Goal: Task Accomplishment & Management: Manage account settings

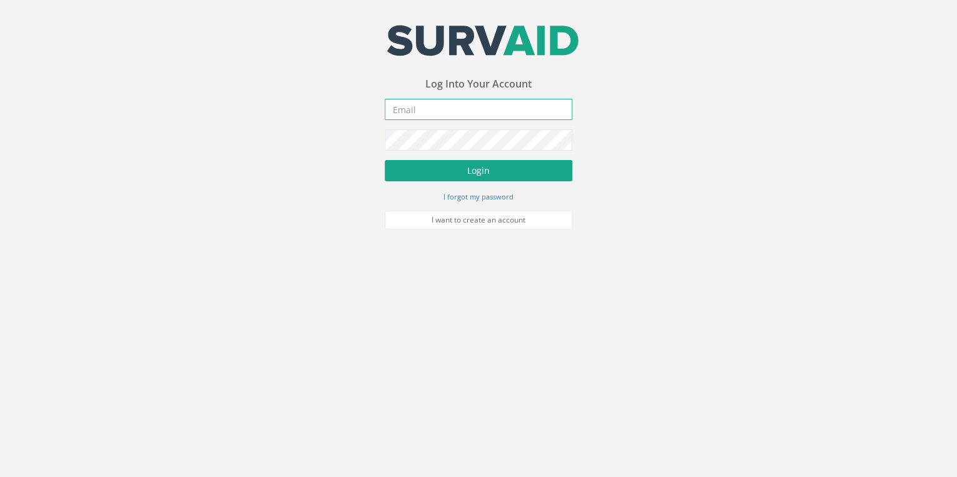
type input "[EMAIL_ADDRESS][DOMAIN_NAME]"
click at [475, 165] on button "Login" at bounding box center [479, 170] width 188 height 21
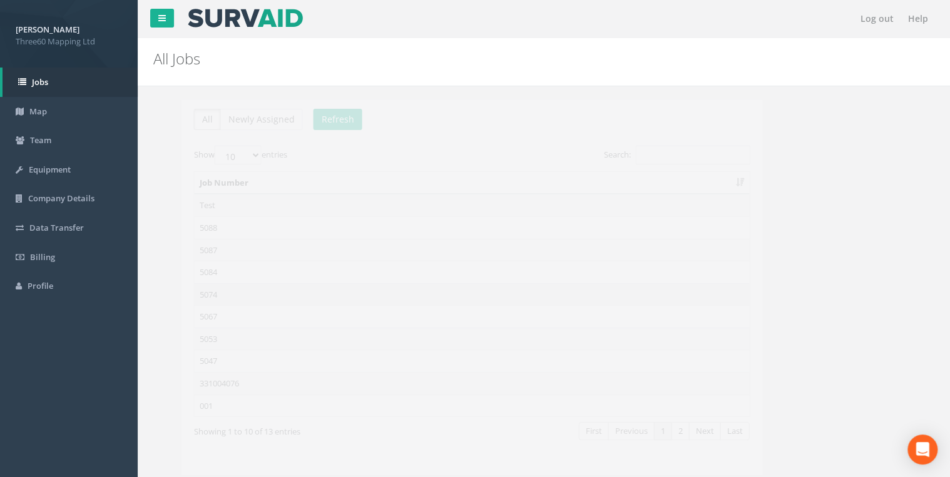
click at [185, 288] on td "5074" at bounding box center [443, 294] width 555 height 23
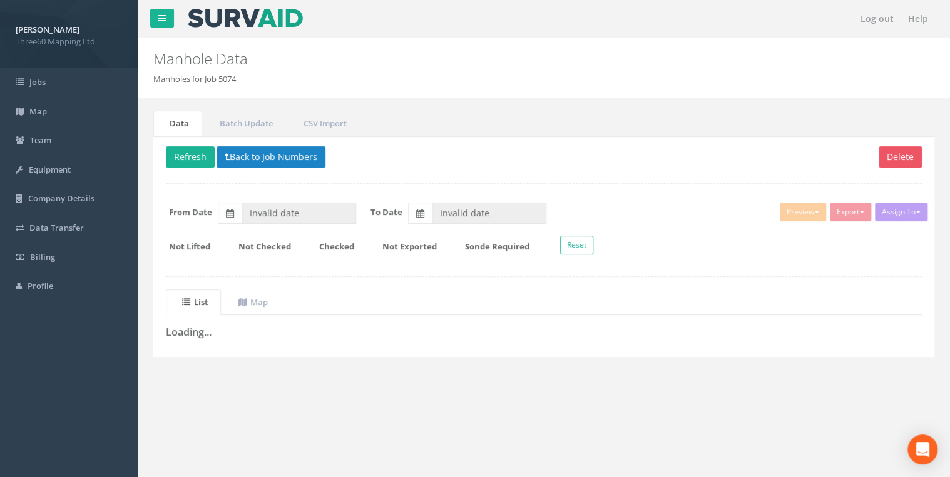
type input "[DATE]"
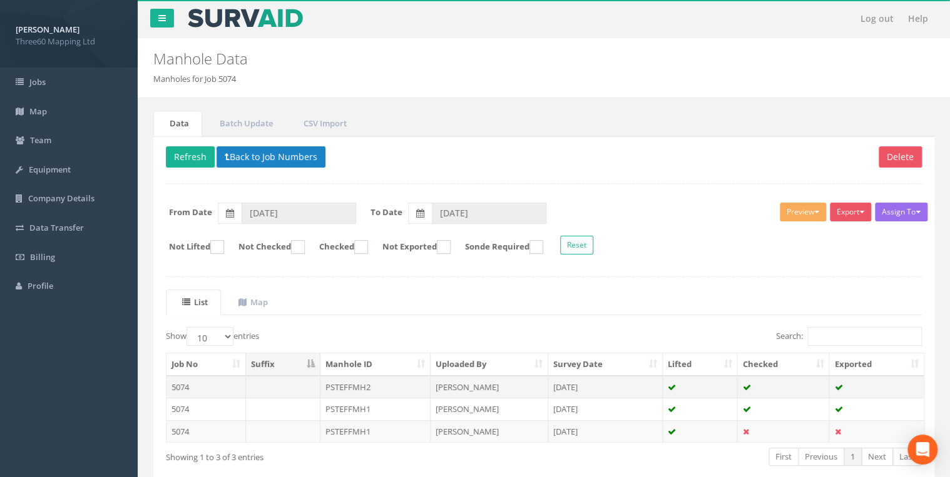
click at [363, 385] on td "PSTEFFMH2" at bounding box center [375, 387] width 111 height 23
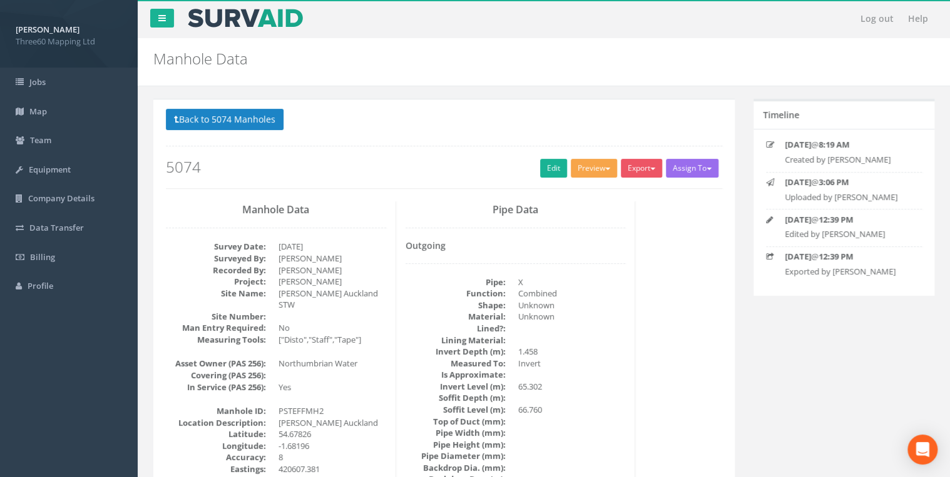
click at [605, 168] on span "button" at bounding box center [607, 169] width 5 height 3
click at [568, 188] on link "360 Manhole" at bounding box center [570, 194] width 95 height 19
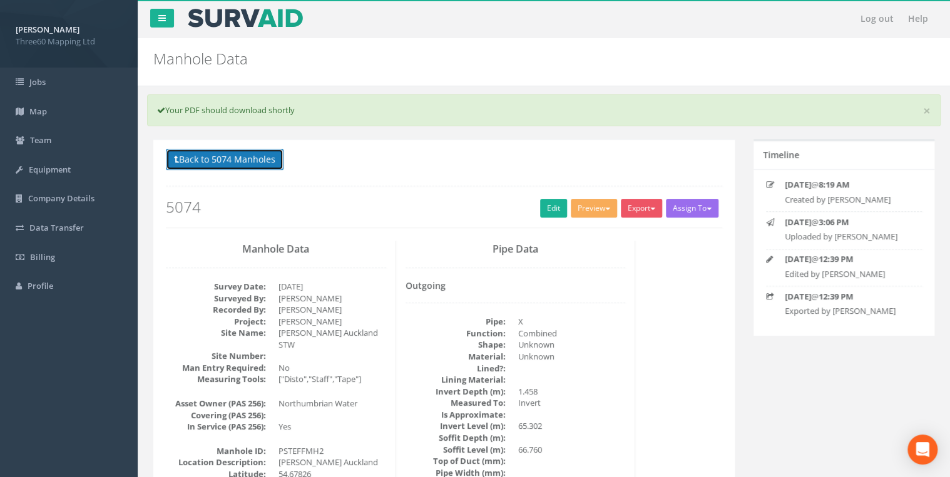
click at [228, 165] on button "Back to 5074 Manholes" at bounding box center [225, 159] width 118 height 21
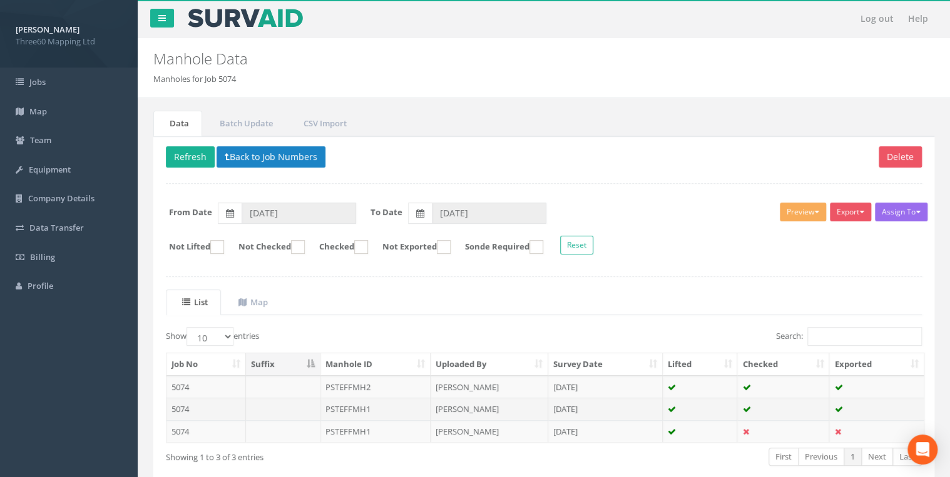
click at [351, 408] on td "PSTEFFMH1" at bounding box center [375, 409] width 111 height 23
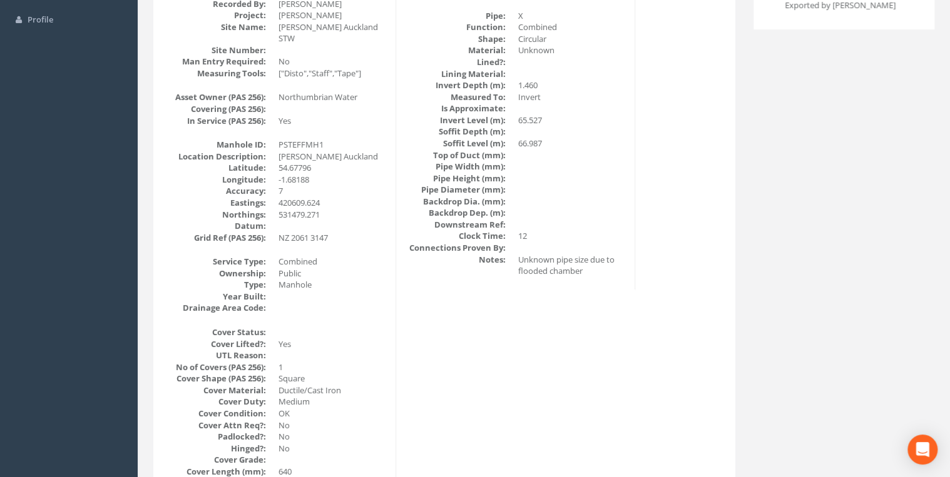
scroll to position [66, 0]
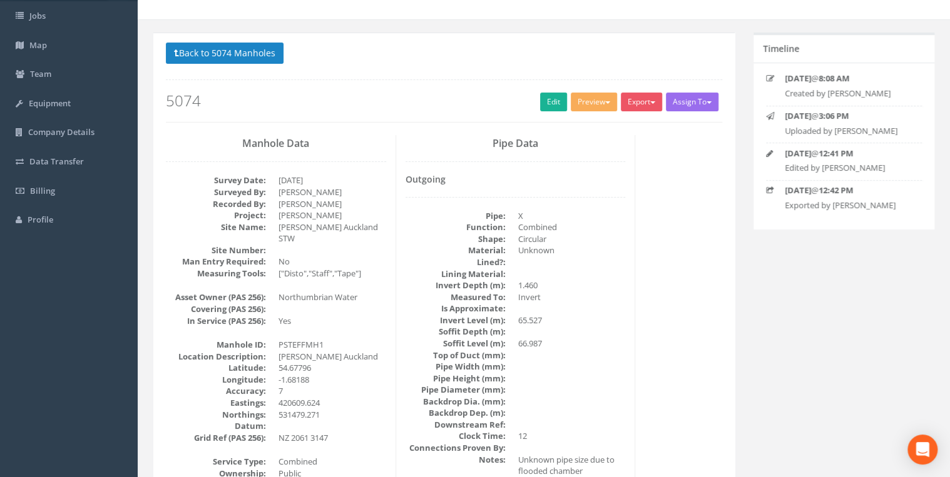
click at [260, 65] on p "Back to 5074 Manholes Back to Map" at bounding box center [444, 55] width 556 height 24
click at [260, 59] on button "Back to 5074 Manholes" at bounding box center [225, 53] width 118 height 21
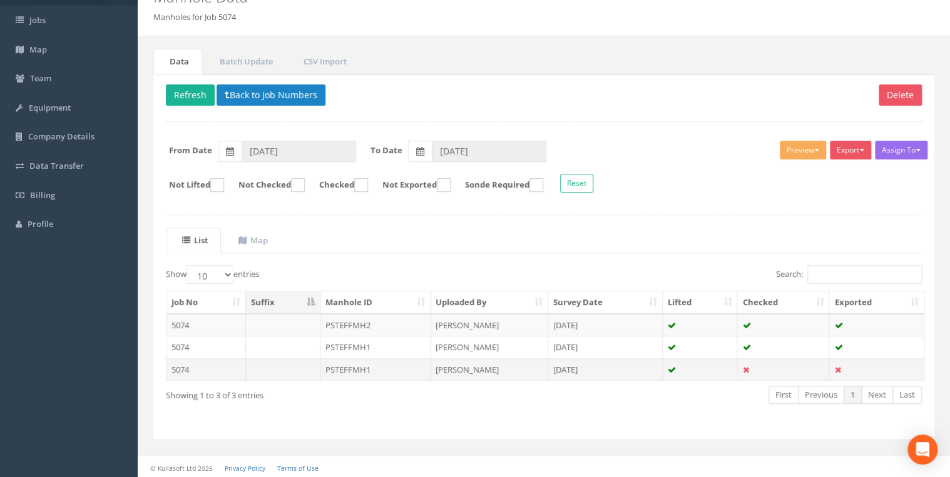
click at [350, 362] on td "PSTEFFMH1" at bounding box center [375, 369] width 111 height 23
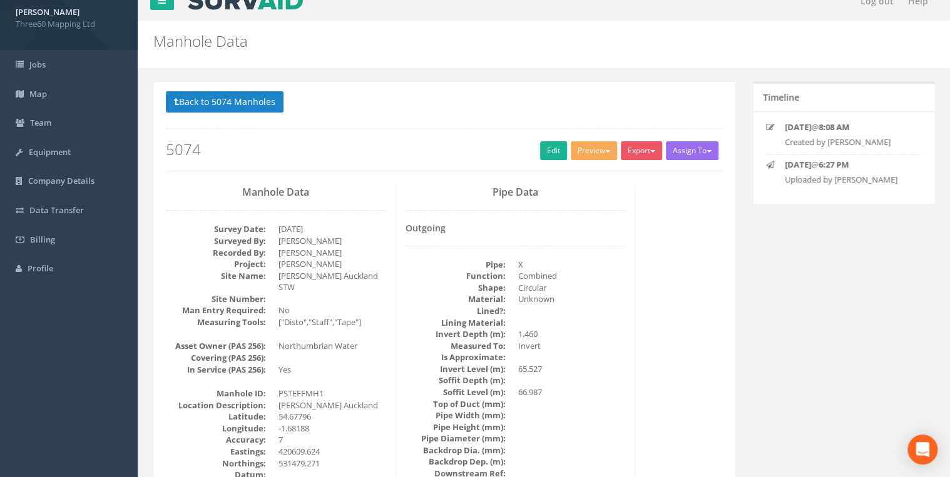
scroll to position [0, 0]
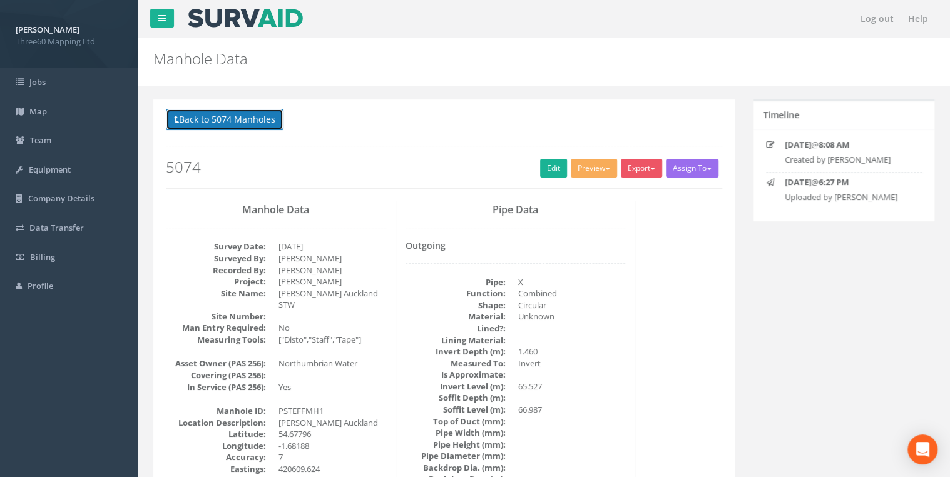
click at [255, 118] on button "Back to 5074 Manholes" at bounding box center [225, 119] width 118 height 21
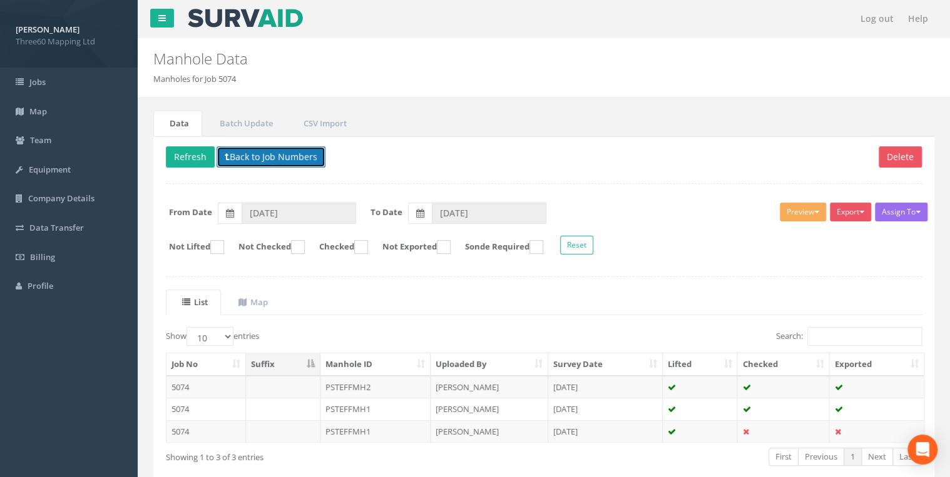
click at [254, 153] on button "Back to Job Numbers" at bounding box center [270, 156] width 109 height 21
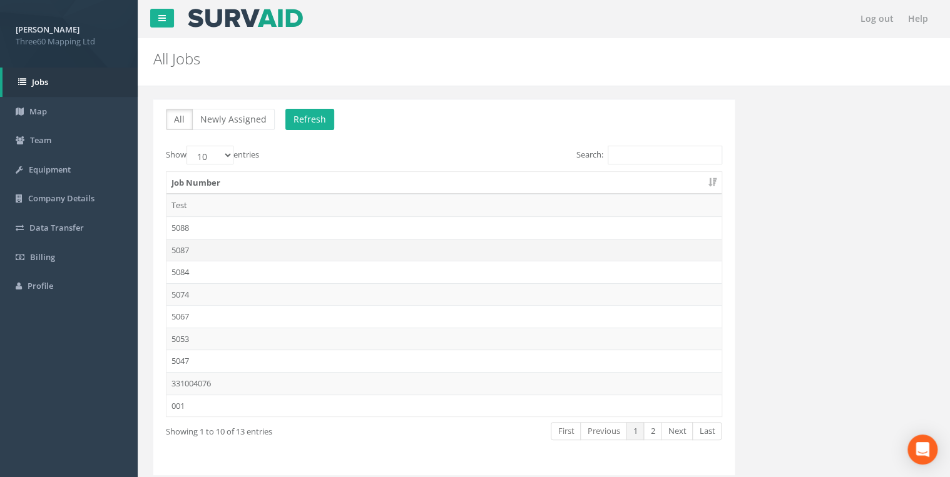
click at [176, 248] on td "5087" at bounding box center [443, 250] width 555 height 23
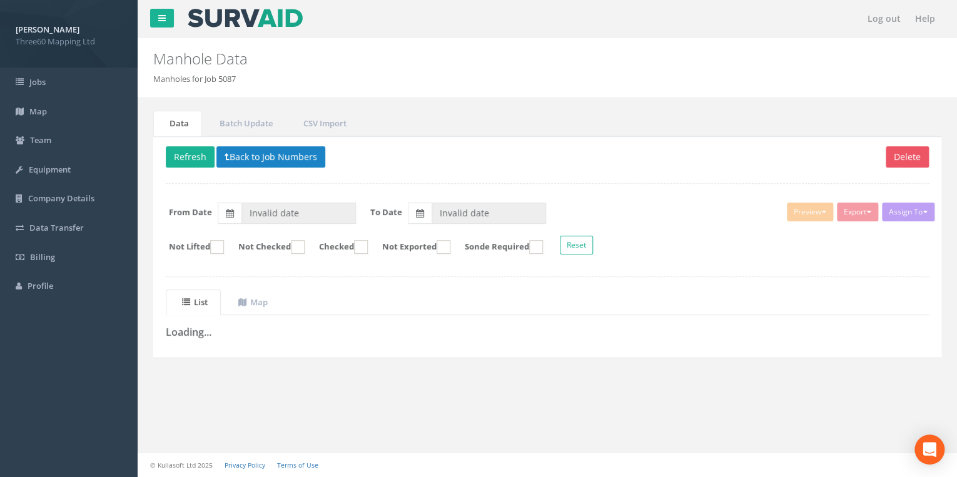
type input "[DATE]"
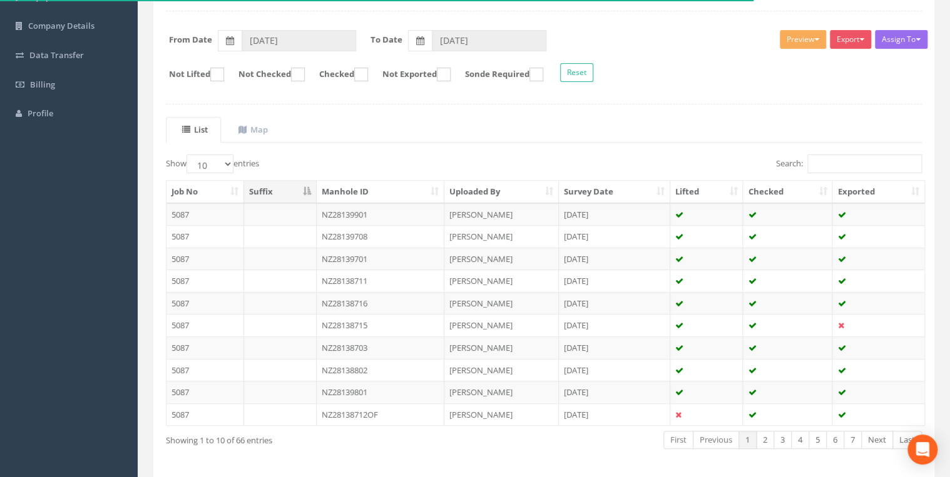
scroll to position [150, 0]
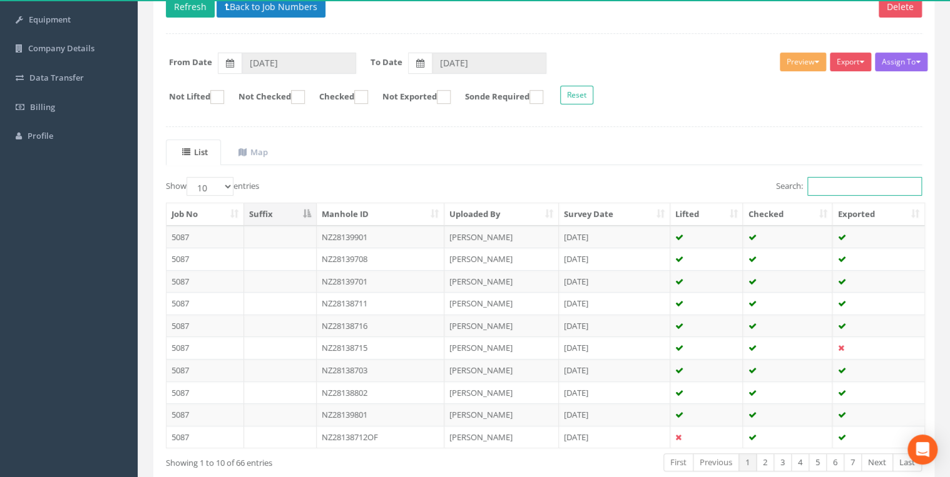
click at [812, 184] on input "Search:" at bounding box center [864, 186] width 114 height 19
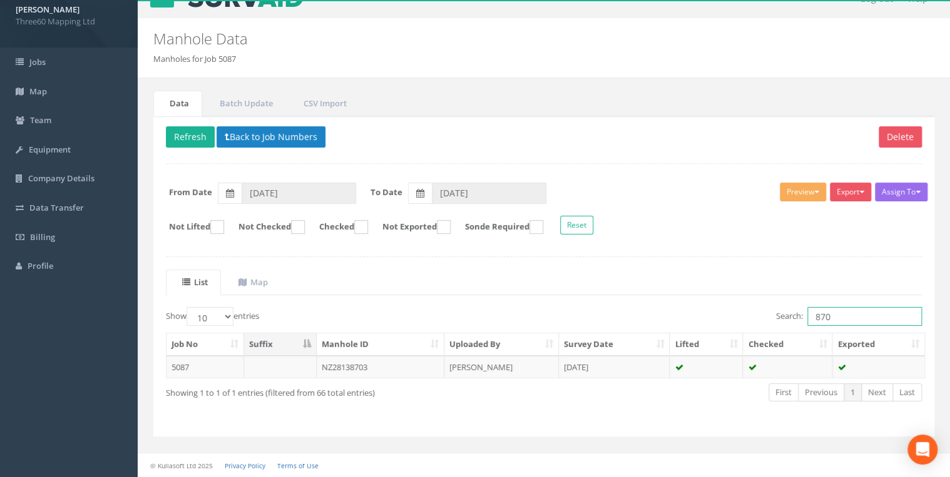
scroll to position [18, 0]
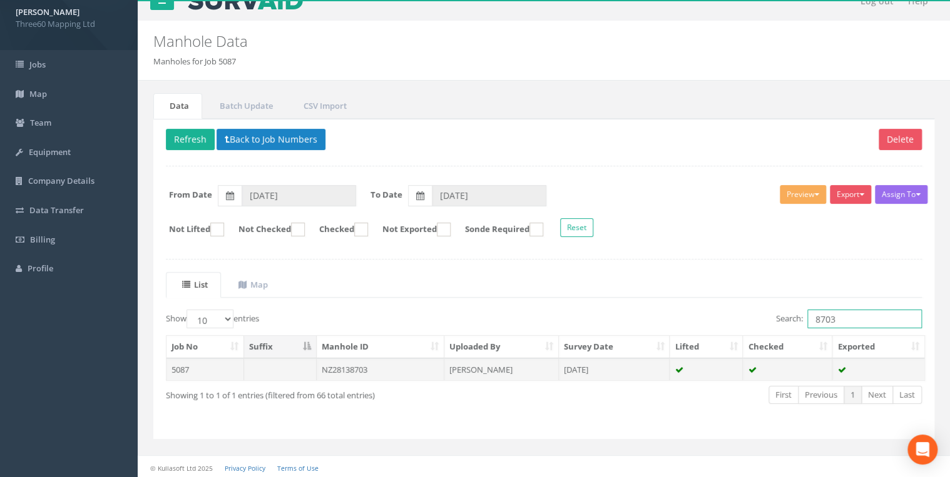
type input "8703"
click at [353, 365] on td "NZ28138703" at bounding box center [381, 369] width 128 height 23
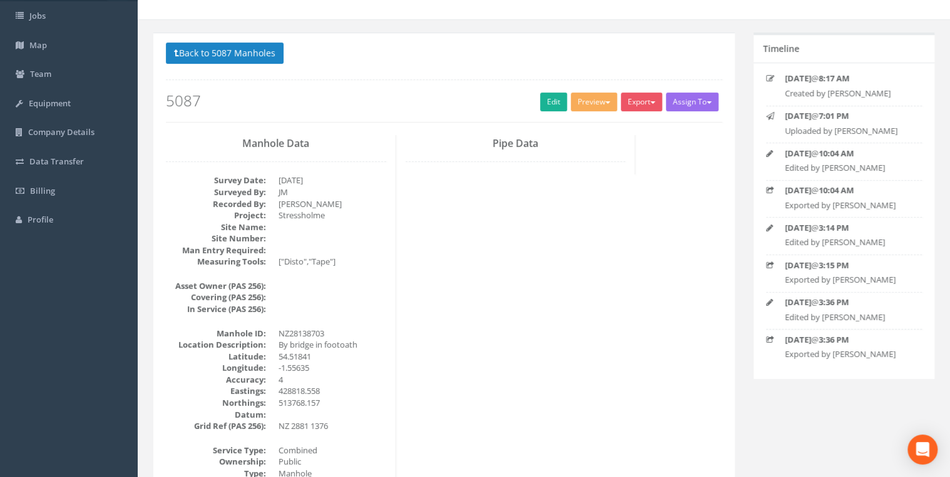
scroll to position [0, 0]
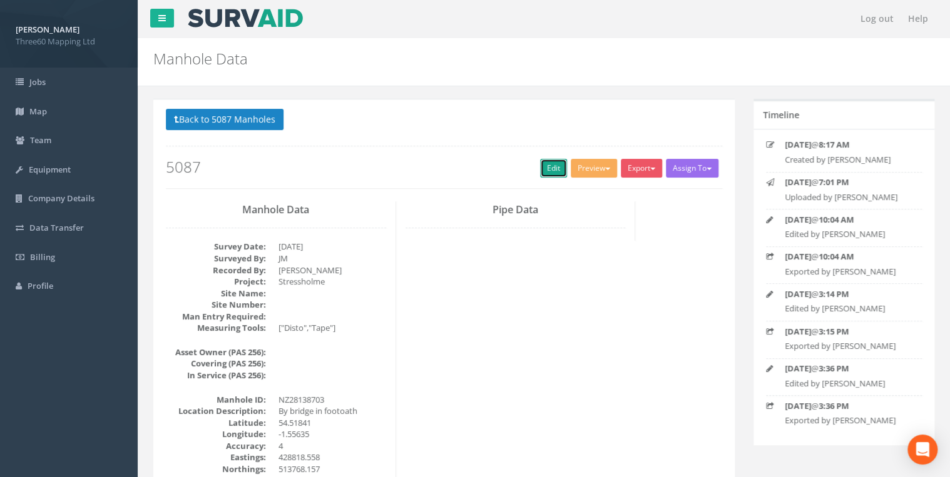
click at [540, 165] on link "Edit" at bounding box center [553, 168] width 27 height 19
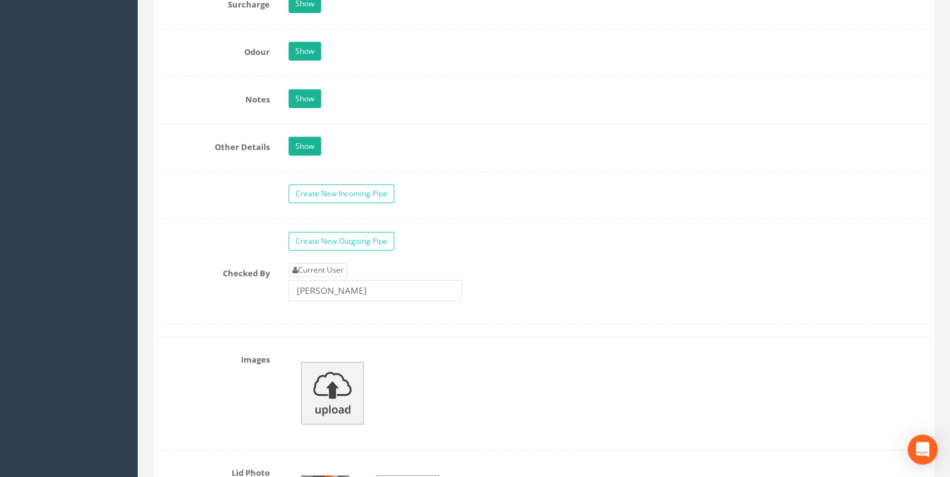
scroll to position [1935, 0]
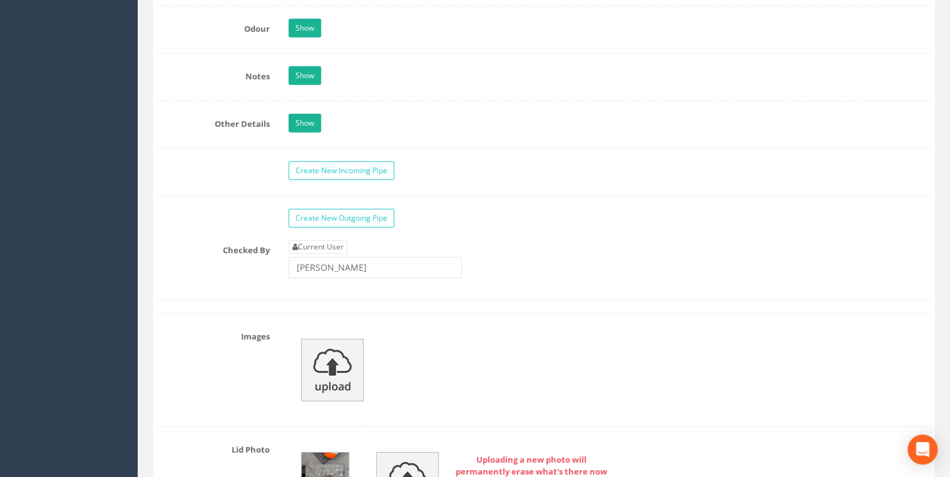
click at [308, 80] on div "Show" at bounding box center [609, 77] width 661 height 22
click at [308, 75] on link "Show" at bounding box center [304, 75] width 33 height 19
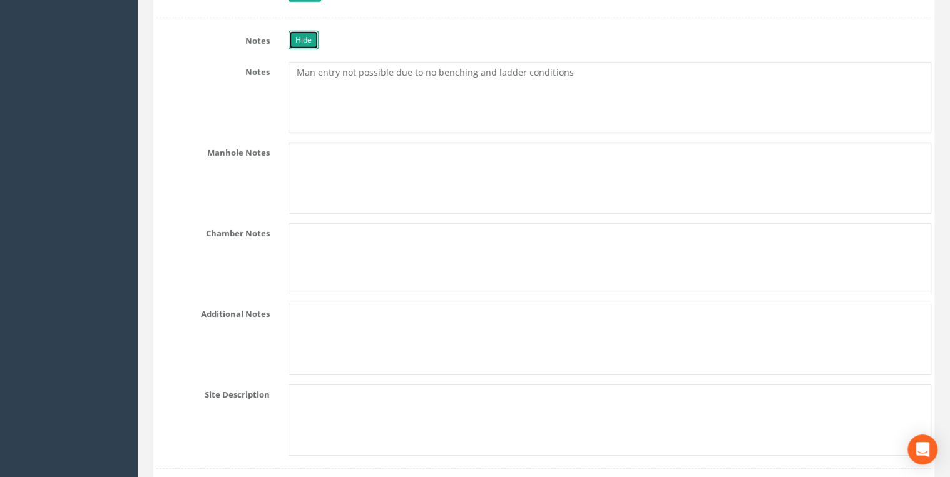
scroll to position [1860, 0]
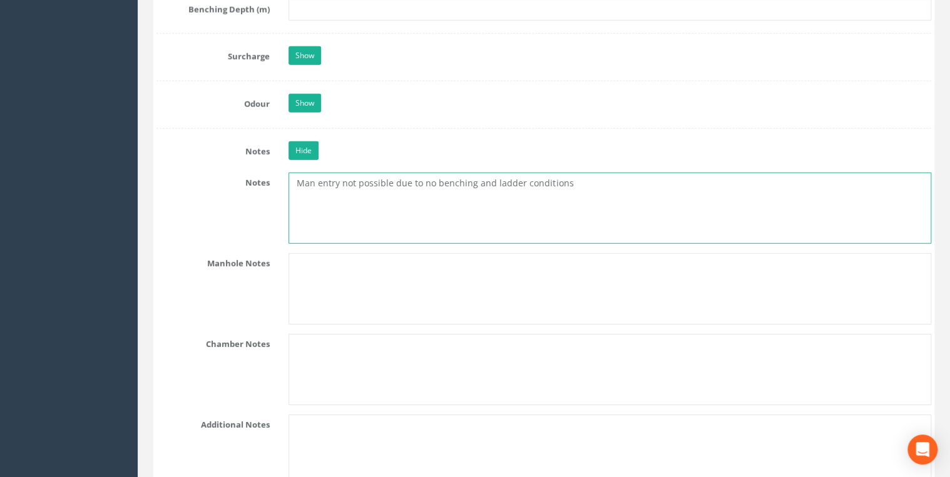
click at [582, 175] on textarea "Man entry not possible due to no benching and ladder conditions" at bounding box center [609, 208] width 642 height 71
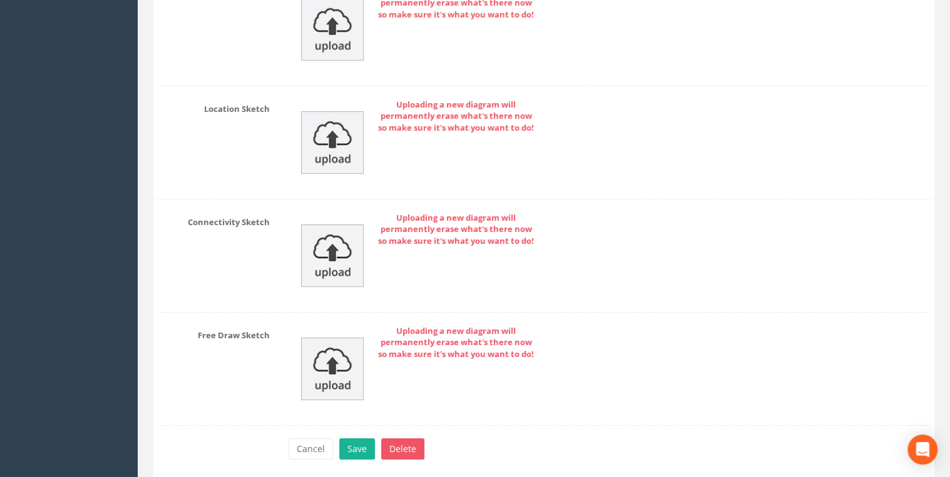
scroll to position [4529, 0]
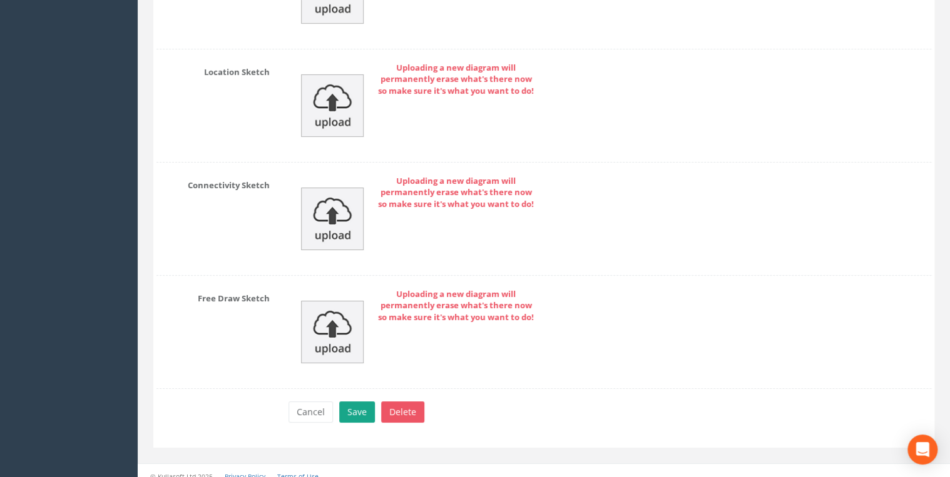
type textarea "Man entry not possible due to no benching and ladder conditions. Depth to water…"
click at [361, 402] on button "Save" at bounding box center [357, 412] width 36 height 21
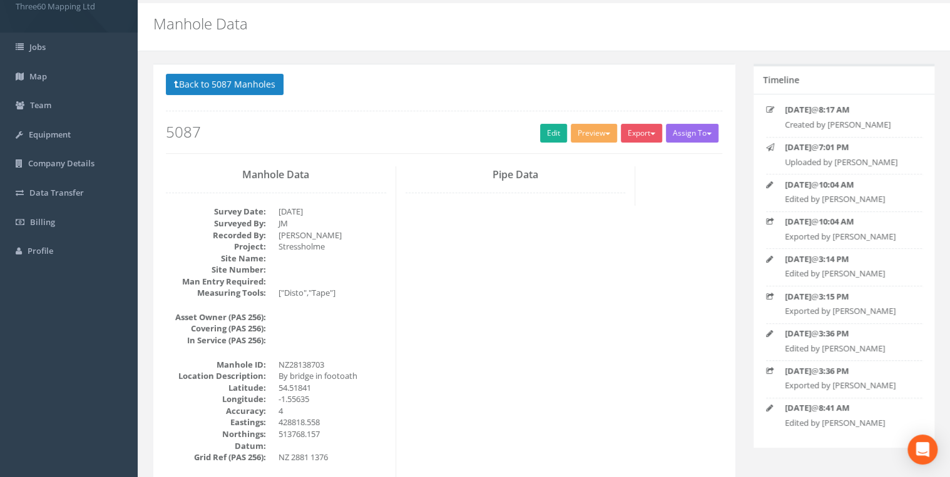
scroll to position [66, 0]
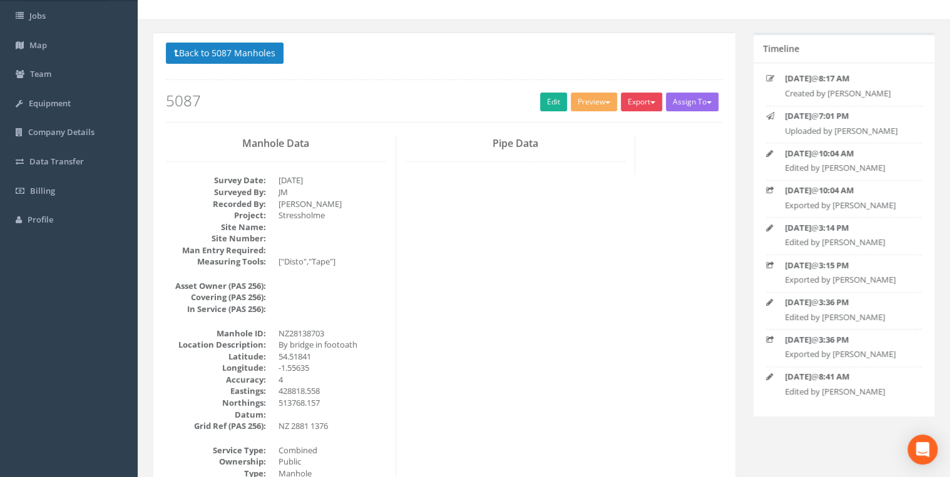
click at [639, 98] on button "Export" at bounding box center [640, 102] width 41 height 19
click at [613, 126] on link "360 Manhole" at bounding box center [615, 127] width 95 height 19
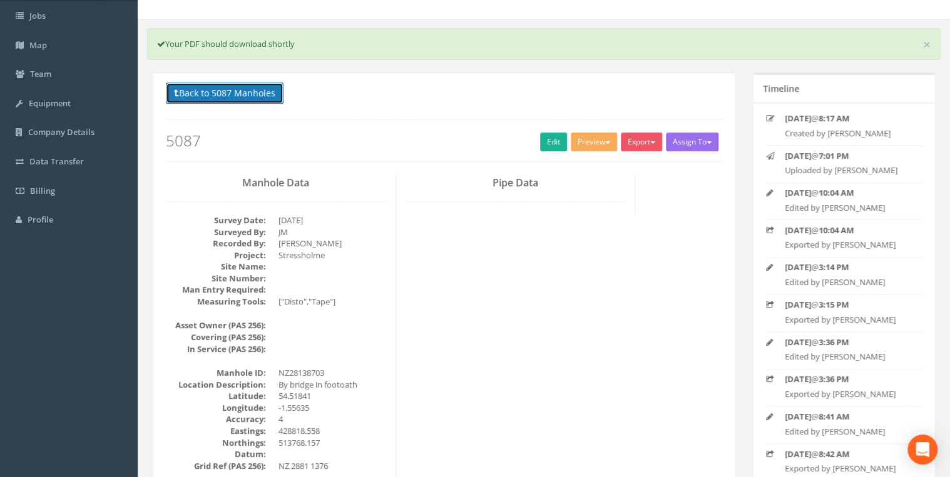
click at [218, 91] on button "Back to 5087 Manholes" at bounding box center [225, 93] width 118 height 21
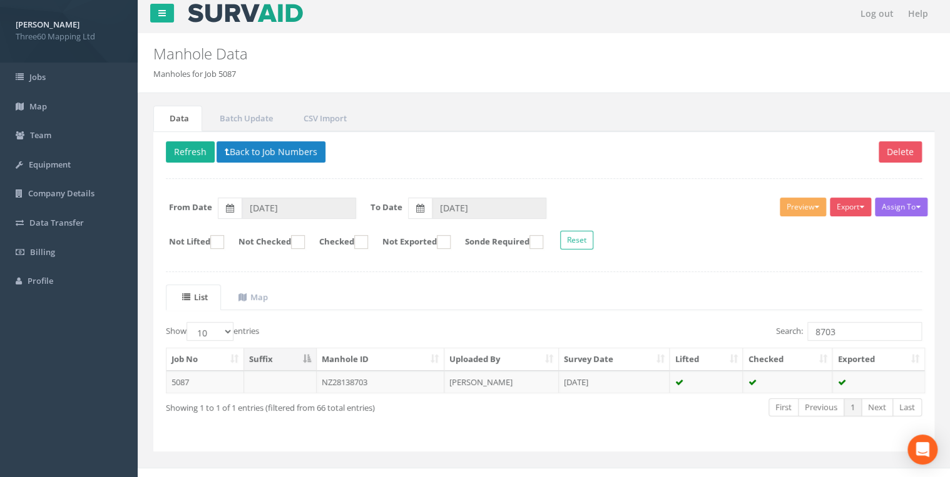
scroll to position [0, 0]
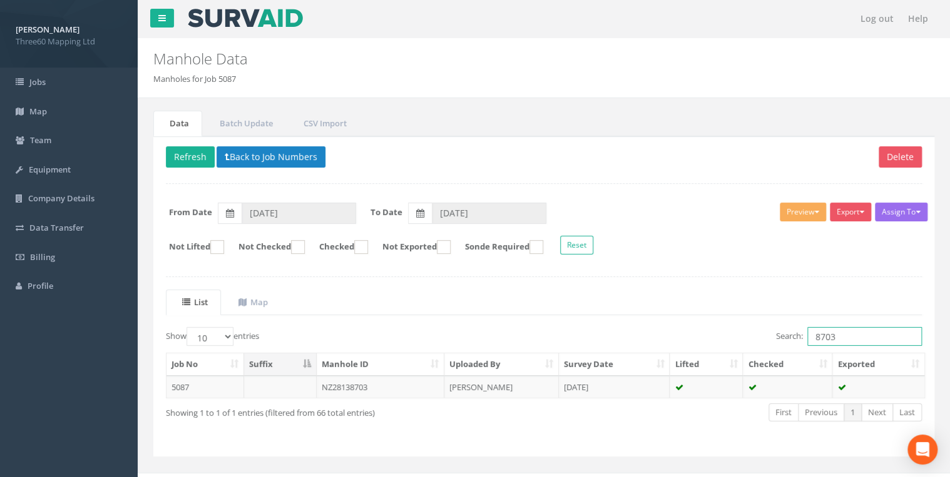
click at [751, 335] on div "Search: 8703" at bounding box center [737, 338] width 368 height 22
paste input "NZ28138802"
type input "NZ28138802"
click at [368, 380] on td "NZ28138802" at bounding box center [381, 387] width 128 height 23
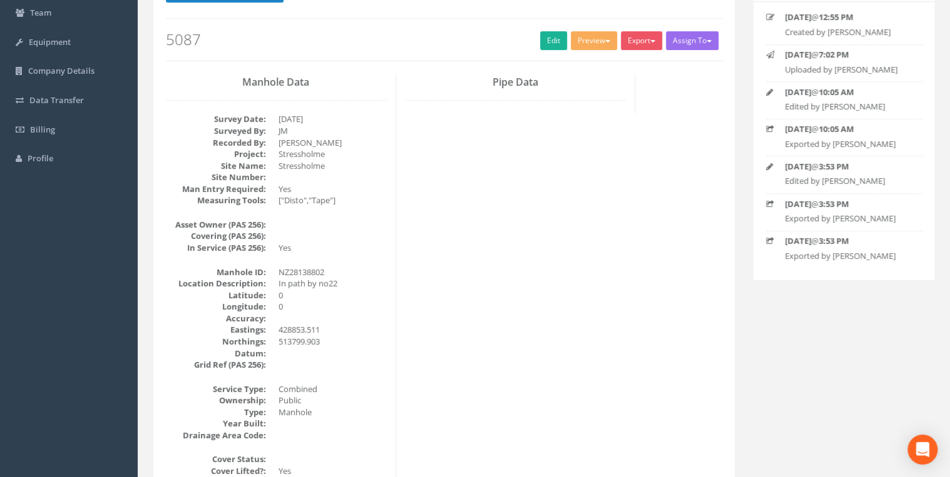
scroll to position [133, 0]
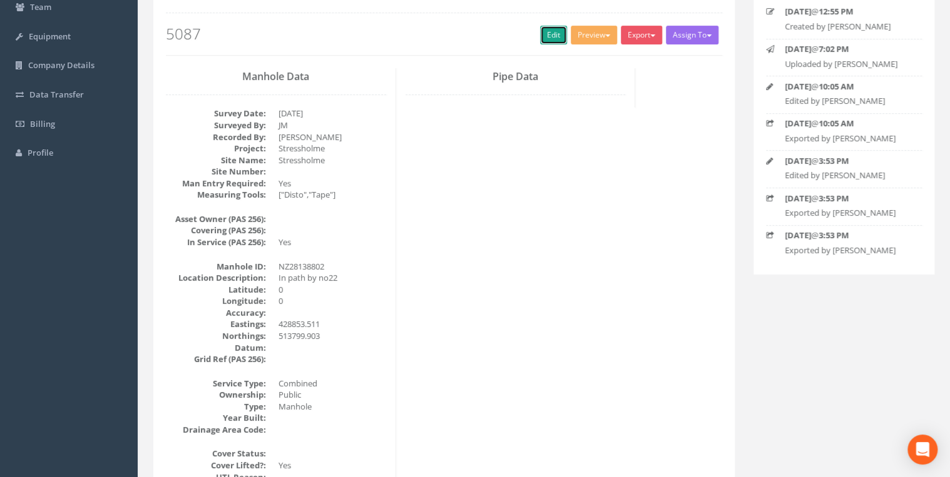
click at [550, 33] on link "Edit" at bounding box center [553, 35] width 27 height 19
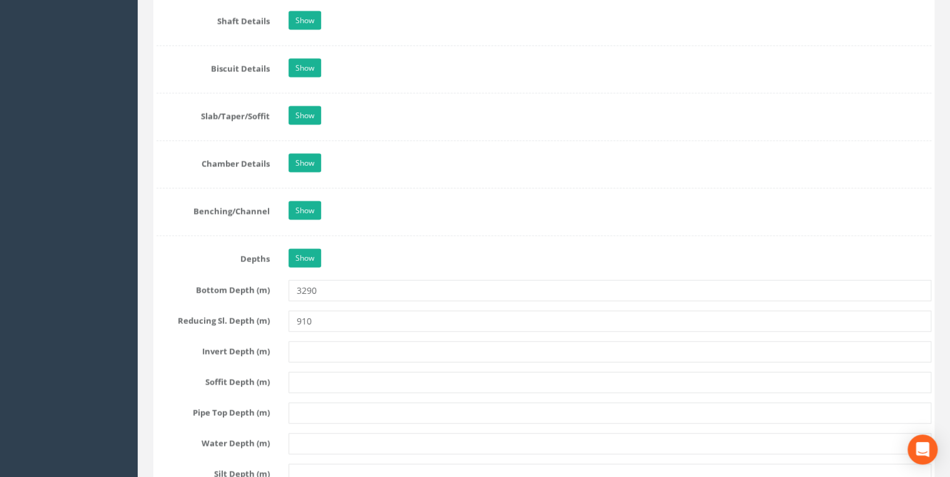
scroll to position [1334, 0]
click at [301, 19] on link "Show" at bounding box center [304, 20] width 33 height 19
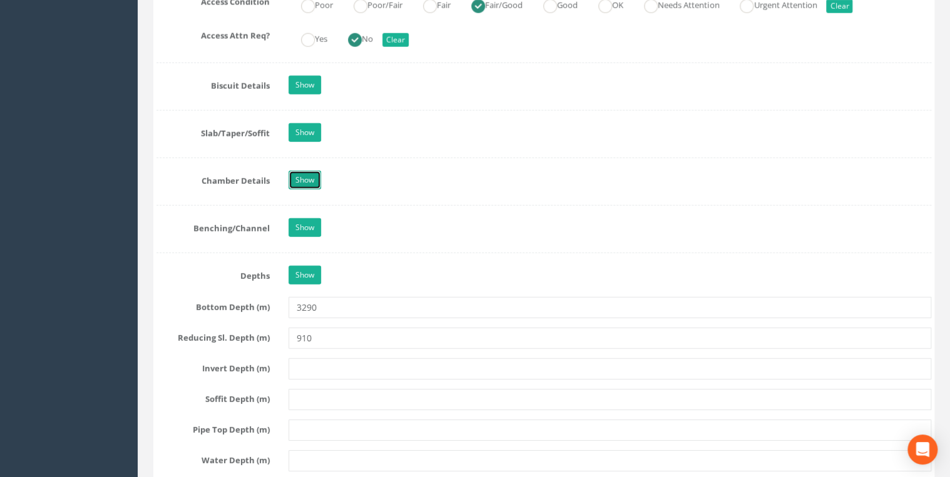
click at [313, 171] on link "Show" at bounding box center [304, 180] width 33 height 19
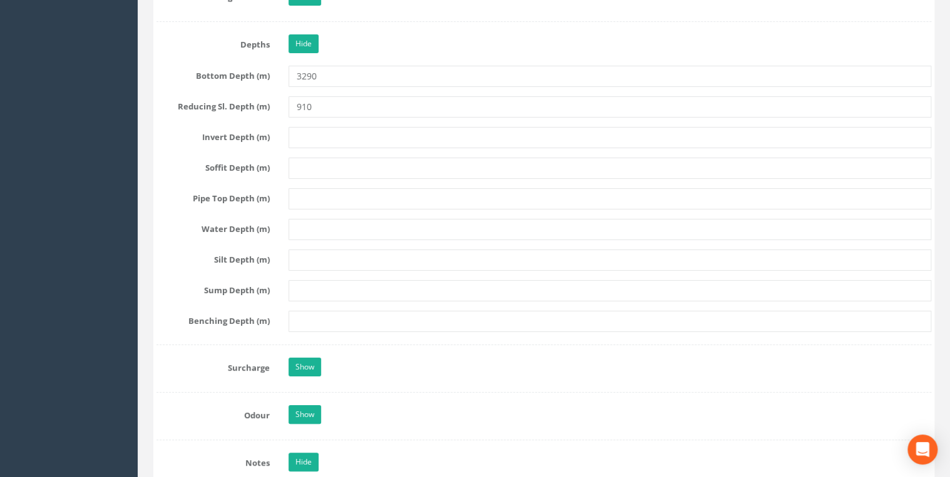
scroll to position [2335, 0]
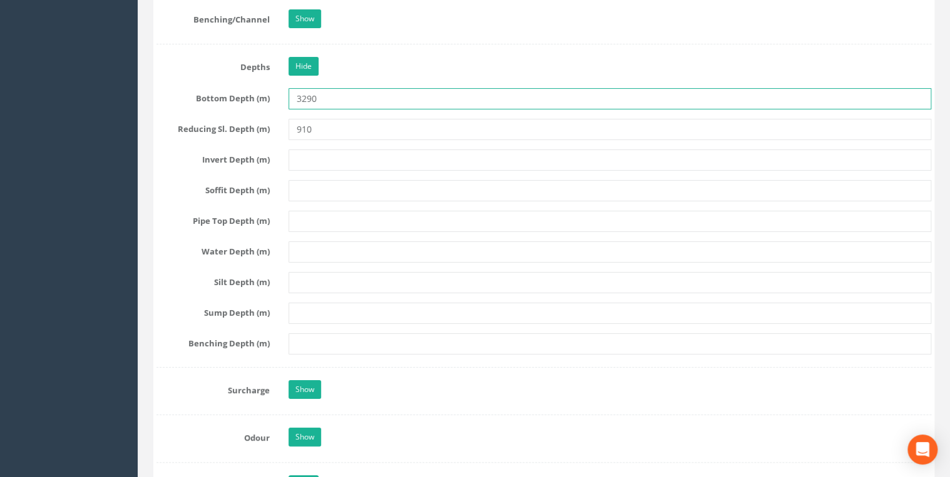
click at [320, 88] on input "3290" at bounding box center [609, 98] width 642 height 21
type input "3880"
click at [323, 121] on input "910" at bounding box center [609, 129] width 642 height 21
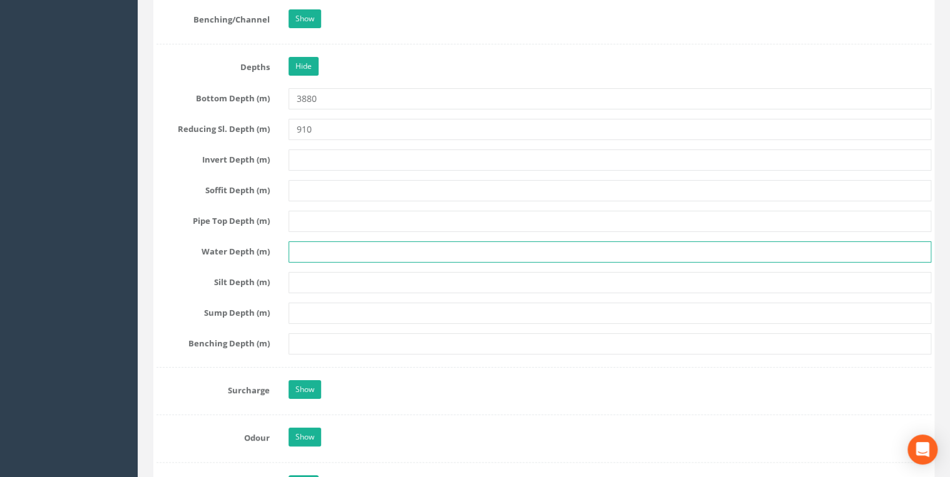
click at [308, 243] on input "text" at bounding box center [609, 251] width 642 height 21
click at [304, 241] on input "text" at bounding box center [609, 251] width 642 height 21
type input "310"
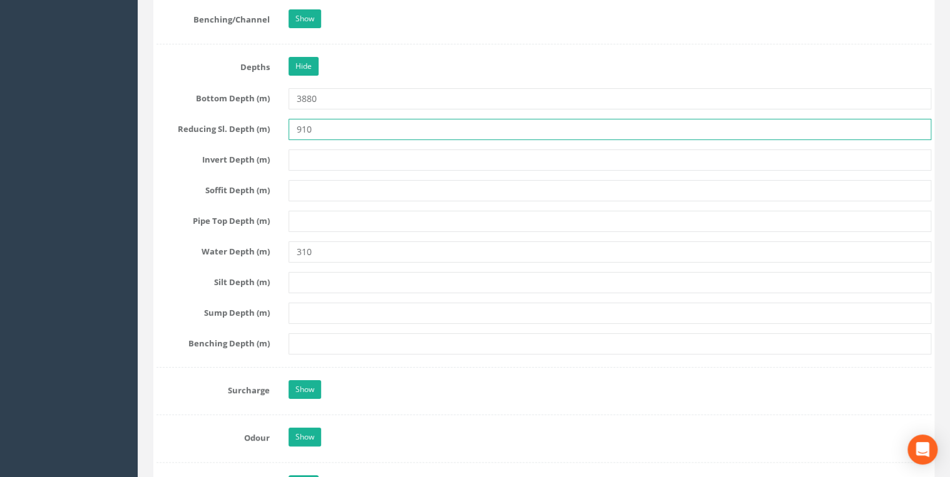
click at [339, 121] on input "910" at bounding box center [609, 129] width 642 height 21
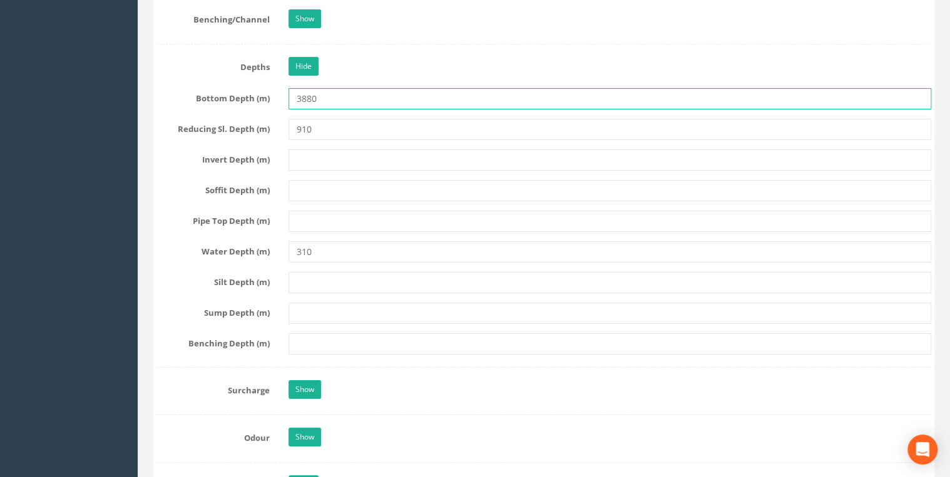
click at [334, 93] on input "3880" at bounding box center [609, 98] width 642 height 21
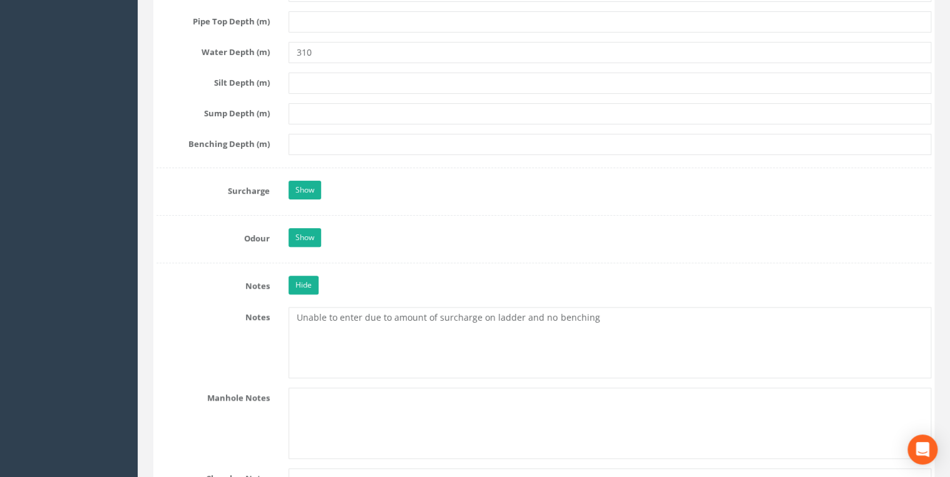
scroll to position [2535, 0]
click at [598, 315] on textarea "Unable to enter due to amount of surcharge on ladder and no benching" at bounding box center [609, 341] width 642 height 71
click at [423, 320] on textarea "Unable to enter due to amount of surcharge on ladder and no benching. Depth fro…" at bounding box center [609, 341] width 642 height 71
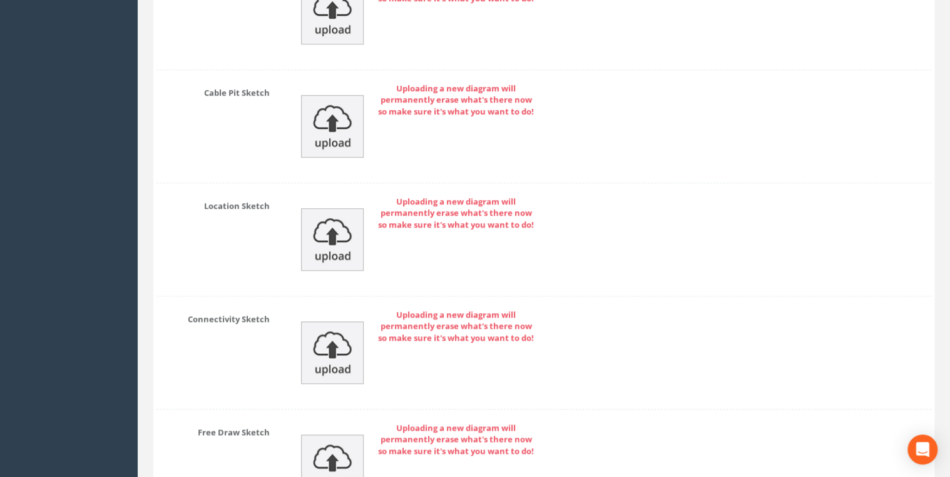
scroll to position [5335, 0]
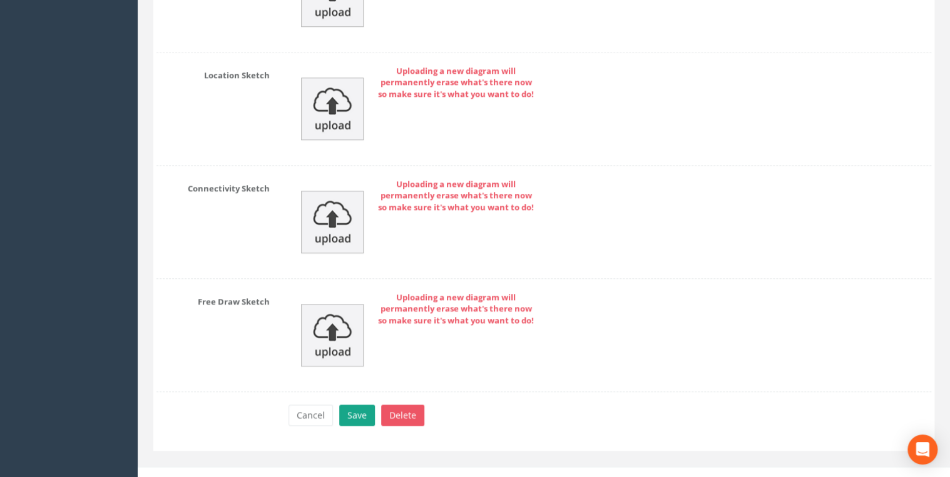
type textarea "Unable to enter due to amount of surcharge on ladder and no benching. Depth fro…"
click at [355, 408] on button "Save" at bounding box center [357, 415] width 36 height 21
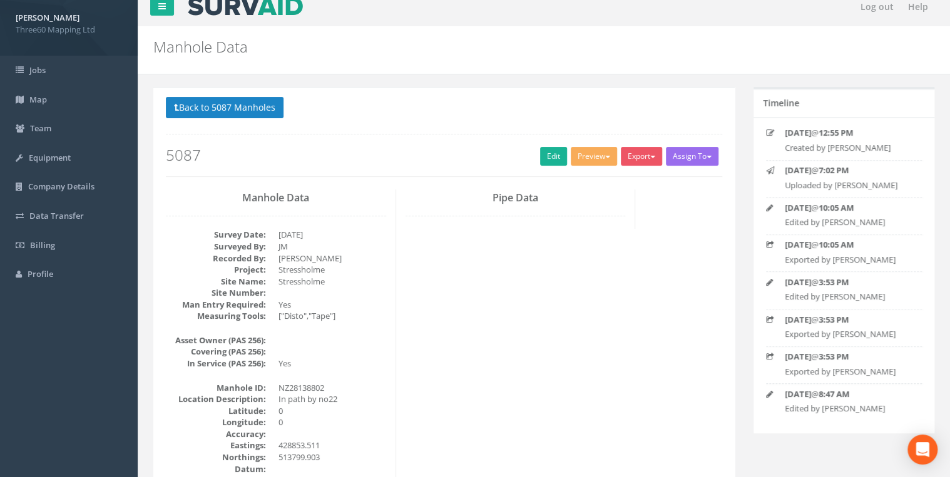
scroll to position [0, 0]
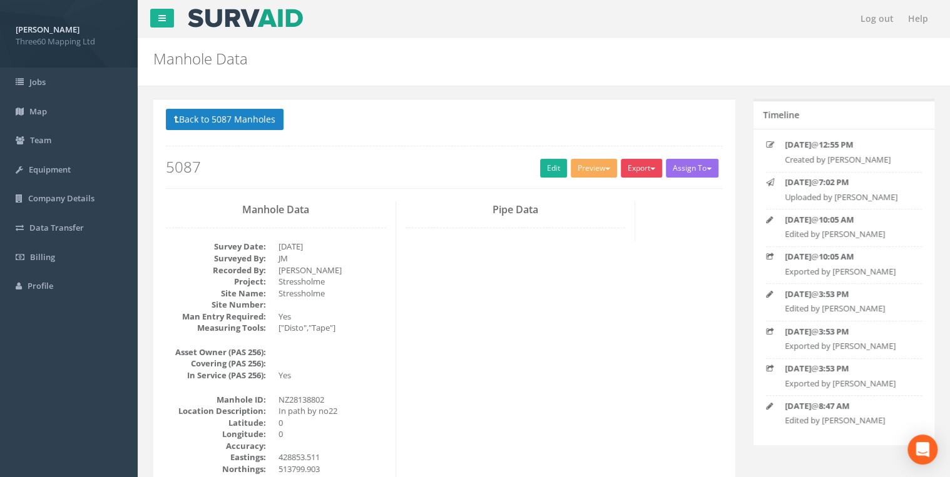
click at [628, 173] on button "Export" at bounding box center [640, 168] width 41 height 19
click at [601, 197] on link "360 Manhole" at bounding box center [615, 194] width 95 height 19
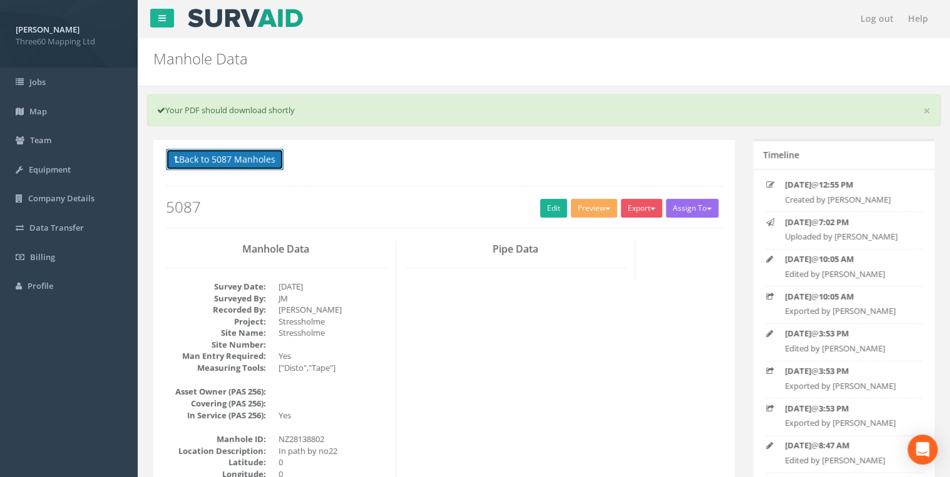
click at [258, 165] on button "Back to 5087 Manholes" at bounding box center [225, 159] width 118 height 21
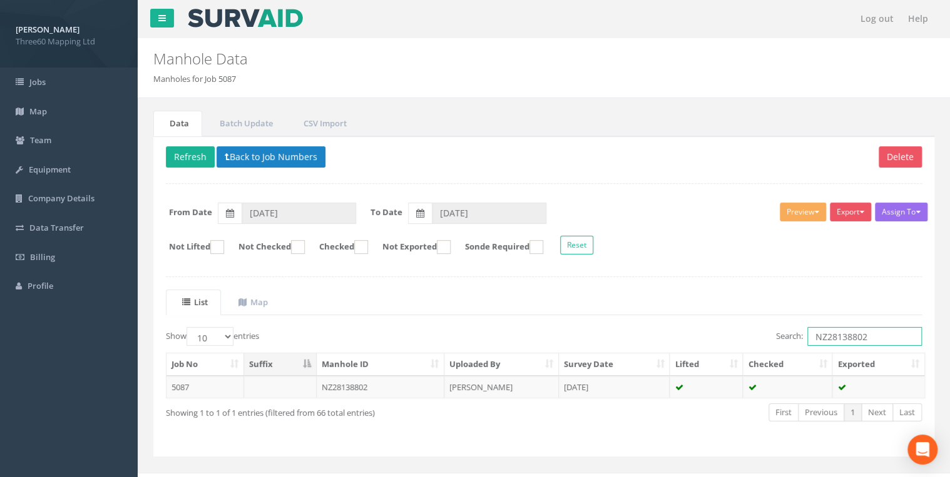
drag, startPoint x: 878, startPoint y: 332, endPoint x: 718, endPoint y: 320, distance: 160.6
click at [718, 320] on div "List Map Show 10 25 50 100 entries Search: NZ28138802 Job No Suffix Manhole ID …" at bounding box center [544, 367] width 756 height 154
paste input "NZ28139801"
type input "NZ28139801"
click at [348, 383] on td "NZ28139801" at bounding box center [381, 387] width 128 height 23
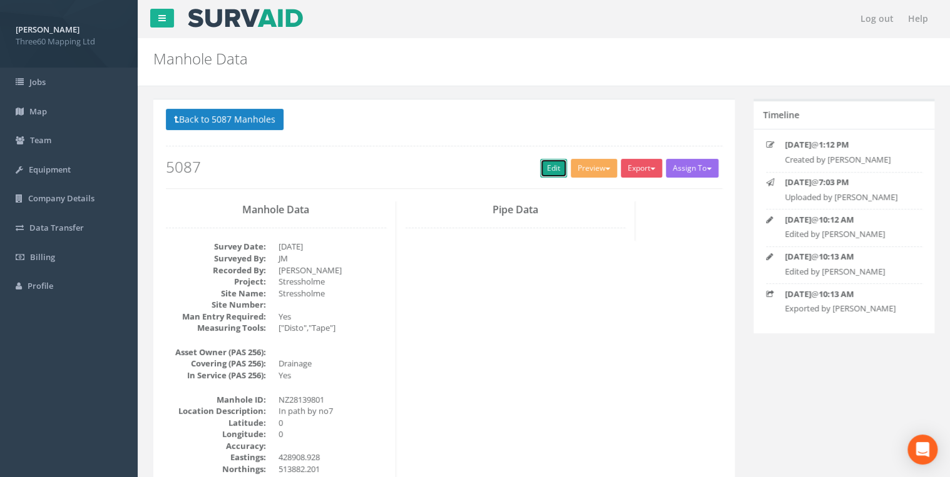
click at [540, 175] on link "Edit" at bounding box center [553, 168] width 27 height 19
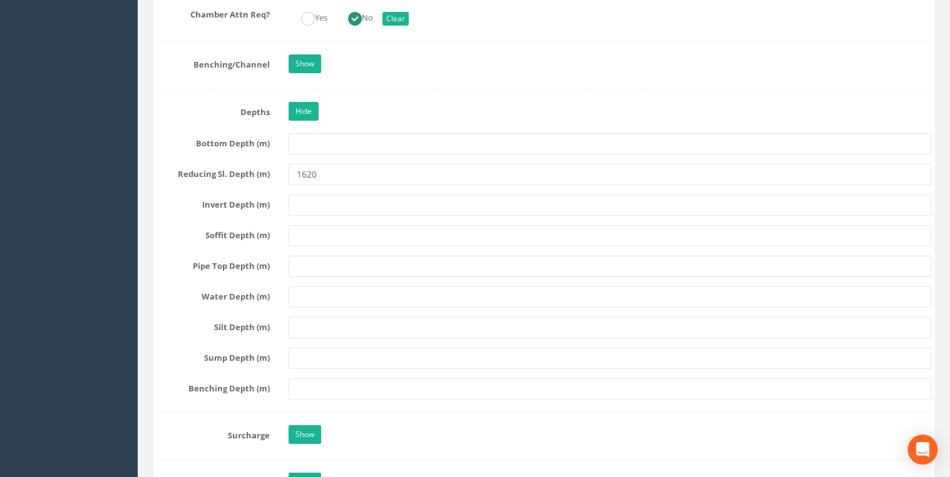
scroll to position [2335, 0]
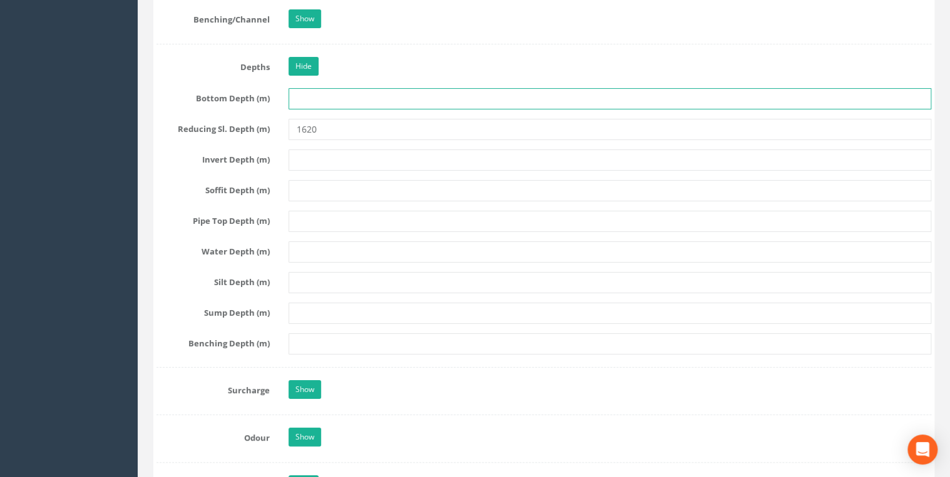
click at [299, 89] on input "text" at bounding box center [609, 98] width 642 height 21
type input "3920"
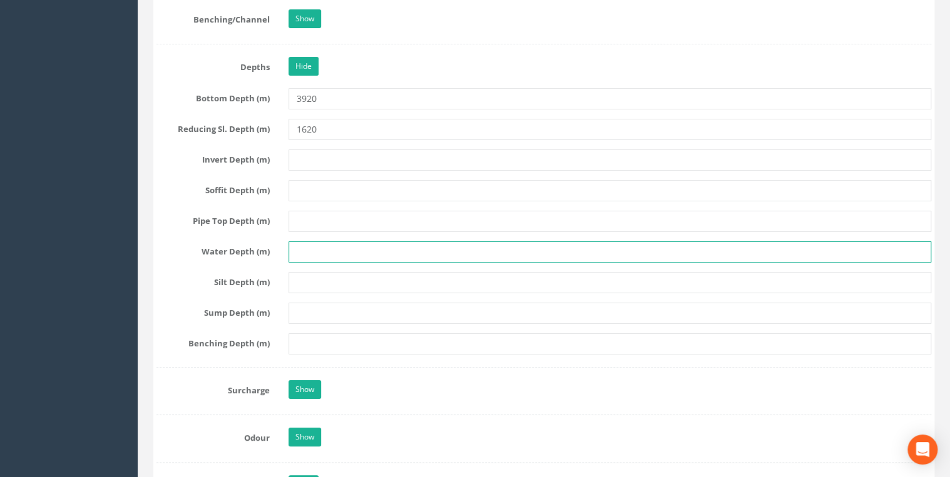
click at [303, 241] on input "text" at bounding box center [609, 251] width 642 height 21
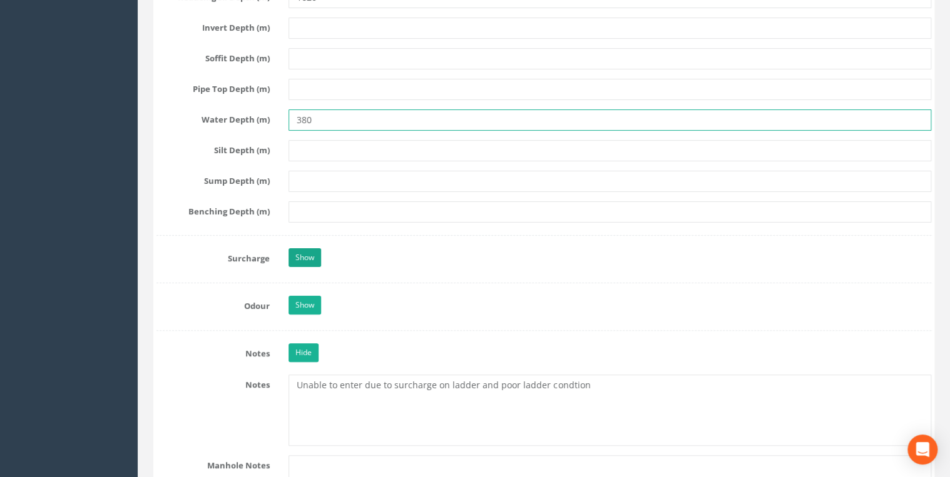
scroll to position [2468, 0]
type input "380"
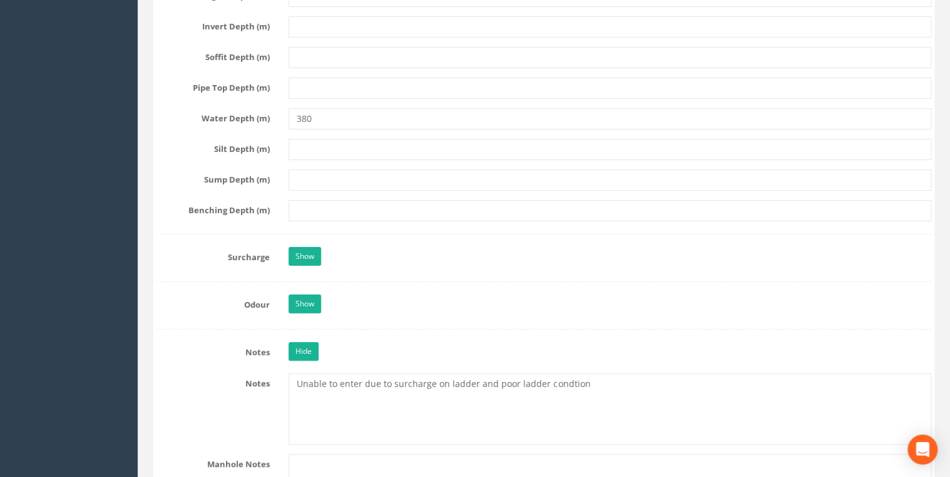
drag, startPoint x: 304, startPoint y: 234, endPoint x: 304, endPoint y: 245, distance: 10.6
click at [304, 247] on link "Show" at bounding box center [304, 256] width 33 height 19
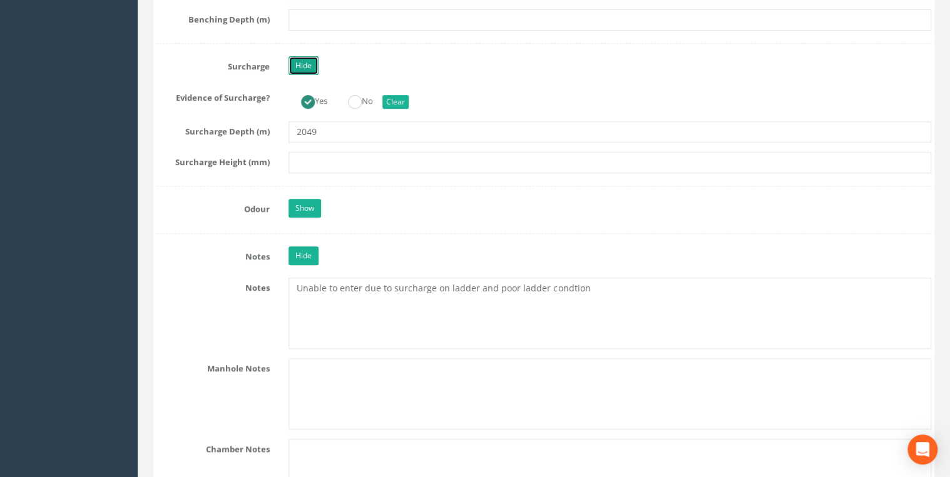
scroll to position [2668, 0]
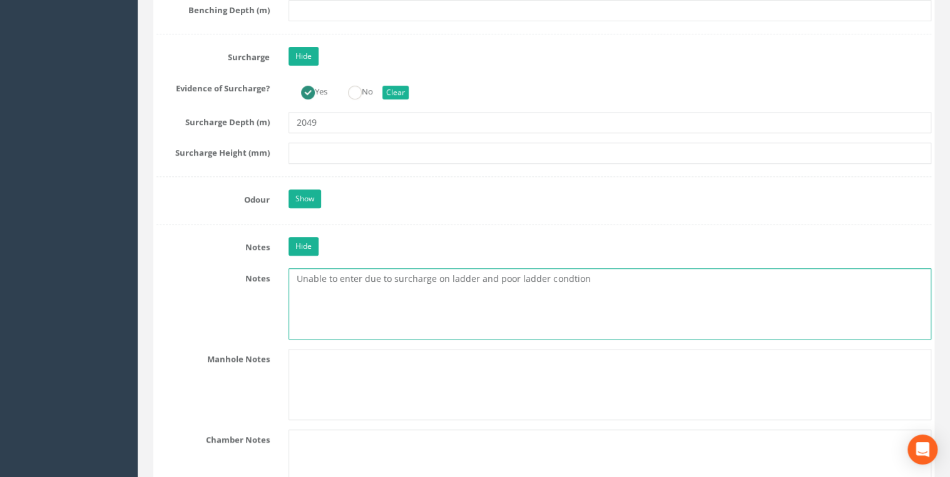
click at [600, 268] on textarea "Unable to enter due to surcharge on ladder and poor ladder condtion" at bounding box center [609, 303] width 642 height 71
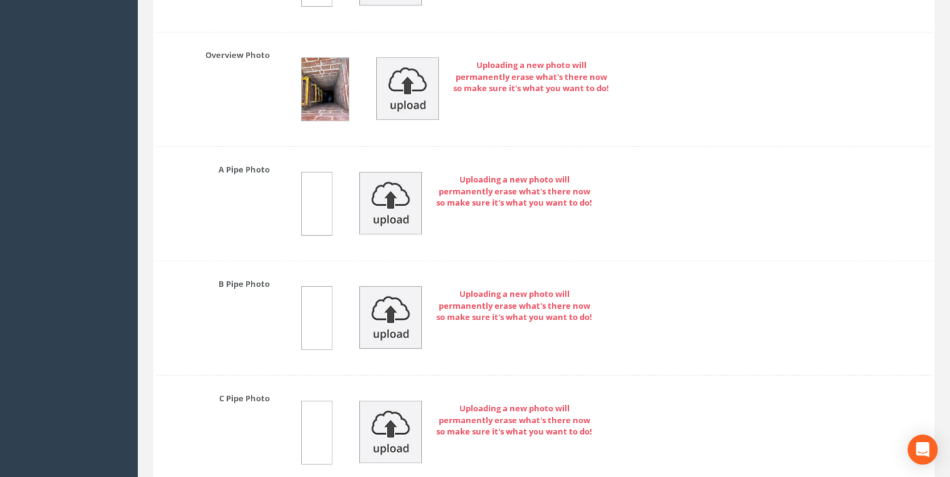
scroll to position [3762, 0]
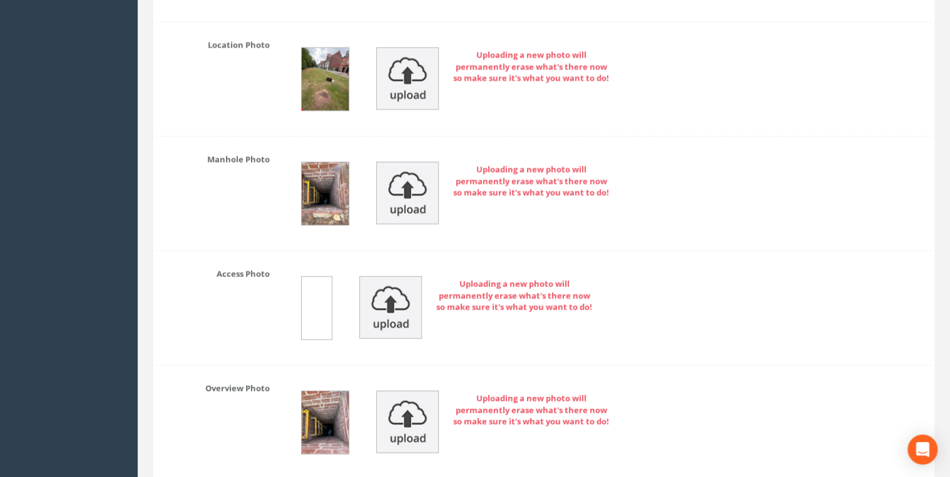
type textarea "Unable to enter due to surcharge on ladder and poor ladder condtion. No benchin…"
click at [403, 290] on img at bounding box center [390, 307] width 63 height 63
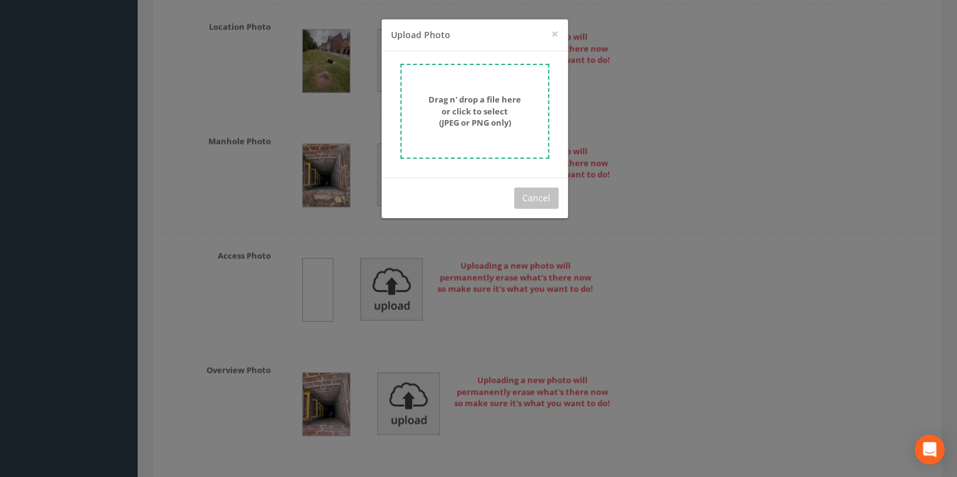
drag, startPoint x: 478, startPoint y: 130, endPoint x: 478, endPoint y: 137, distance: 6.9
click at [478, 137] on form "Drag n' drop a file here or click to select (JPEG or PNG only)" at bounding box center [474, 111] width 149 height 95
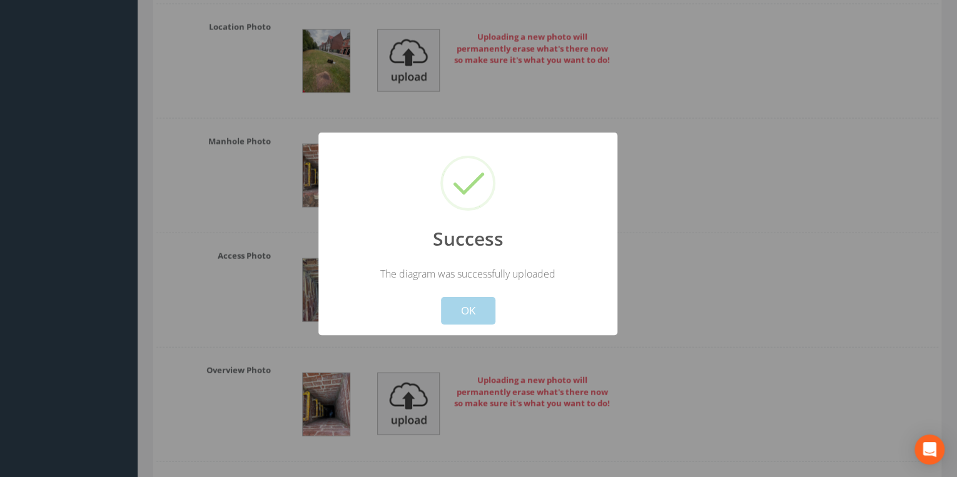
click at [458, 301] on button "OK" at bounding box center [468, 311] width 54 height 28
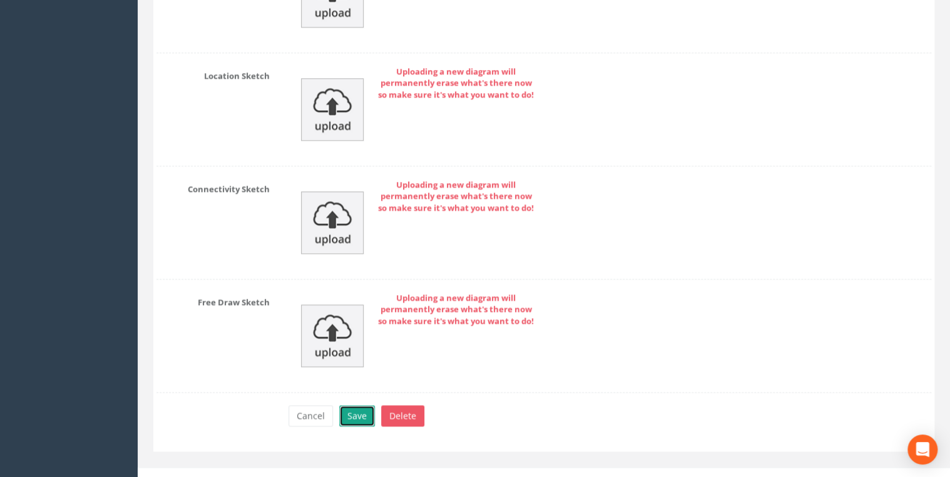
click at [364, 405] on button "Save" at bounding box center [357, 415] width 36 height 21
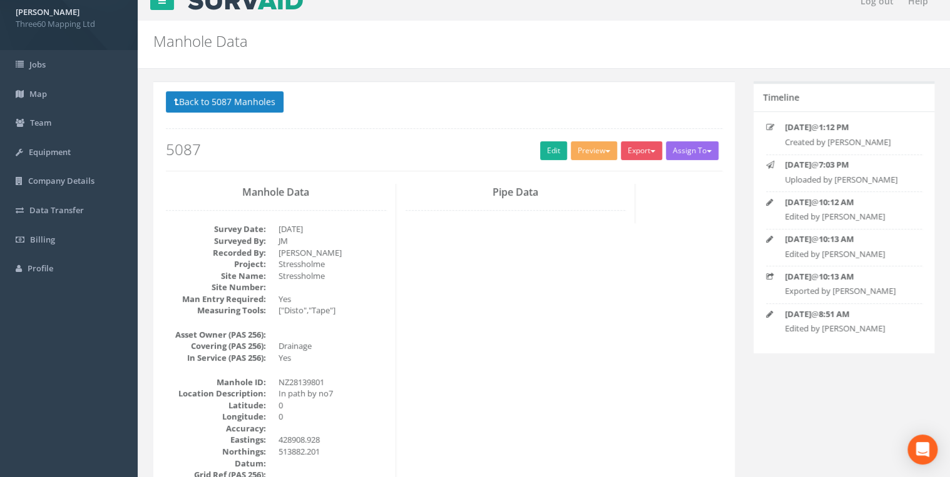
scroll to position [0, 0]
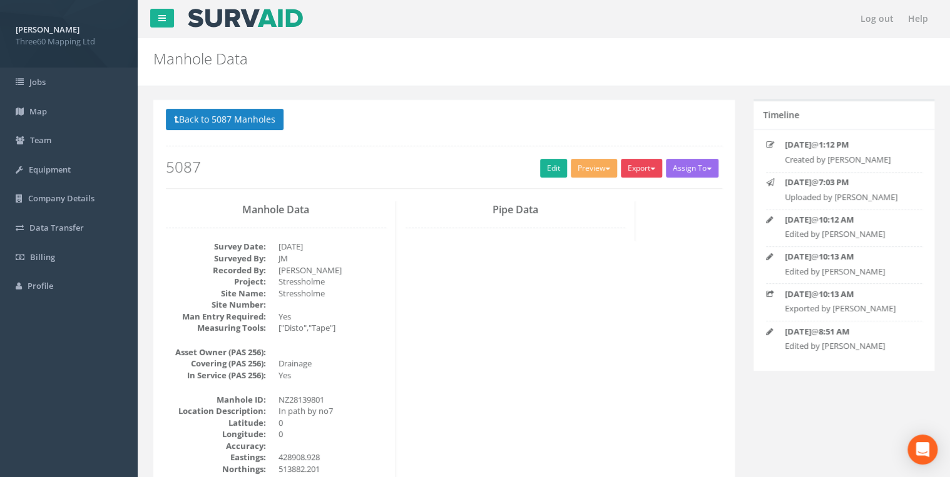
click at [622, 170] on button "Export" at bounding box center [640, 168] width 41 height 19
click at [602, 194] on link "360 Manhole" at bounding box center [615, 194] width 95 height 19
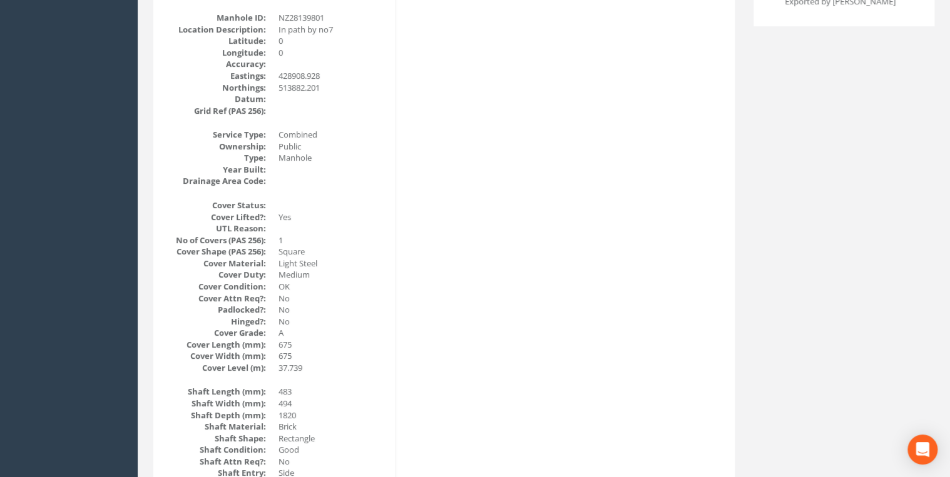
scroll to position [133, 0]
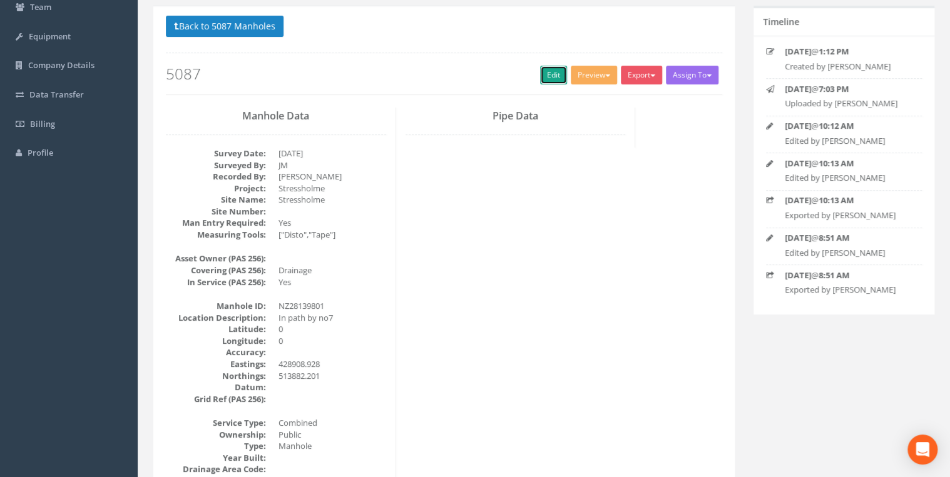
click at [540, 80] on link "Edit" at bounding box center [553, 75] width 27 height 19
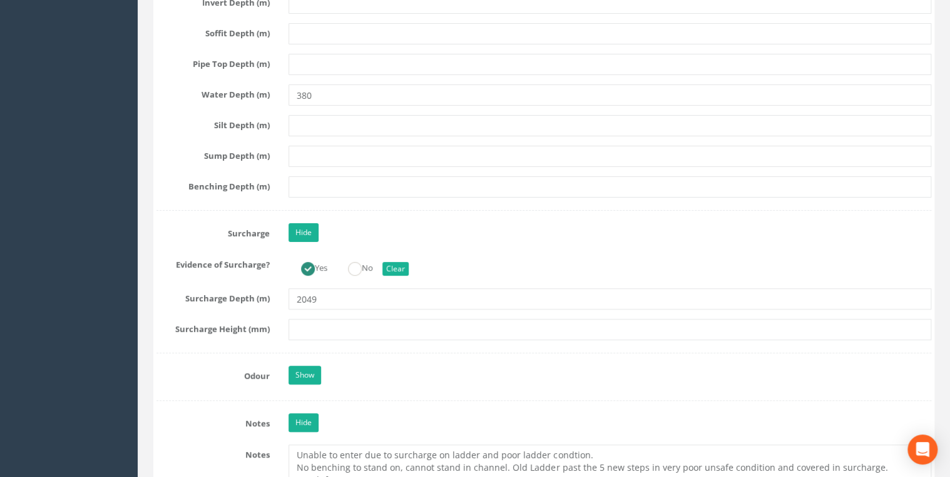
scroll to position [2602, 0]
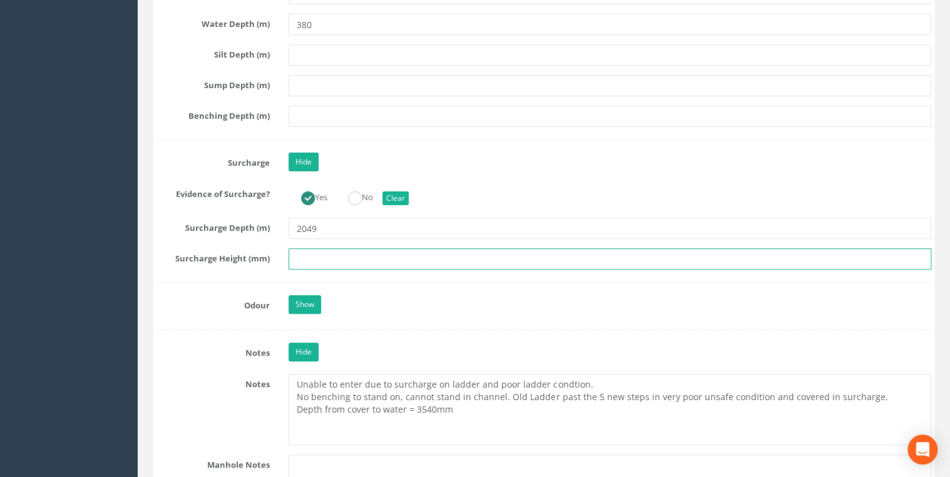
click at [318, 254] on input "text" at bounding box center [609, 258] width 642 height 21
type input "2049"
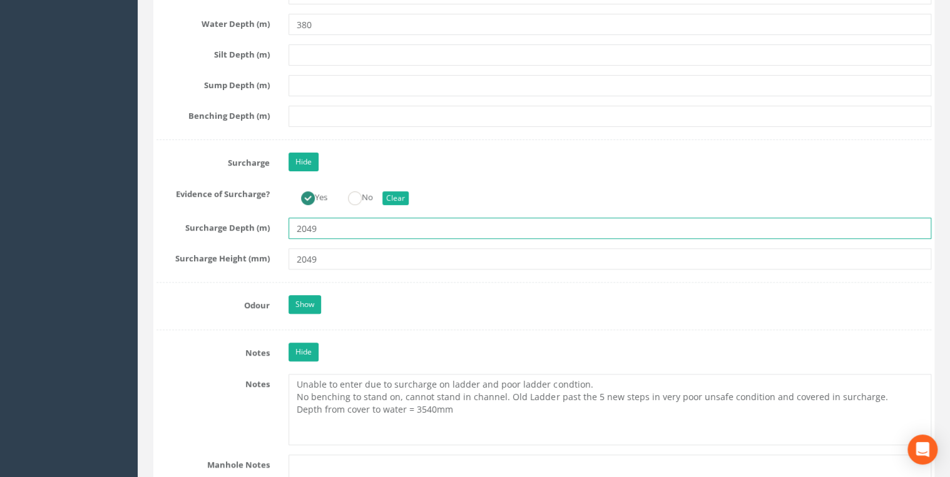
click at [359, 218] on input "2049" at bounding box center [609, 228] width 642 height 21
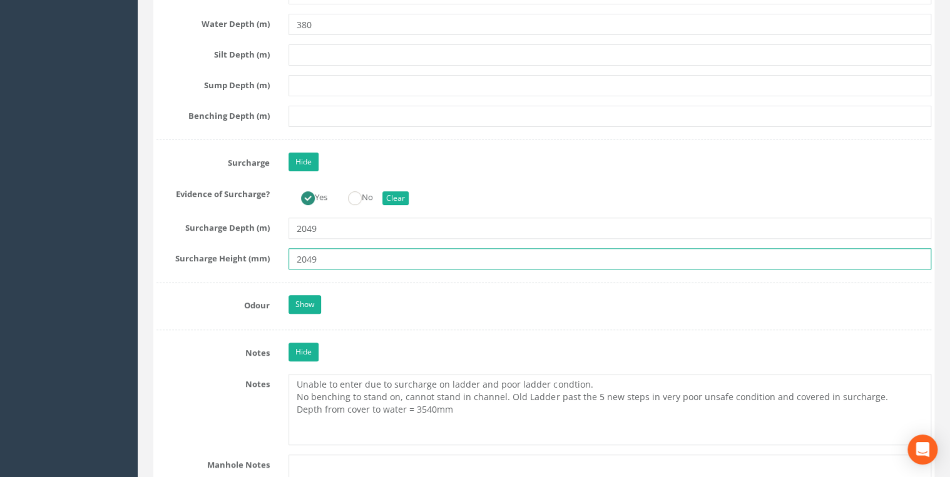
click at [345, 248] on input "2049" at bounding box center [609, 258] width 642 height 21
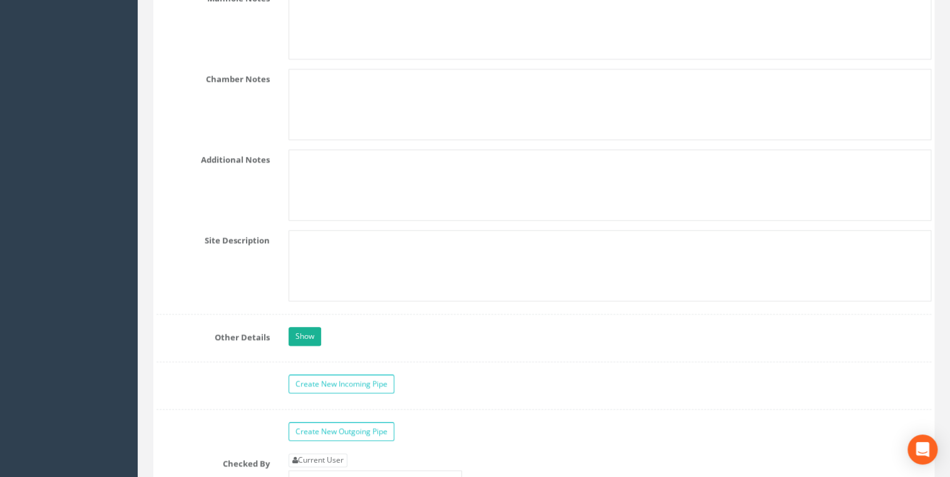
scroll to position [3469, 0]
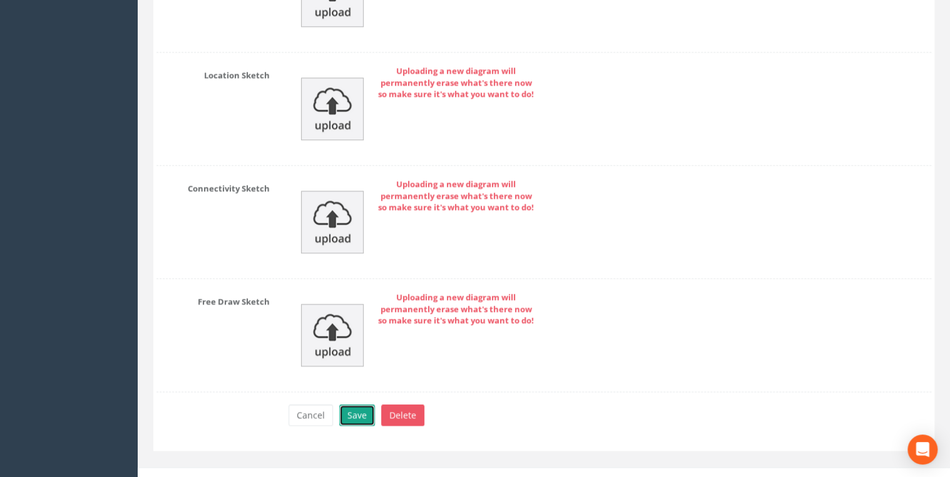
click at [358, 405] on button "Save" at bounding box center [357, 415] width 36 height 21
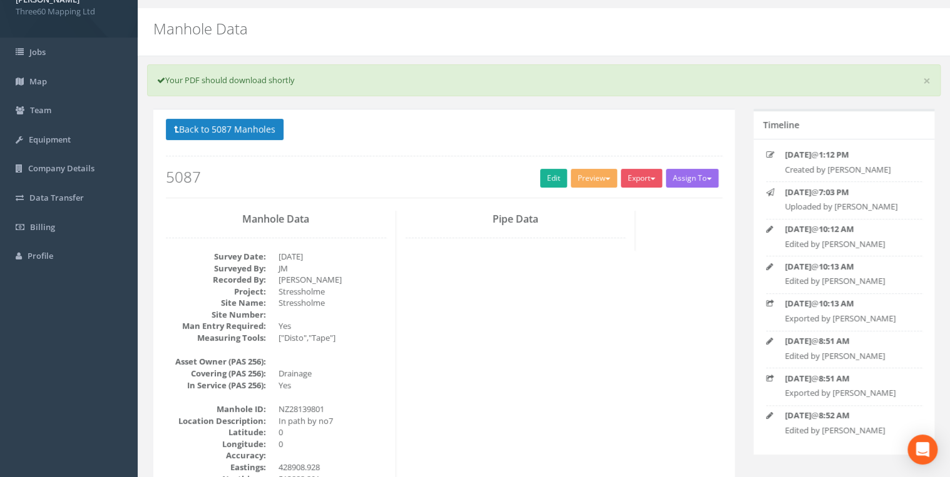
scroll to position [0, 0]
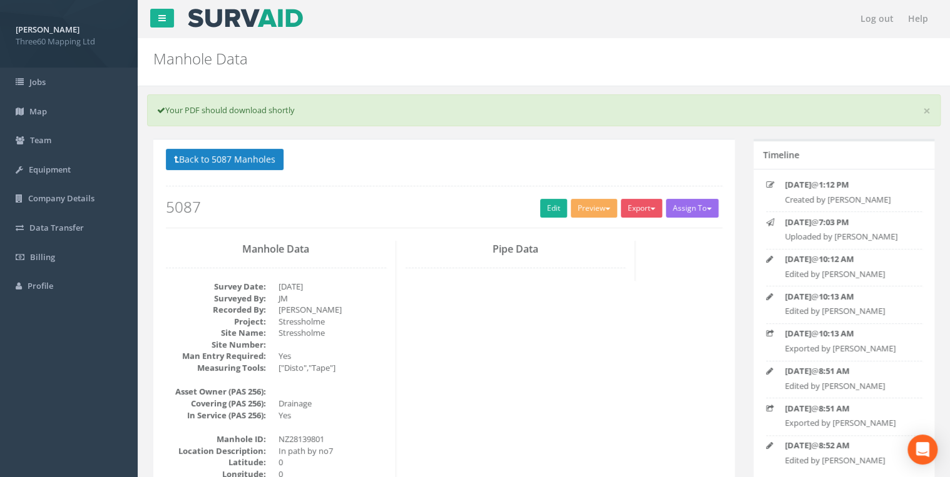
click at [632, 194] on div "Back to 5087 Manholes Back to Map Assign To No Companies Added Export 360 Manho…" at bounding box center [444, 188] width 556 height 79
click at [633, 196] on div "Back to 5087 Manholes Back to Map Assign To No Companies Added Export 360 Manho…" at bounding box center [444, 188] width 556 height 79
click at [634, 205] on button "Export" at bounding box center [640, 208] width 41 height 19
click at [613, 230] on link "360 Manhole" at bounding box center [615, 234] width 95 height 19
click at [271, 165] on button "Back to 5087 Manholes" at bounding box center [225, 159] width 118 height 21
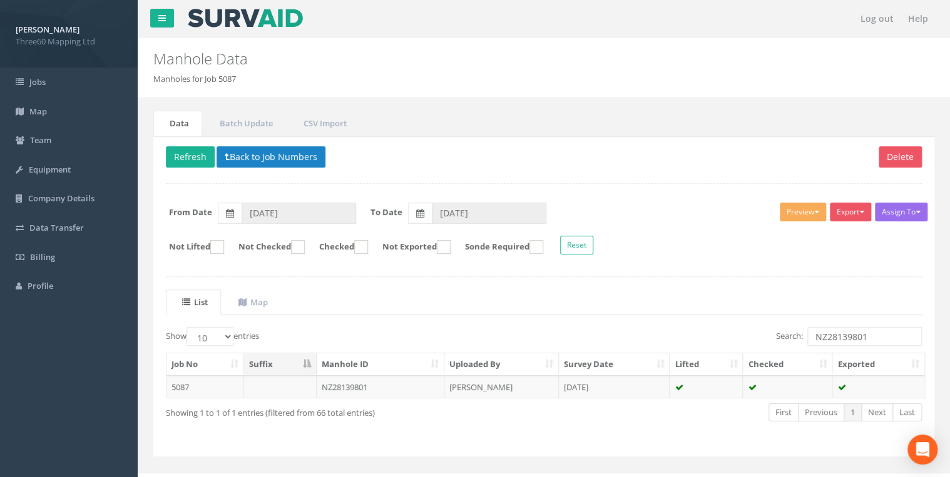
scroll to position [18, 0]
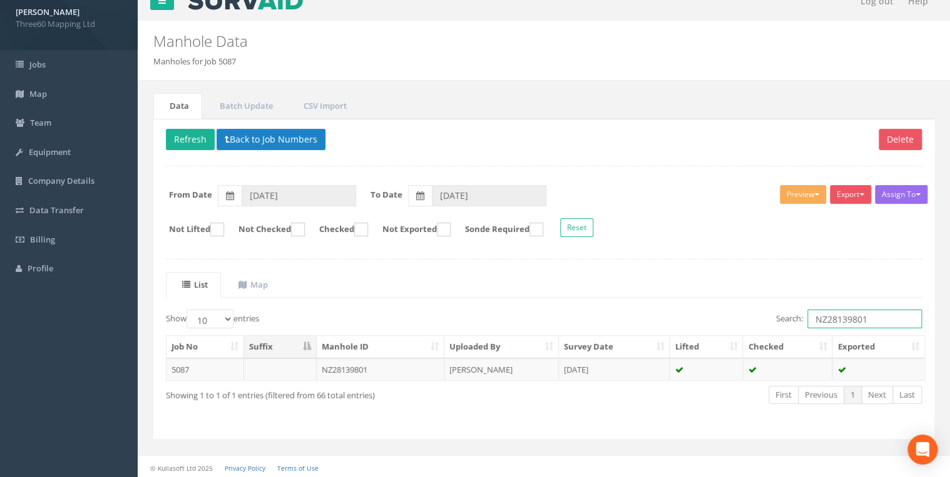
drag, startPoint x: 897, startPoint y: 317, endPoint x: 646, endPoint y: 321, distance: 250.9
click at [646, 322] on div "Search: NZ28139801" at bounding box center [737, 321] width 368 height 22
paste input "NZ281399"
type input "NZ28139901"
click at [380, 362] on td "NZ28139901" at bounding box center [381, 369] width 128 height 23
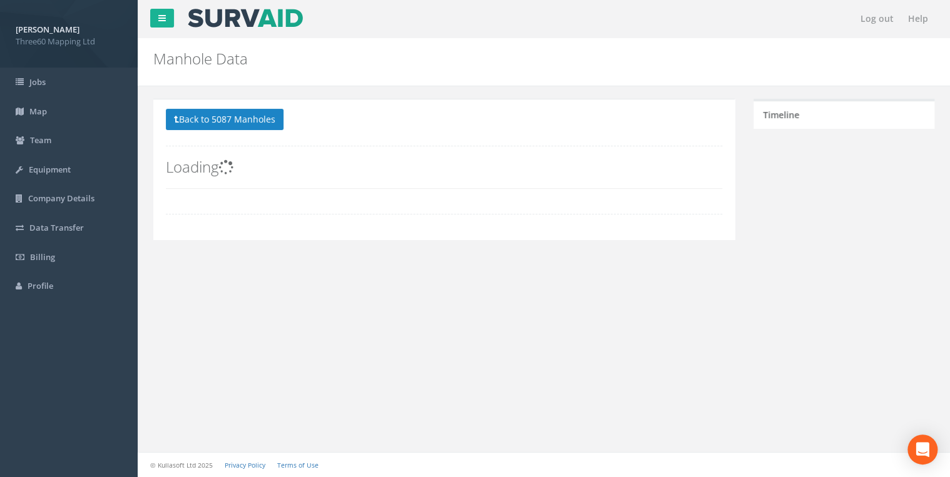
scroll to position [0, 0]
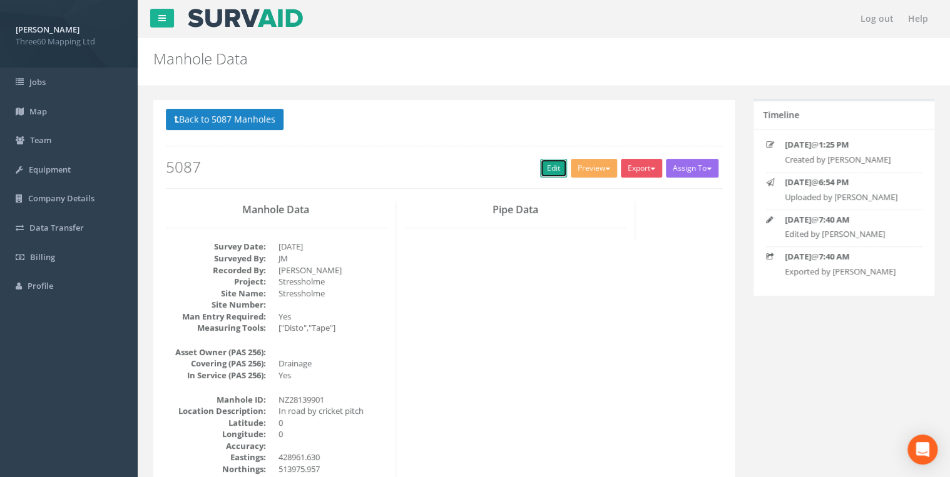
click at [544, 176] on link "Edit" at bounding box center [553, 168] width 27 height 19
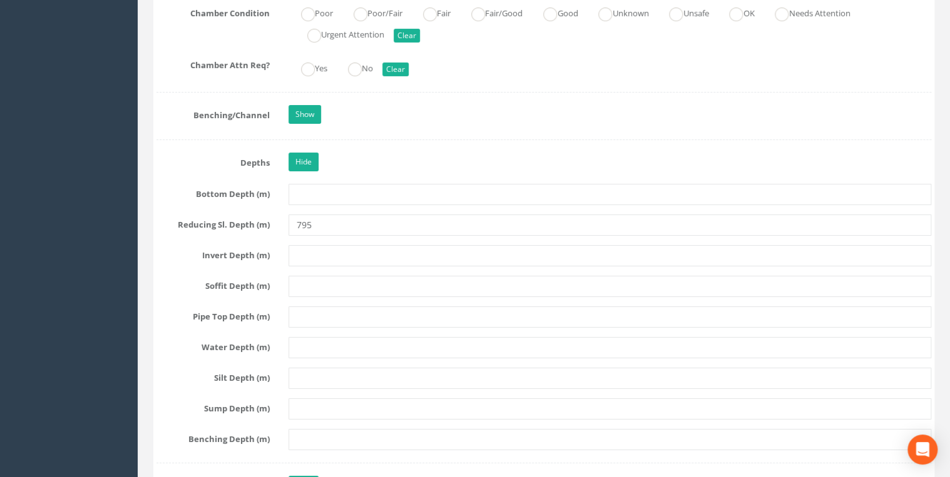
scroll to position [2268, 0]
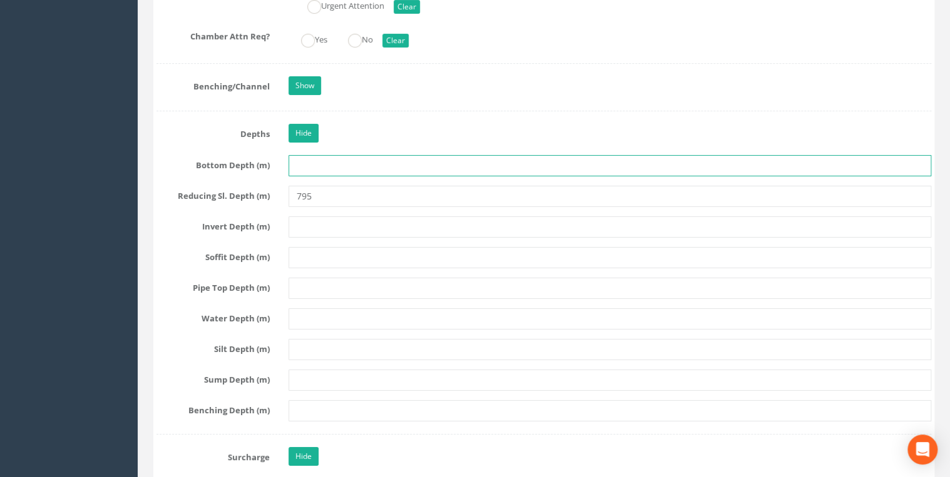
click at [300, 155] on input "text" at bounding box center [609, 165] width 642 height 21
type input "3250"
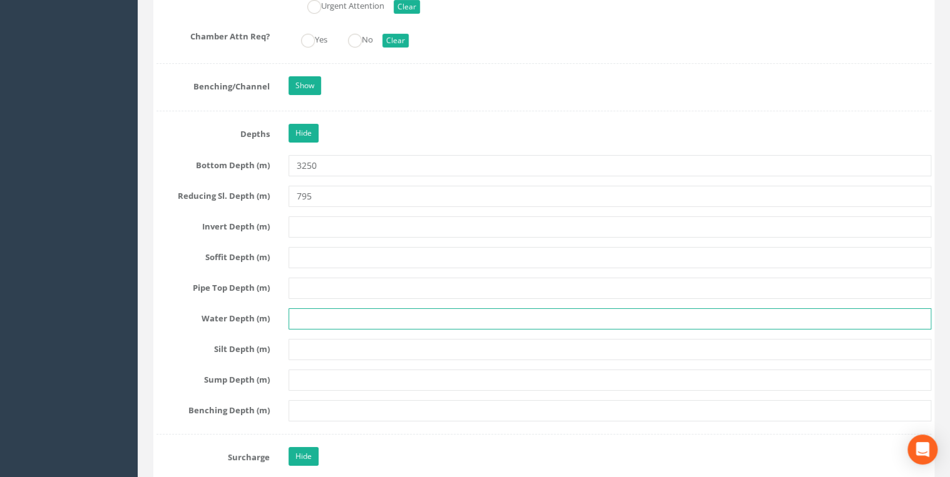
click at [290, 311] on input "text" at bounding box center [609, 318] width 642 height 21
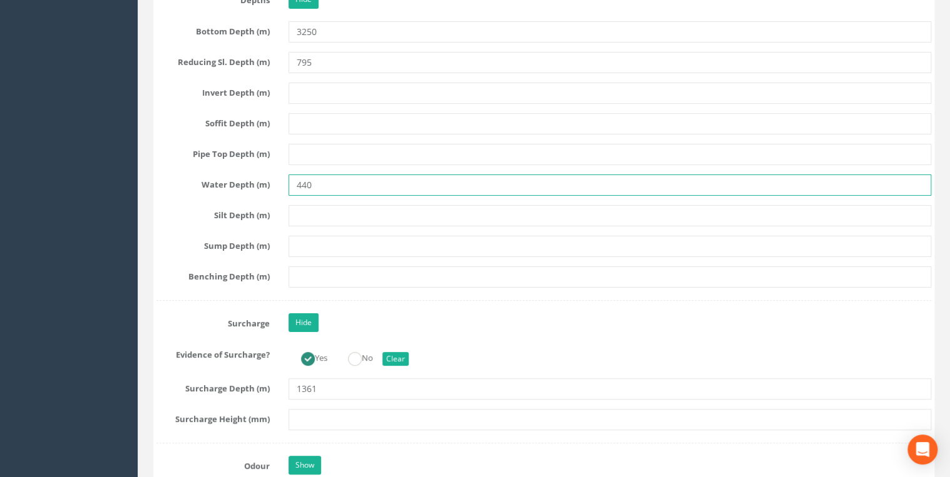
scroll to position [2668, 0]
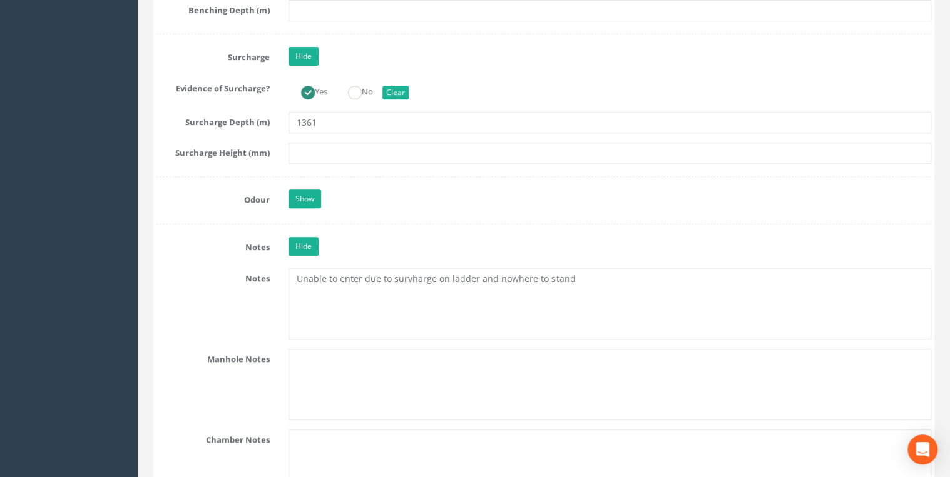
type input "440"
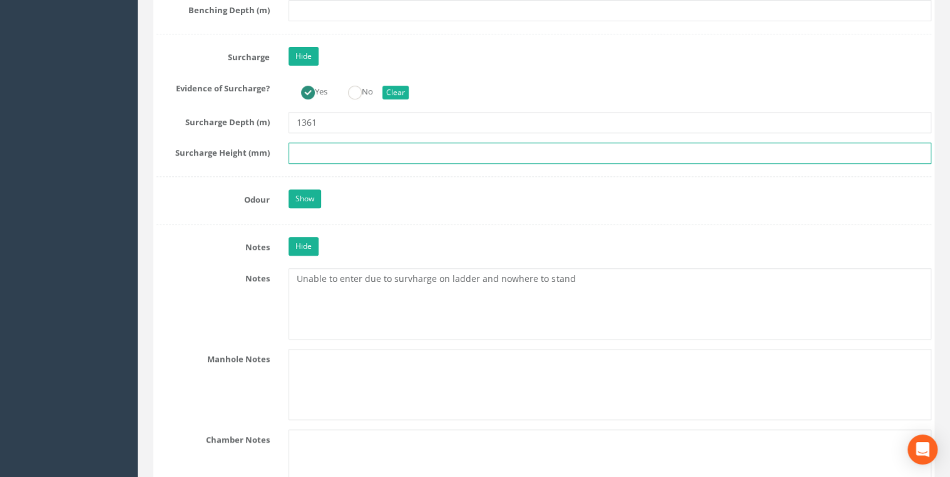
click at [317, 145] on input "text" at bounding box center [609, 153] width 642 height 21
type input "1361"
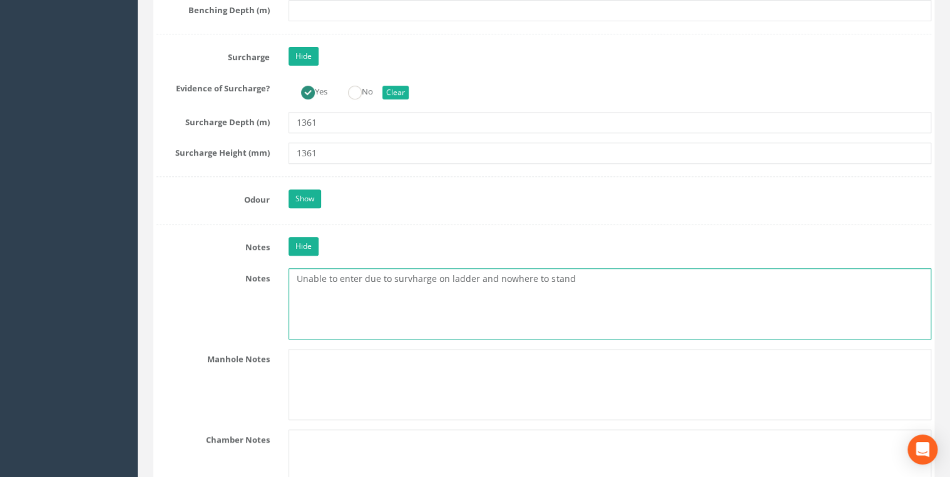
click at [408, 272] on textarea "Unable to enter due to survharge on ladder and nowhere to stand" at bounding box center [609, 303] width 642 height 71
click at [580, 271] on textarea "Unable to enter due to surcharge on ladder and nowhere to stand" at bounding box center [609, 303] width 642 height 71
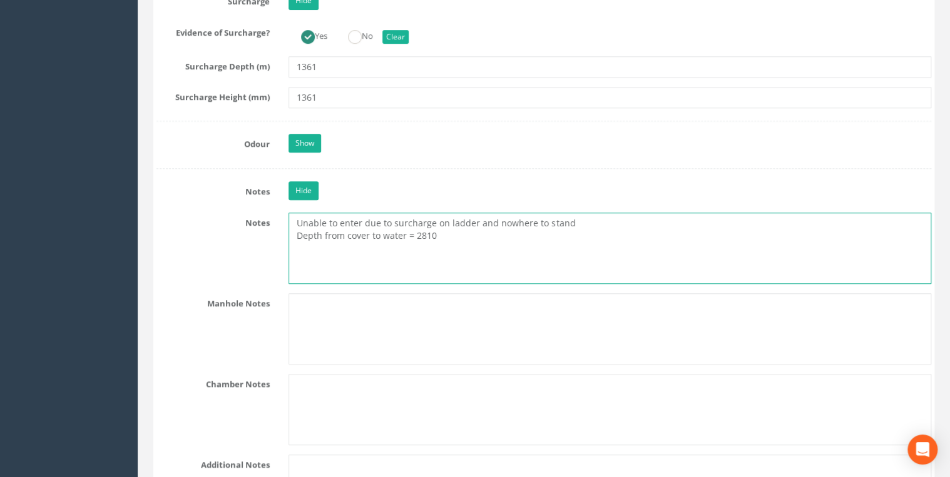
scroll to position [2802, 0]
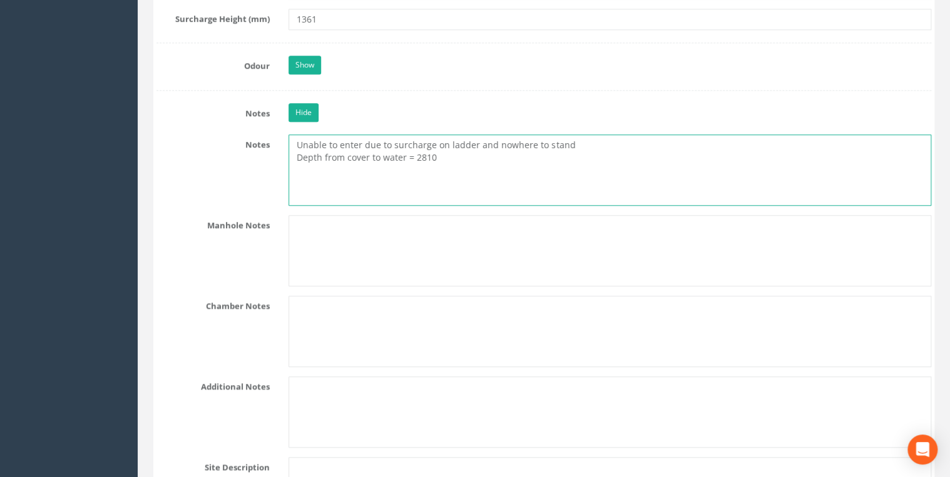
type textarea "Unable to enter due to surcharge on ladder and nowhere to stand Depth from cove…"
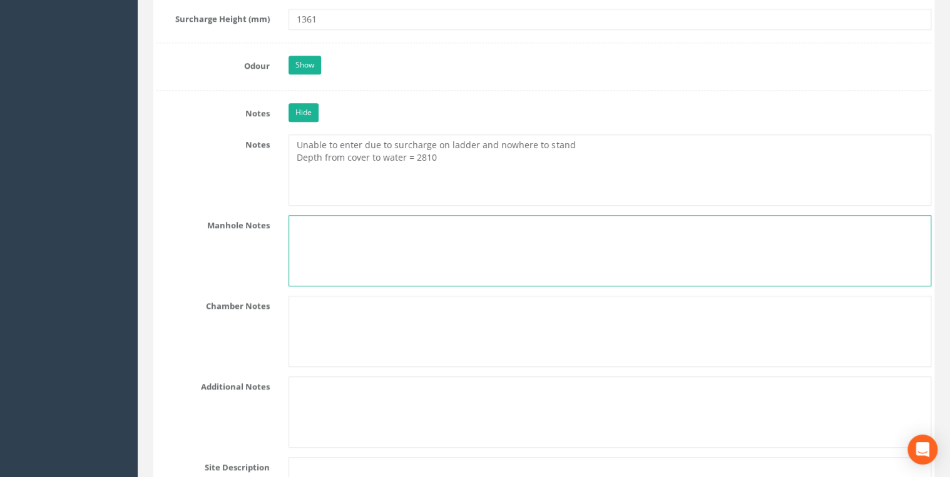
click at [330, 228] on textarea at bounding box center [609, 250] width 642 height 71
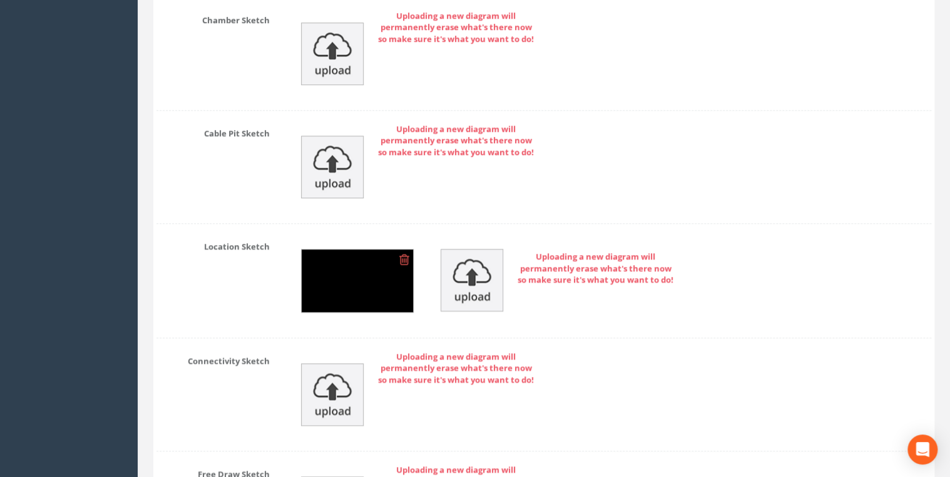
scroll to position [5404, 0]
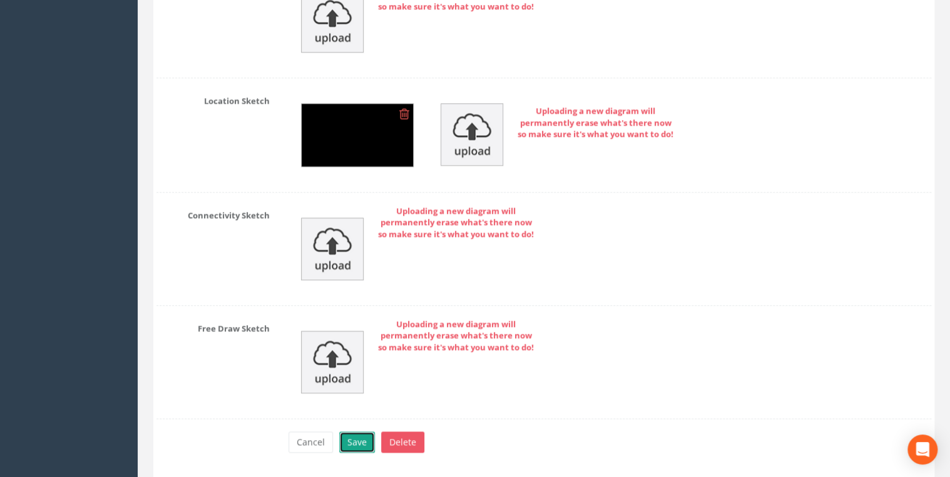
click at [363, 433] on button "Save" at bounding box center [357, 442] width 36 height 21
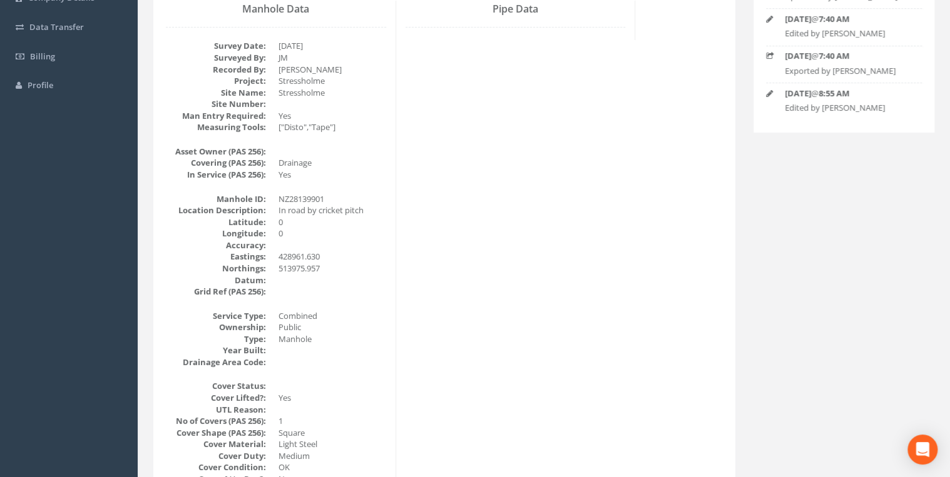
scroll to position [0, 0]
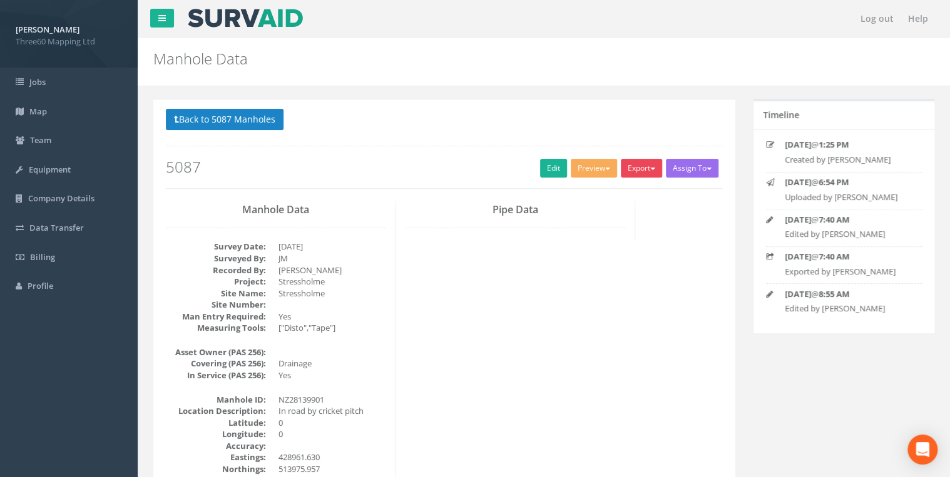
click at [650, 175] on button "Export" at bounding box center [640, 168] width 41 height 19
click at [605, 193] on link "360 Manhole" at bounding box center [615, 194] width 95 height 19
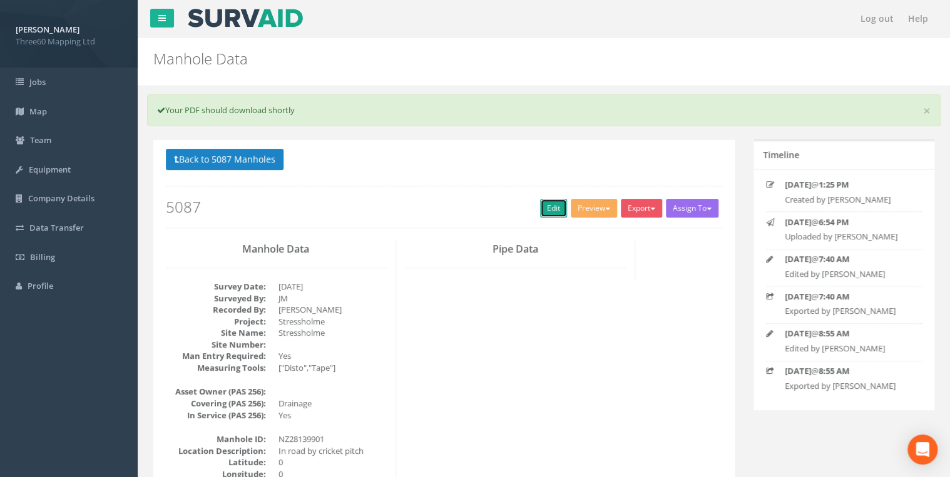
click at [554, 213] on link "Edit" at bounding box center [553, 208] width 27 height 19
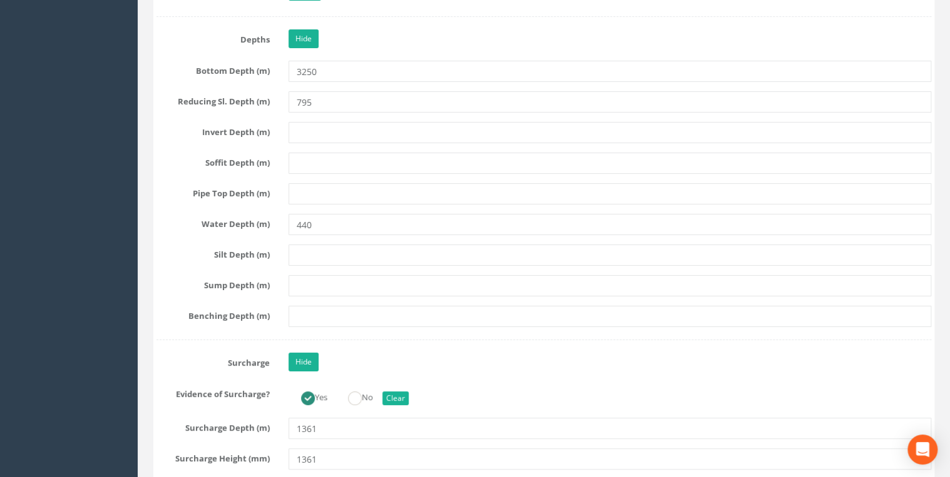
scroll to position [2869, 0]
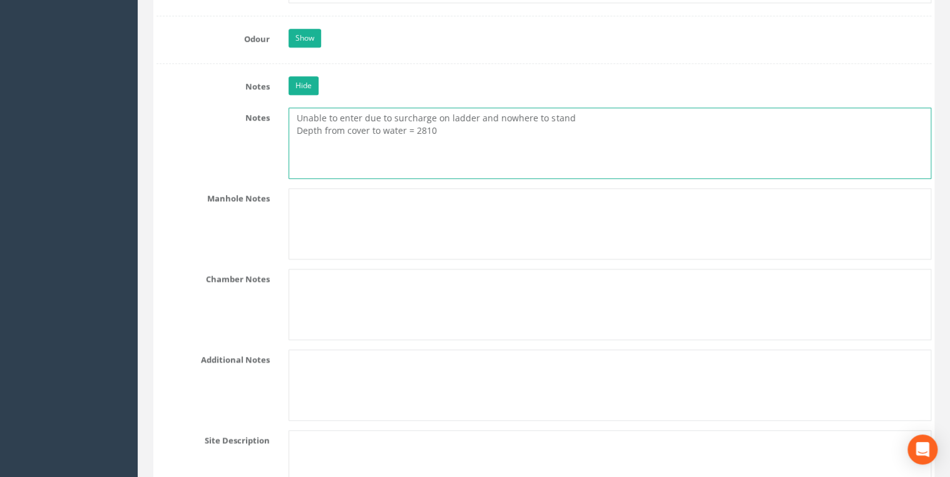
click at [467, 120] on textarea "Unable to enter due to surcharge on ladder and nowhere to stand Depth from cove…" at bounding box center [609, 143] width 642 height 71
click at [493, 165] on textarea "Unable to enter due to surcharge on ladder and nowhere to stand Depth from cove…" at bounding box center [609, 143] width 642 height 71
type textarea "Unable to enter due to surcharge on ladder and nowhere to stand Depth from cove…"
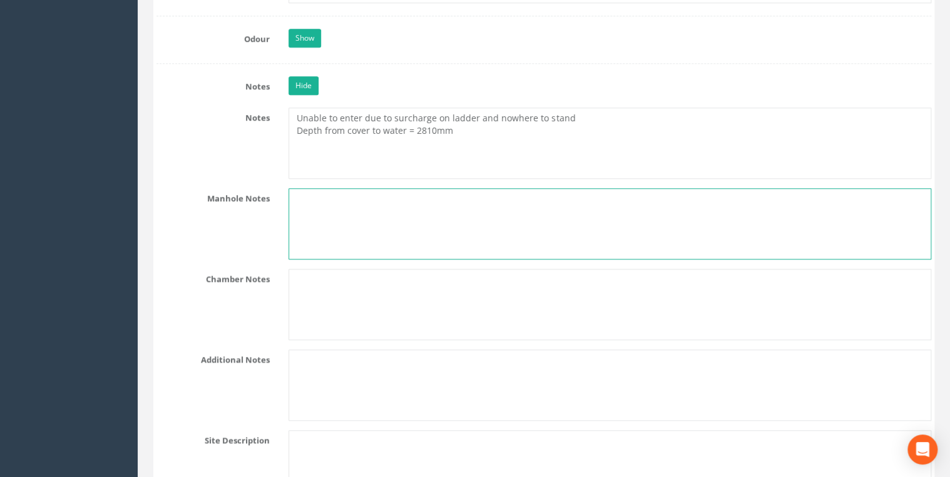
click at [493, 204] on textarea at bounding box center [609, 223] width 642 height 71
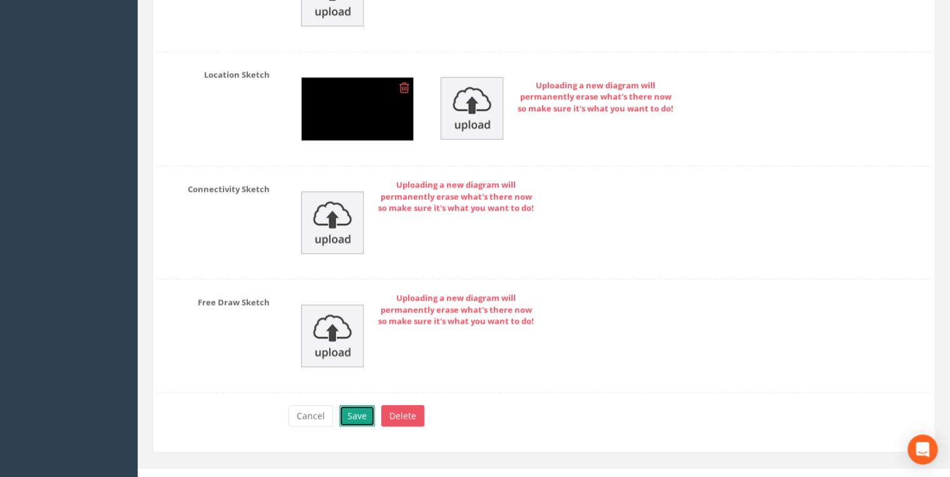
click at [353, 405] on button "Save" at bounding box center [357, 415] width 36 height 21
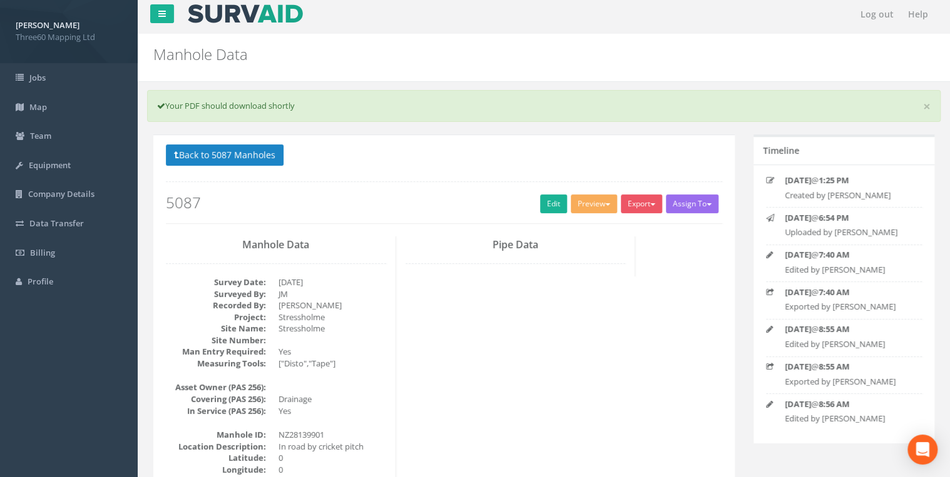
scroll to position [0, 0]
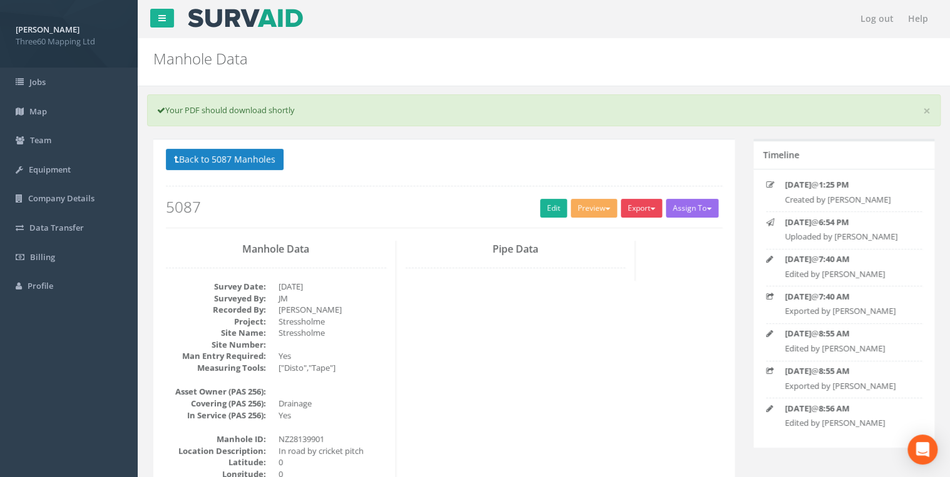
click at [641, 210] on button "Export" at bounding box center [640, 208] width 41 height 19
click at [610, 225] on link "360 Manhole" at bounding box center [615, 234] width 95 height 19
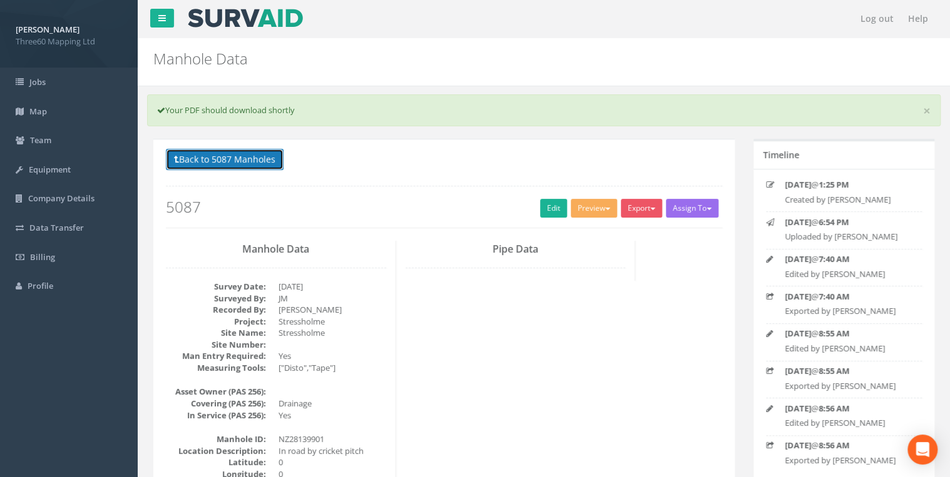
click at [226, 159] on button "Back to 5087 Manholes" at bounding box center [225, 159] width 118 height 21
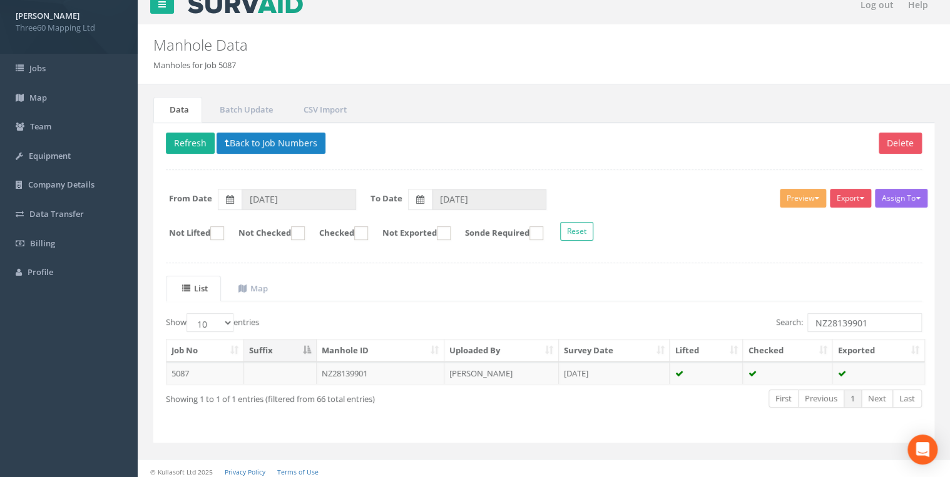
scroll to position [18, 0]
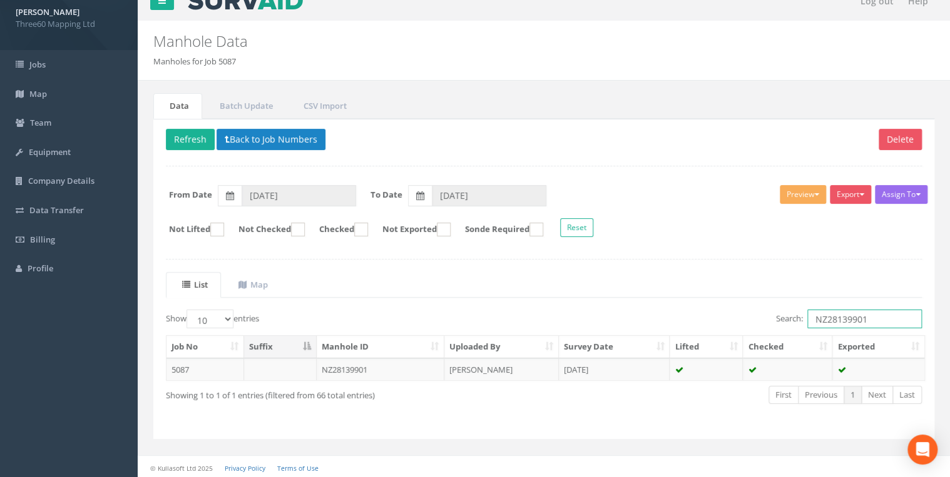
drag, startPoint x: 823, startPoint y: 320, endPoint x: 701, endPoint y: 322, distance: 122.6
click at [701, 322] on div "Search: NZ28139901" at bounding box center [737, 321] width 368 height 22
click at [871, 315] on input "NZ28139901" at bounding box center [864, 319] width 114 height 19
drag, startPoint x: 871, startPoint y: 315, endPoint x: 818, endPoint y: 316, distance: 52.5
click at [818, 316] on input "NZ28139901" at bounding box center [864, 319] width 114 height 19
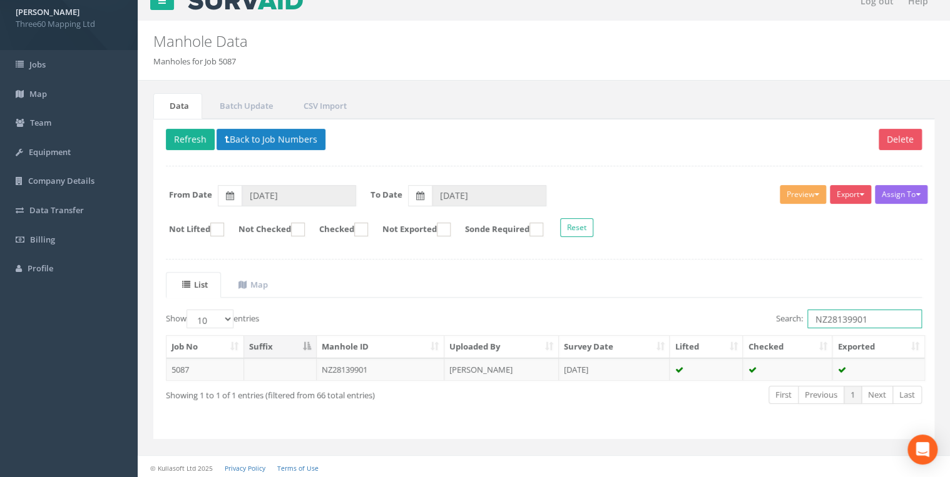
paste input "NZ28133403"
type input "NZ28133403"
click at [387, 365] on td "NZ28133403" at bounding box center [381, 369] width 128 height 23
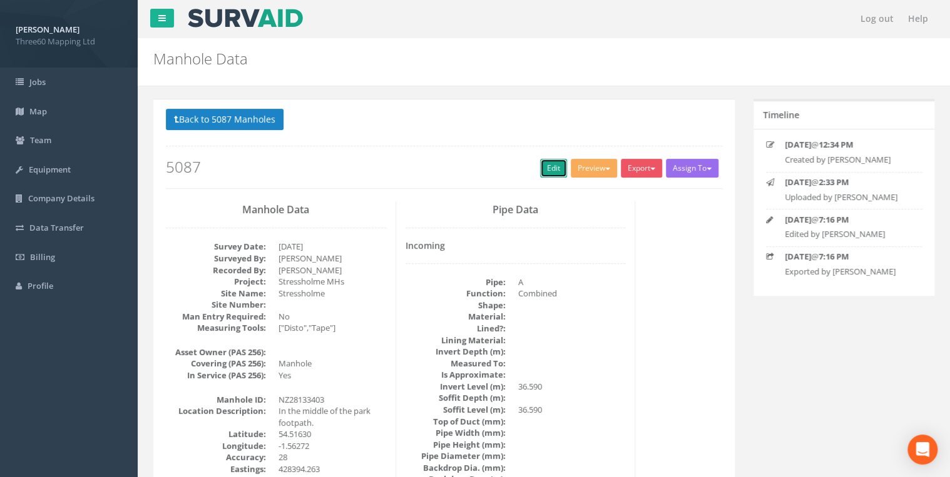
click at [550, 165] on link "Edit" at bounding box center [553, 168] width 27 height 19
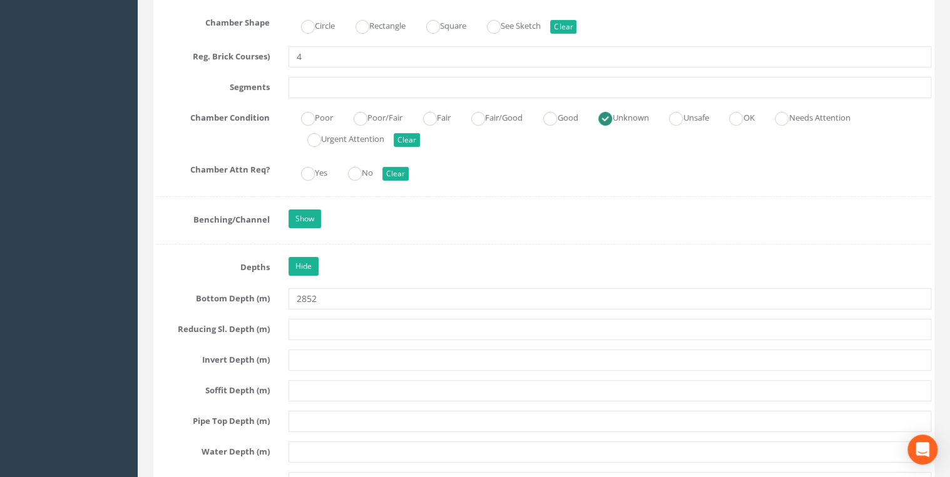
scroll to position [2335, 0]
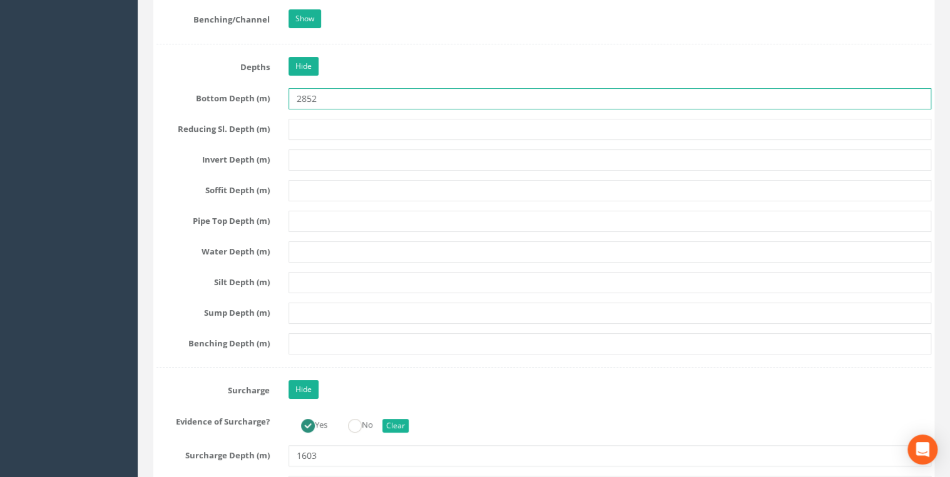
drag, startPoint x: 315, startPoint y: 88, endPoint x: 226, endPoint y: 95, distance: 89.1
click at [226, 95] on div "Bottom Depth (m) 2852" at bounding box center [543, 98] width 793 height 21
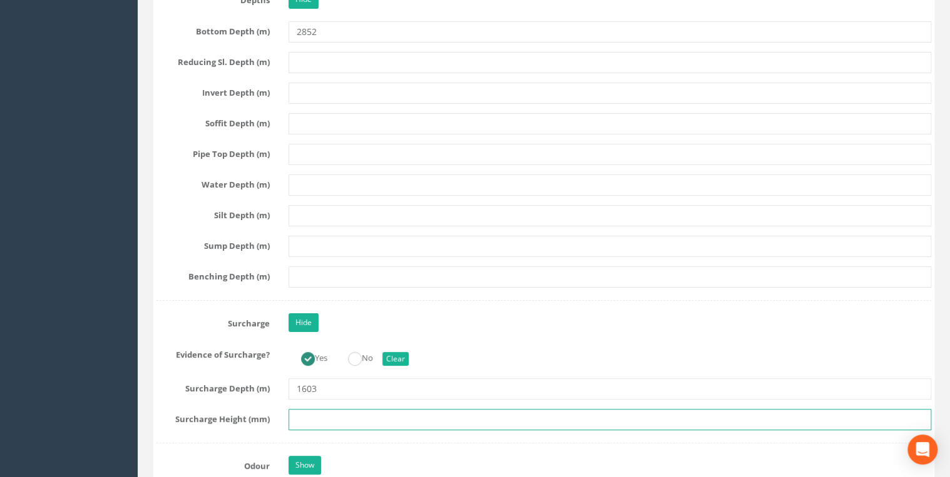
click at [298, 409] on input "text" at bounding box center [609, 419] width 642 height 21
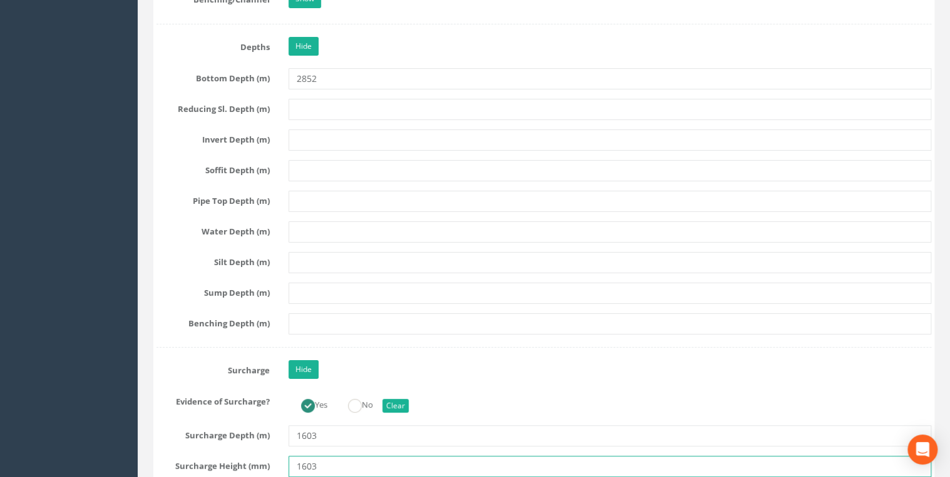
scroll to position [2268, 0]
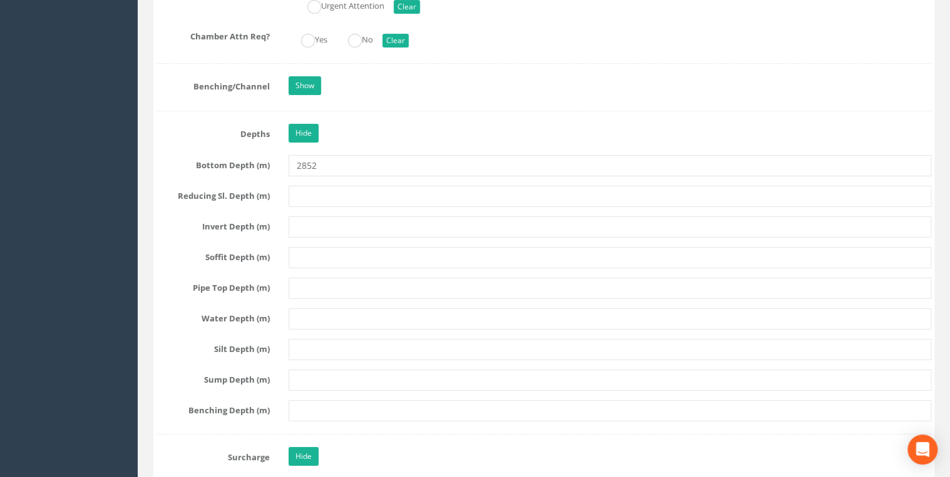
type input "1603"
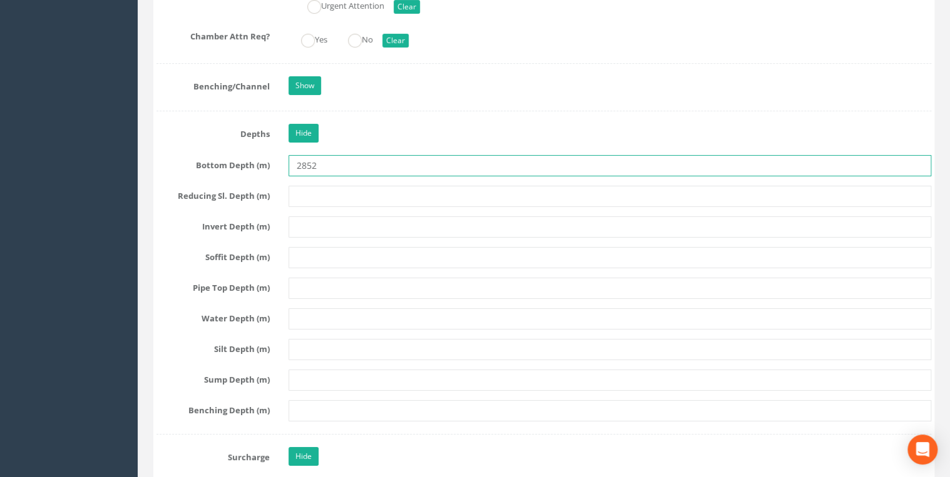
click at [325, 155] on input "2852" at bounding box center [609, 165] width 642 height 21
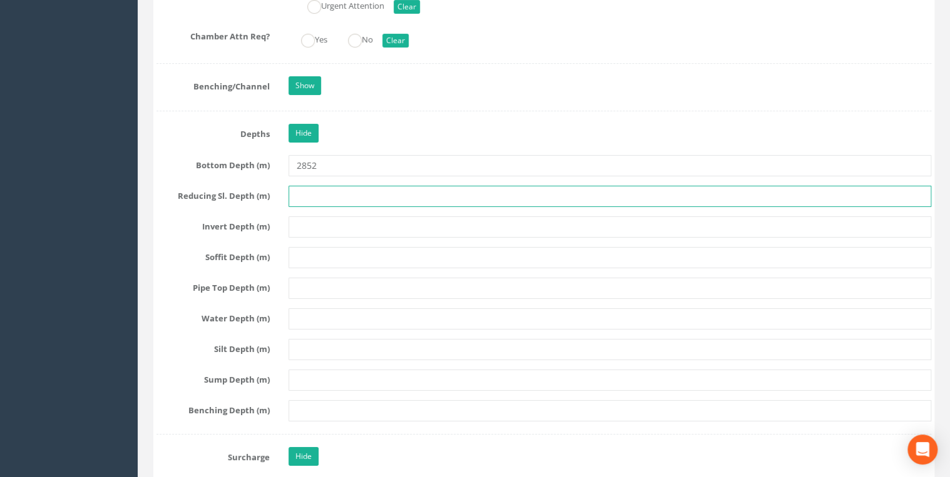
click at [310, 186] on input "text" at bounding box center [609, 196] width 642 height 21
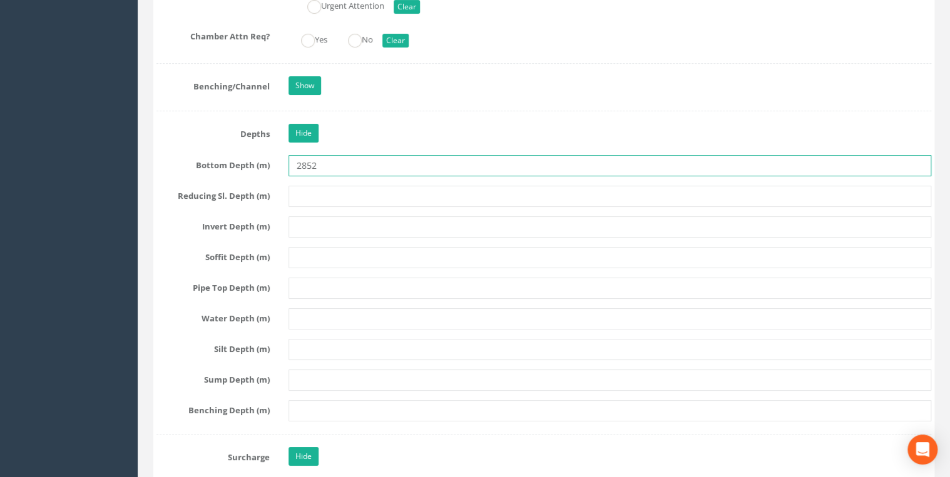
drag, startPoint x: 328, startPoint y: 159, endPoint x: 240, endPoint y: 160, distance: 87.6
click at [240, 160] on div "Bottom Depth (m) 2852" at bounding box center [543, 165] width 793 height 21
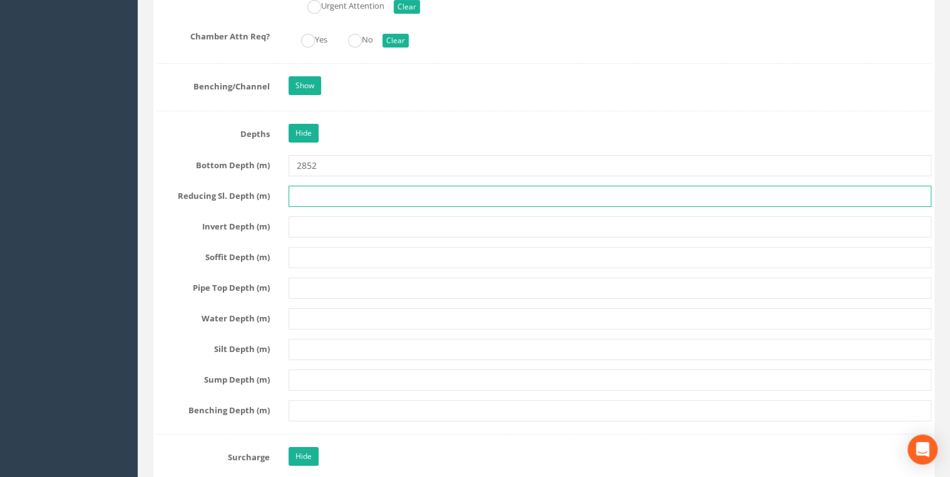
click at [310, 186] on input "text" at bounding box center [609, 196] width 642 height 21
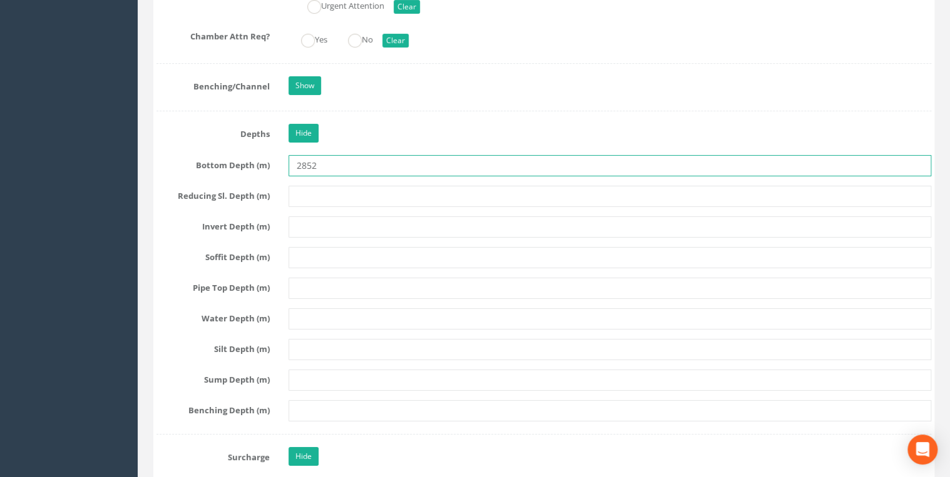
drag, startPoint x: 332, startPoint y: 163, endPoint x: 248, endPoint y: 163, distance: 83.8
click at [248, 163] on div "Bottom Depth (m) 2852" at bounding box center [543, 165] width 793 height 21
type input "3110"
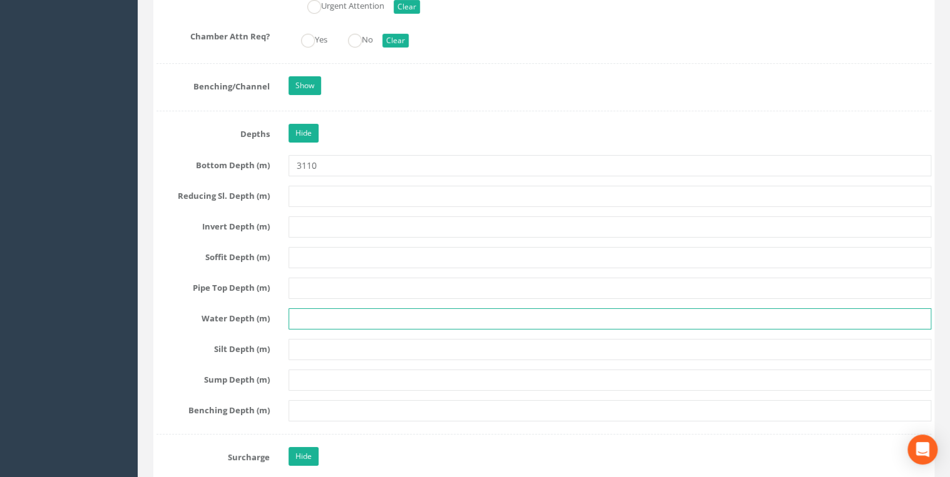
click at [301, 308] on input "text" at bounding box center [609, 318] width 642 height 21
type input "340"
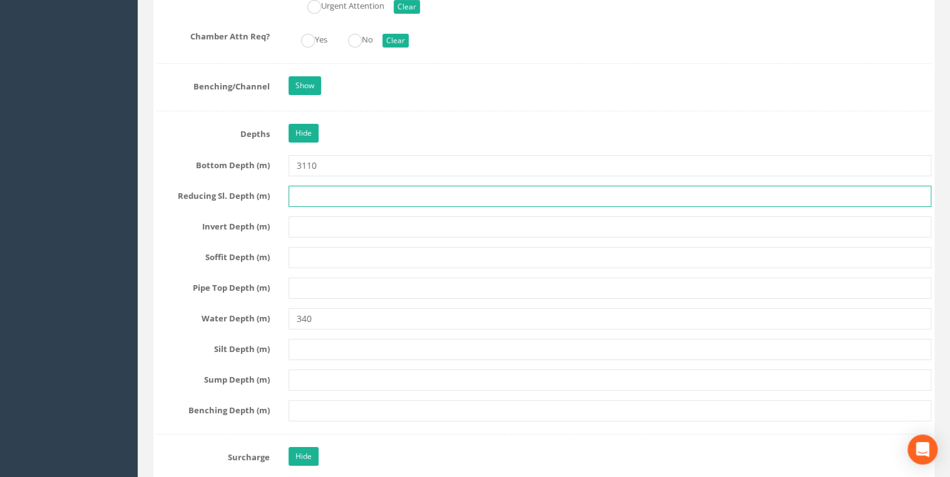
click at [309, 190] on input "text" at bounding box center [609, 196] width 642 height 21
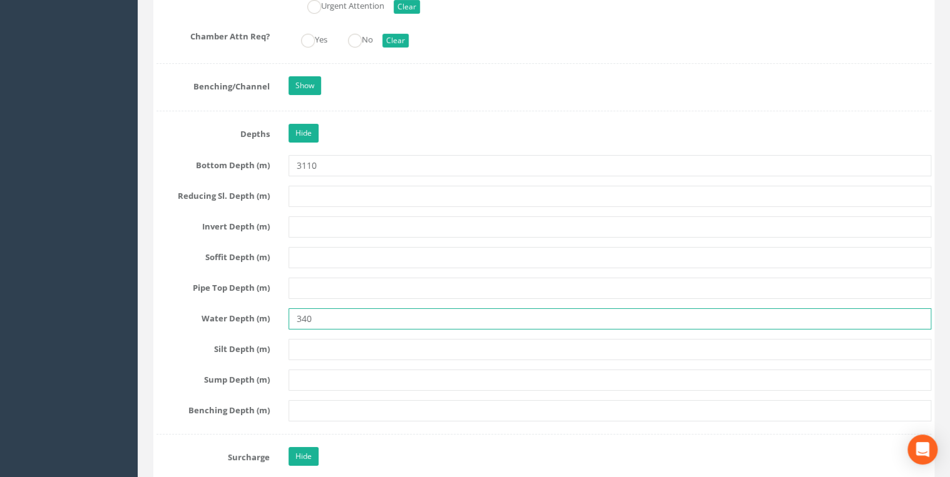
click at [318, 311] on input "340" at bounding box center [609, 318] width 642 height 21
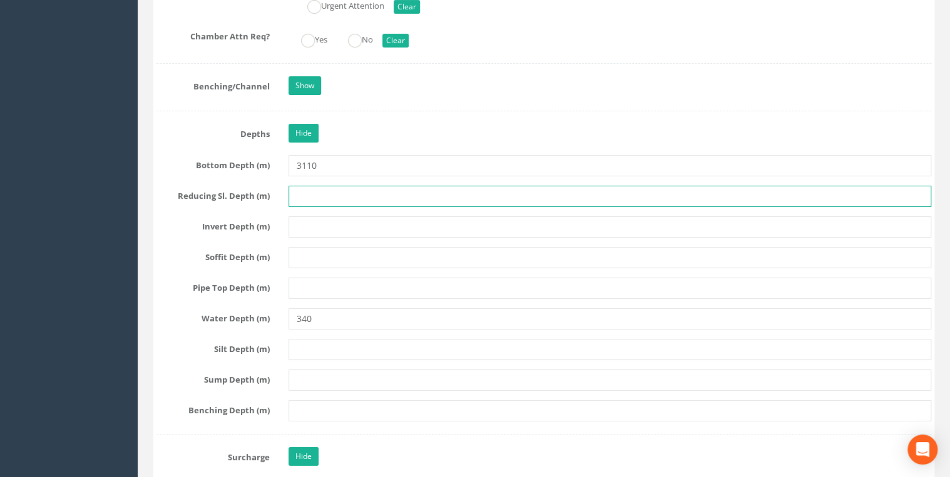
click at [298, 186] on input "text" at bounding box center [609, 196] width 642 height 21
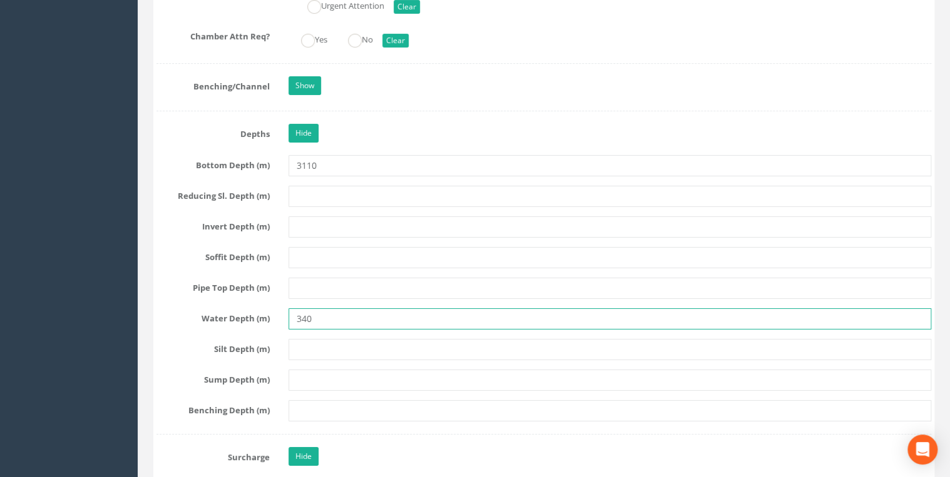
click at [322, 313] on input "340" at bounding box center [609, 318] width 642 height 21
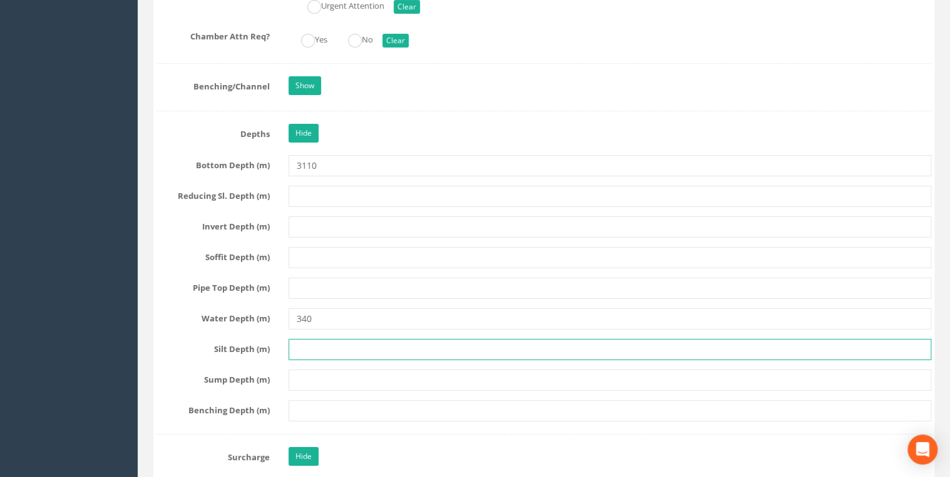
click at [320, 341] on input "text" at bounding box center [609, 349] width 642 height 21
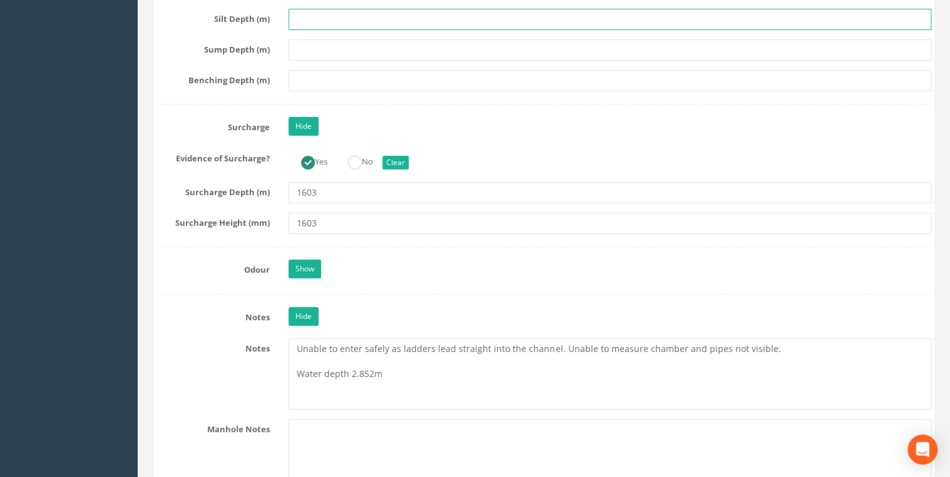
scroll to position [2668, 0]
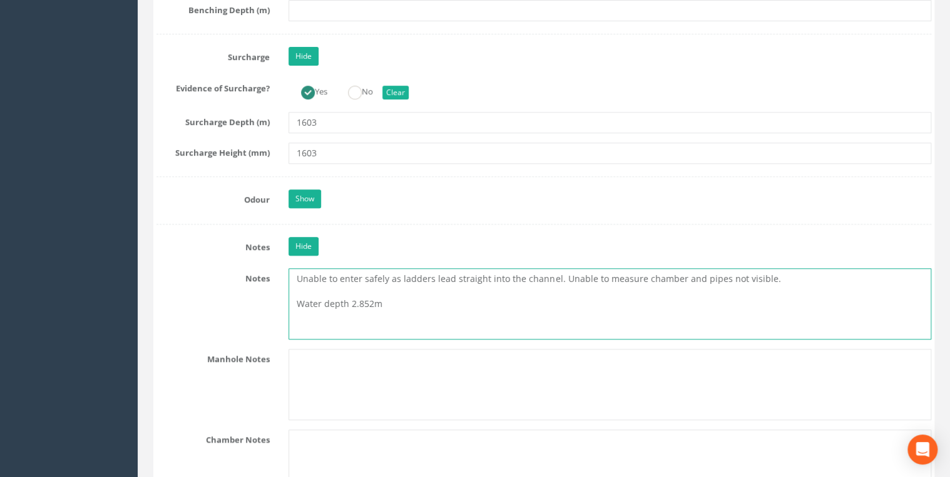
click at [392, 295] on textarea "Unable to enter safely as ladders lead straight into the channel. Unable to mea…" at bounding box center [609, 303] width 642 height 71
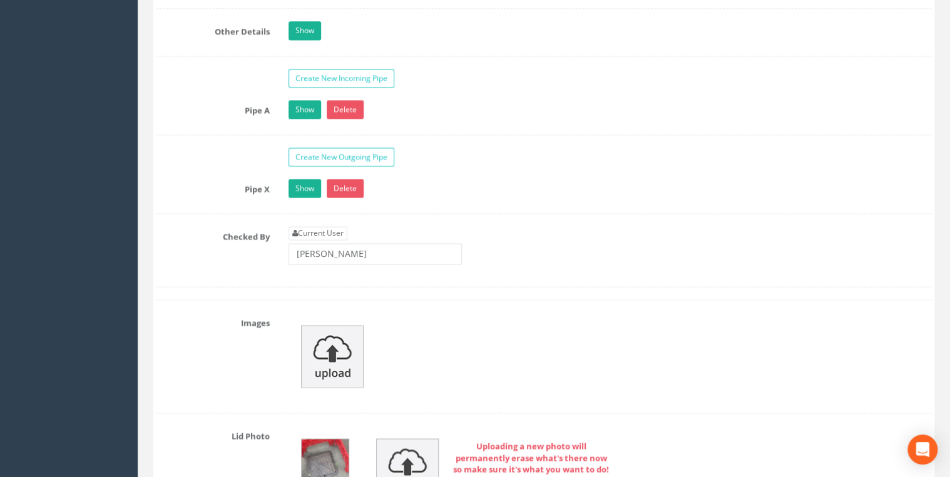
scroll to position [3336, 0]
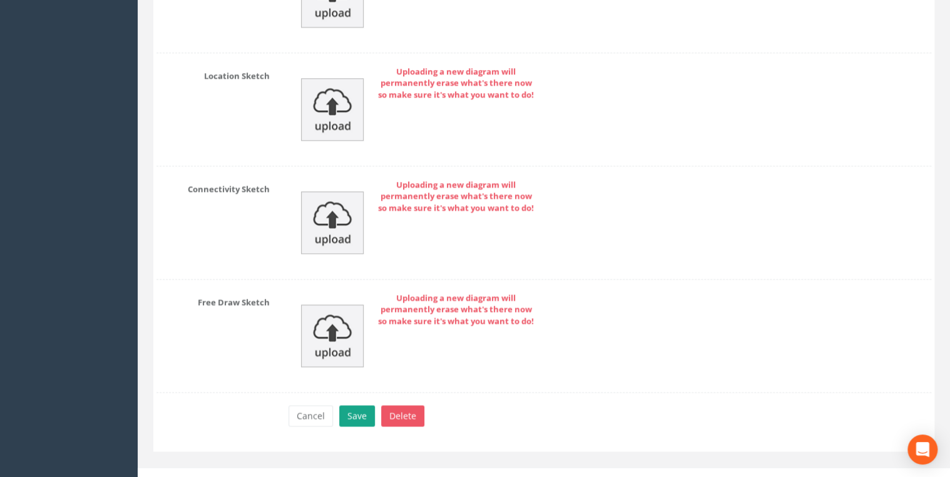
type textarea "Unable to enter safely as ladders lead straight into the channel. Unable to mea…"
click at [364, 405] on button "Save" at bounding box center [357, 415] width 36 height 21
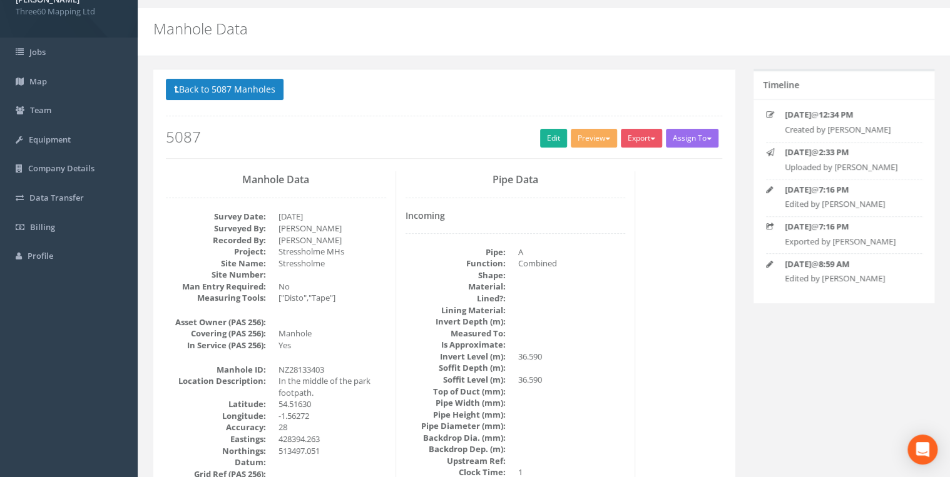
scroll to position [0, 0]
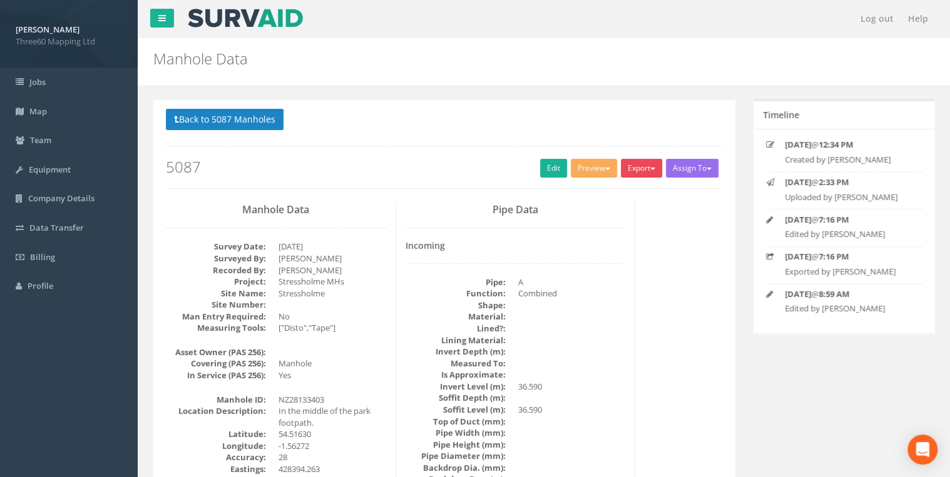
click at [631, 173] on button "Export" at bounding box center [640, 168] width 41 height 19
click at [611, 200] on link "360 Manhole" at bounding box center [615, 194] width 95 height 19
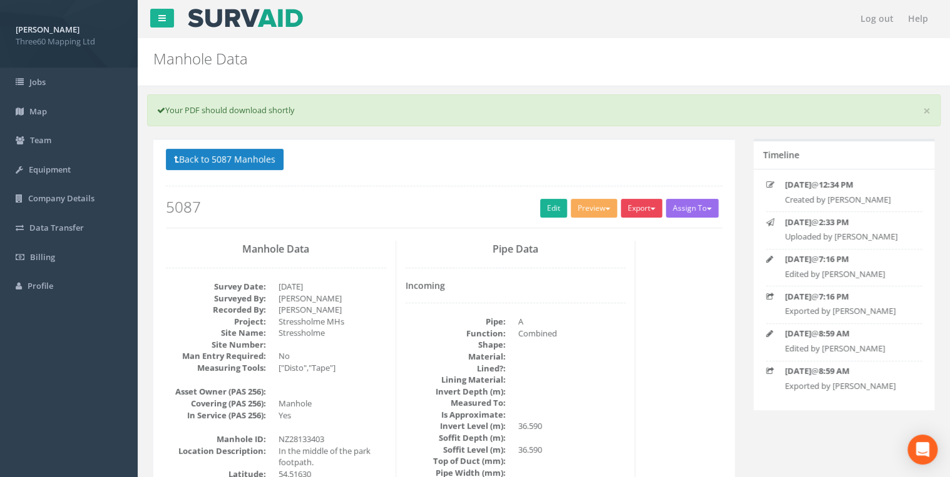
click at [636, 210] on button "Export" at bounding box center [640, 208] width 41 height 19
click at [612, 235] on link "360 Manhole" at bounding box center [615, 234] width 95 height 19
click at [641, 210] on button "Export" at bounding box center [640, 208] width 41 height 19
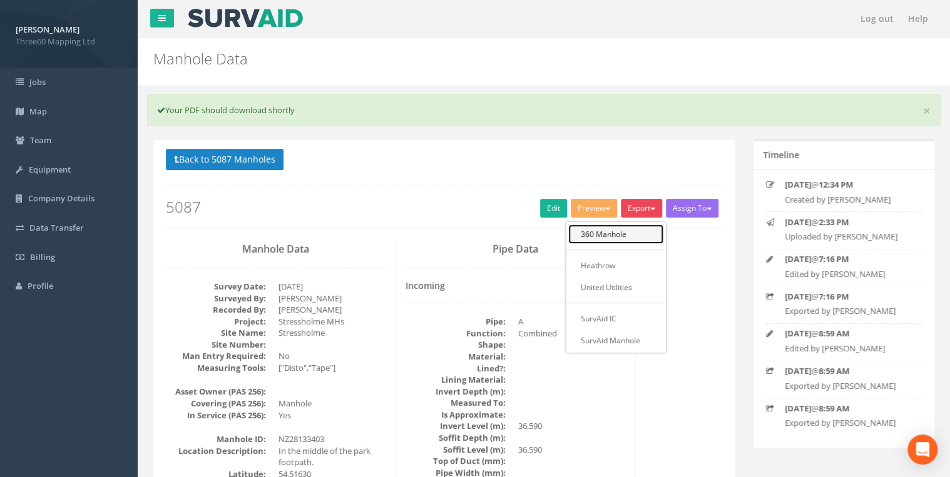
click at [605, 230] on link "360 Manhole" at bounding box center [615, 234] width 95 height 19
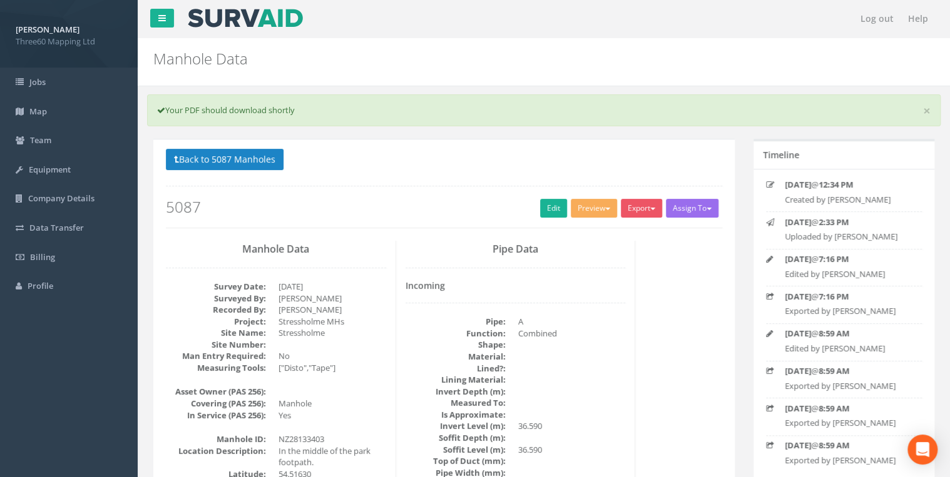
click at [637, 193] on div "Back to 5087 Manholes Back to Map Assign To No Companies Added Export 360 Manho…" at bounding box center [444, 188] width 556 height 79
click at [637, 204] on button "Export" at bounding box center [640, 208] width 41 height 19
click at [605, 230] on link "360 Manhole" at bounding box center [615, 234] width 95 height 19
click at [270, 153] on button "Back to 5087 Manholes" at bounding box center [225, 159] width 118 height 21
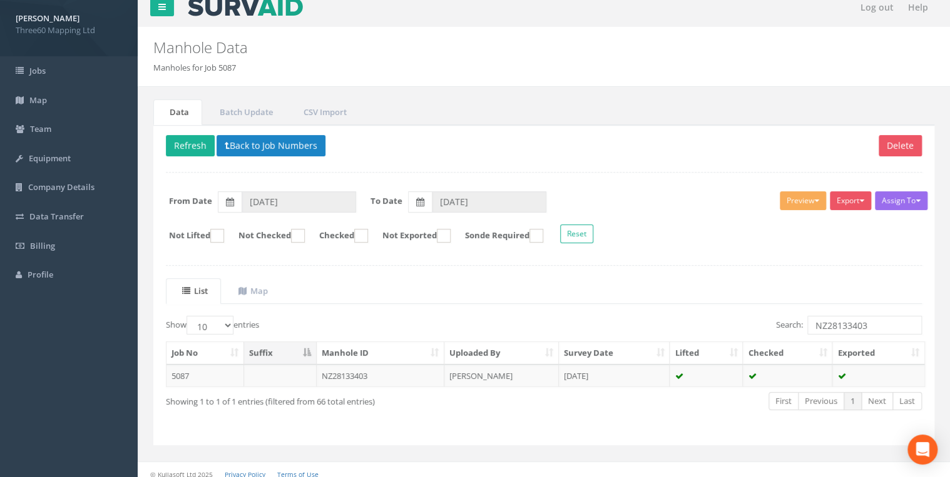
scroll to position [18, 0]
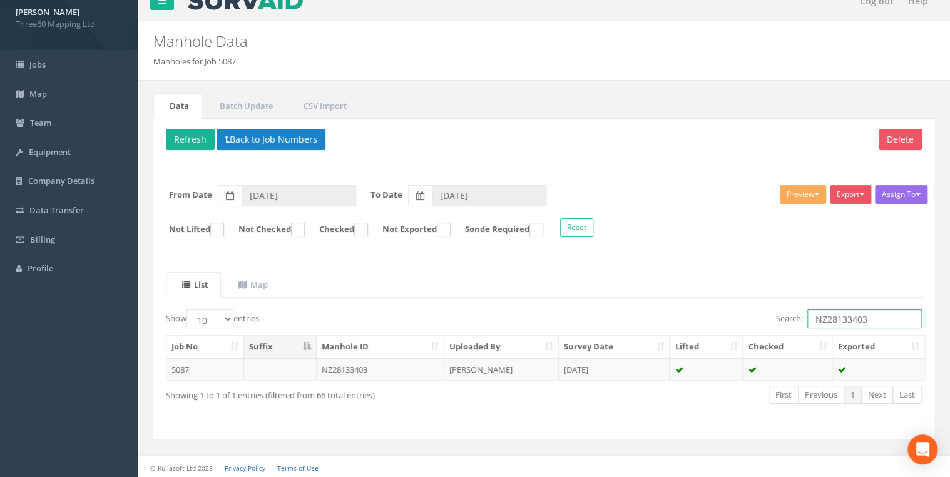
drag, startPoint x: 884, startPoint y: 318, endPoint x: 674, endPoint y: 318, distance: 210.8
click at [673, 319] on div "Search: NZ28133403" at bounding box center [737, 321] width 368 height 22
click at [872, 317] on input "NZ28133403" at bounding box center [864, 319] width 114 height 19
drag, startPoint x: 872, startPoint y: 317, endPoint x: 783, endPoint y: 318, distance: 88.8
click at [783, 318] on label "Search: NZ28133403" at bounding box center [849, 319] width 146 height 19
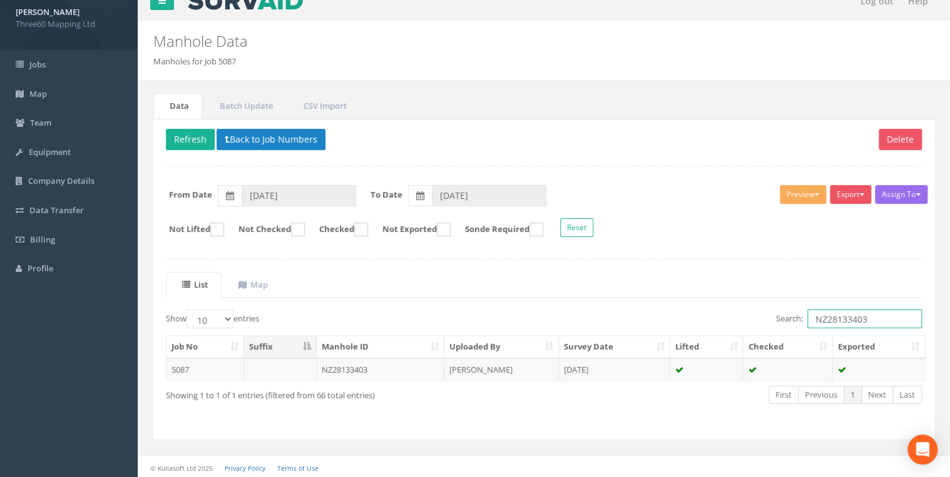
click at [807, 318] on input "NZ28133403" at bounding box center [864, 319] width 114 height 19
paste input "NZ28133402"
type input "NZ28133402"
click at [387, 365] on td "NZ28133402" at bounding box center [381, 369] width 128 height 23
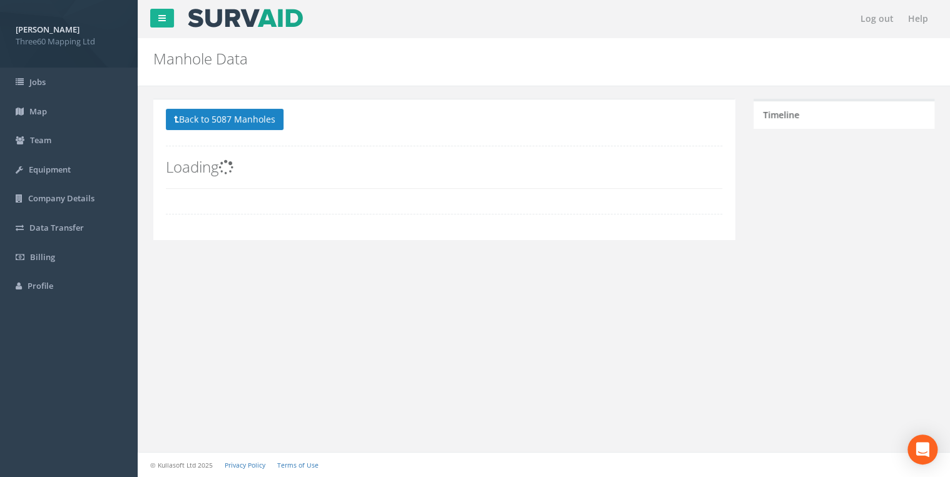
scroll to position [0, 0]
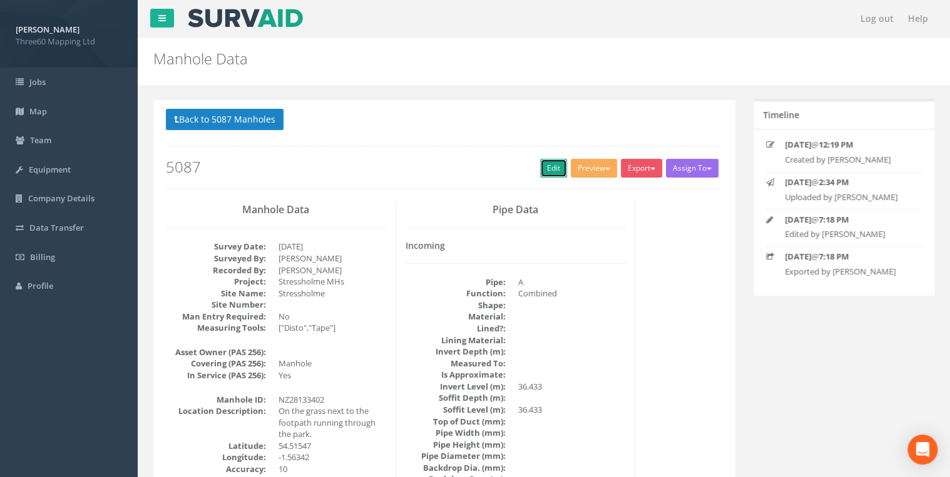
click at [545, 176] on link "Edit" at bounding box center [553, 168] width 27 height 19
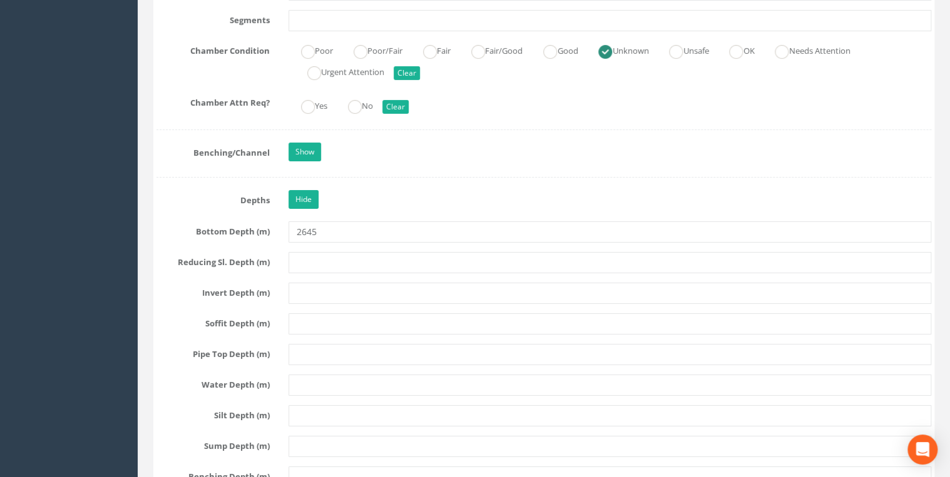
scroll to position [2268, 0]
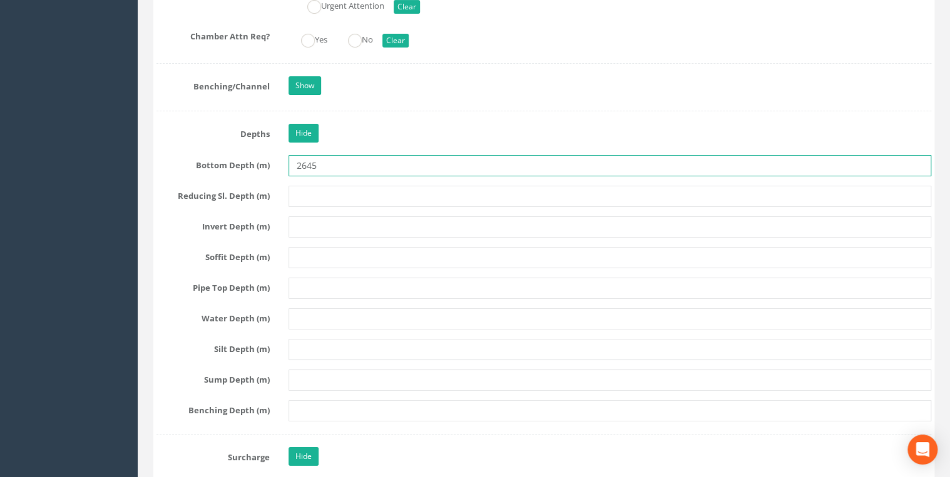
click at [330, 164] on input "2645" at bounding box center [609, 165] width 642 height 21
drag, startPoint x: 265, startPoint y: 170, endPoint x: 245, endPoint y: 173, distance: 20.2
type input "3000"
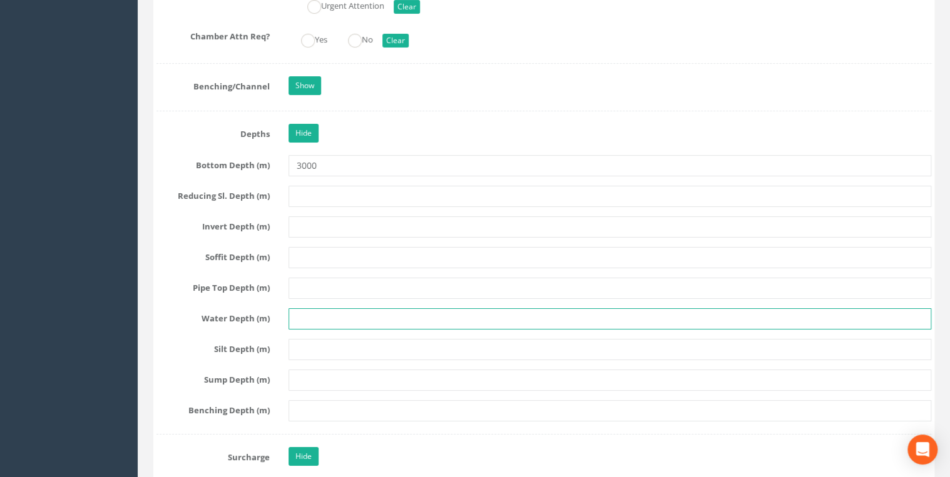
click at [290, 308] on input "text" at bounding box center [609, 318] width 642 height 21
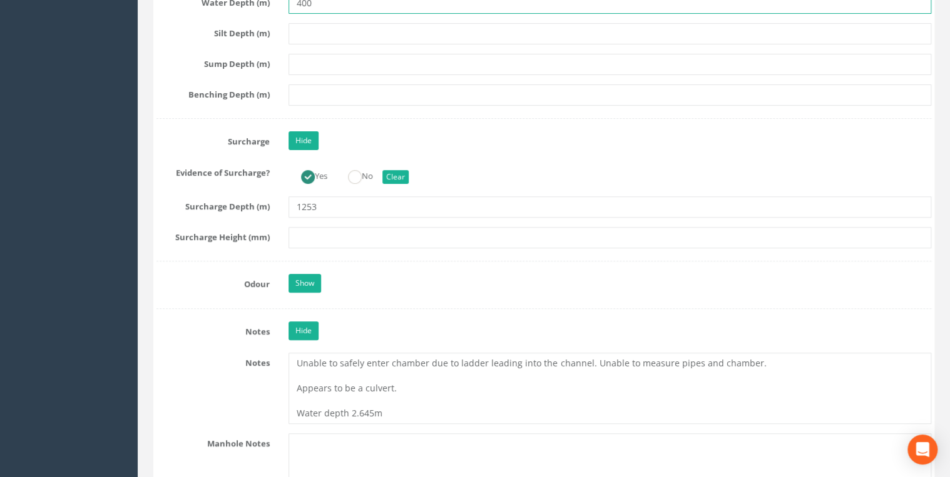
scroll to position [2602, 0]
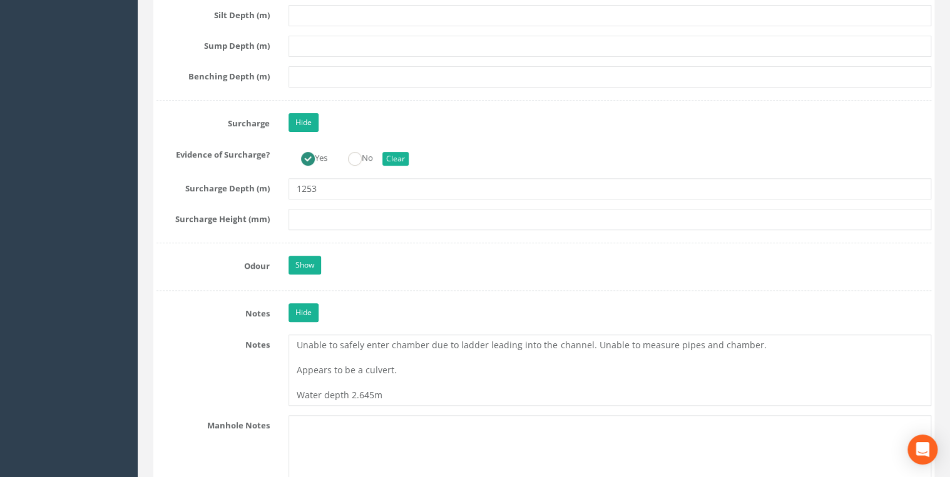
type input "400"
click at [297, 215] on input "text" at bounding box center [609, 219] width 642 height 21
type input "1253"
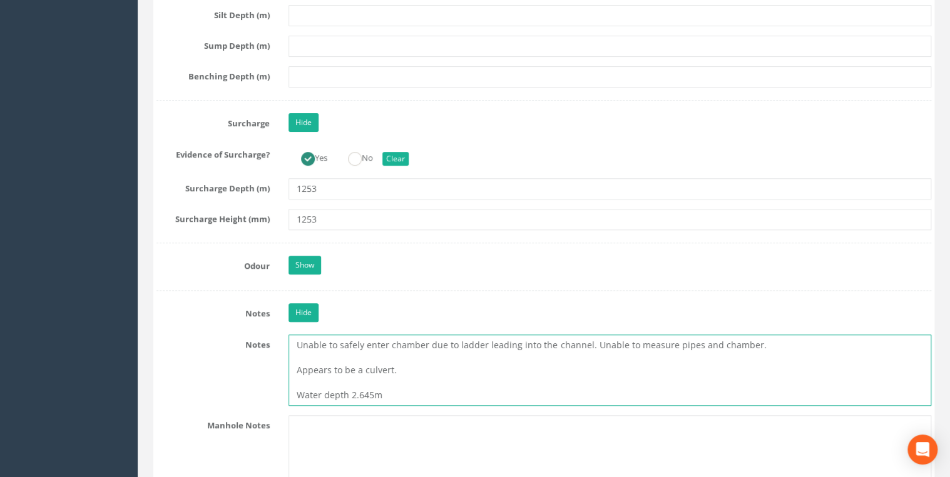
click at [413, 362] on textarea "Unable to safely enter chamber due to ladder leading into the channel. Unable t…" at bounding box center [609, 370] width 642 height 71
click at [393, 385] on textarea "Unable to safely enter chamber due to ladder leading into the channel. Unable t…" at bounding box center [609, 370] width 642 height 71
drag, startPoint x: 281, startPoint y: 393, endPoint x: 266, endPoint y: 393, distance: 15.0
click at [266, 393] on div "Notes Unable to safely enter chamber due to ladder leading into the channel. Un…" at bounding box center [543, 370] width 793 height 71
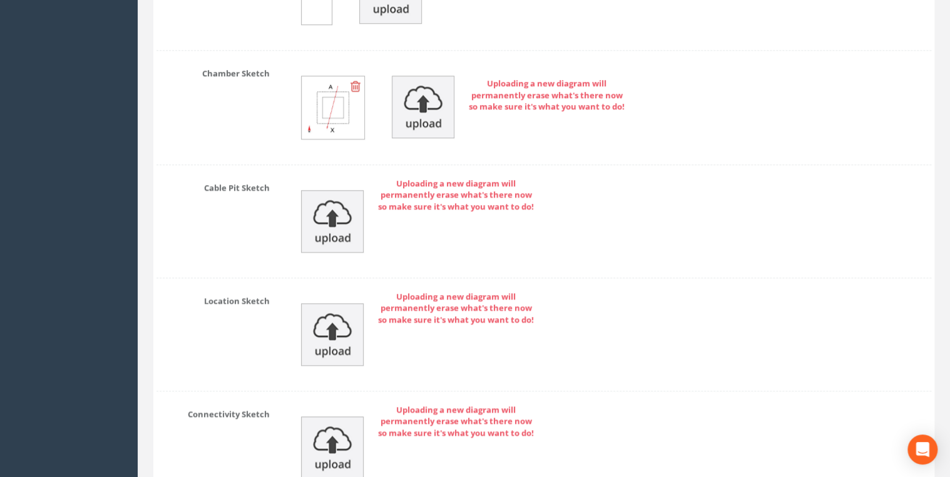
scroll to position [5509, 0]
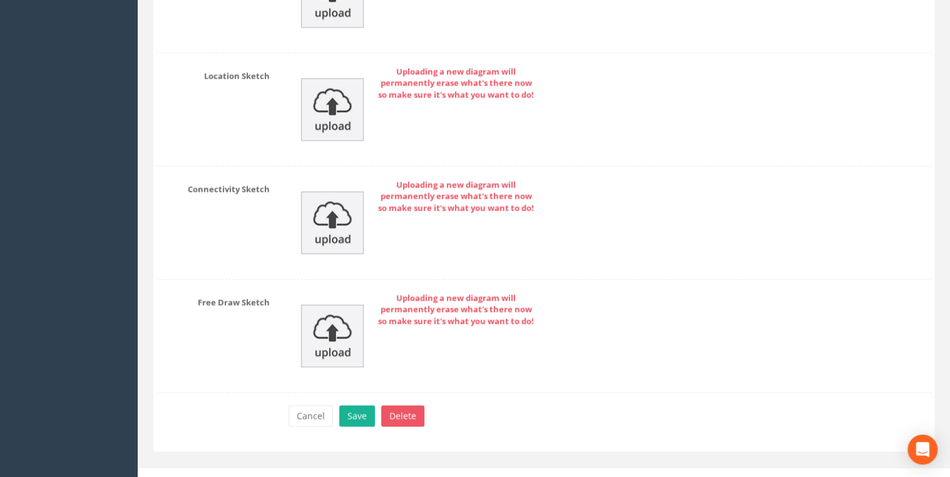
type textarea "Unable to safely enter chamber due to ladder leading into the channel. Unable t…"
click at [348, 405] on button "Save" at bounding box center [357, 415] width 36 height 21
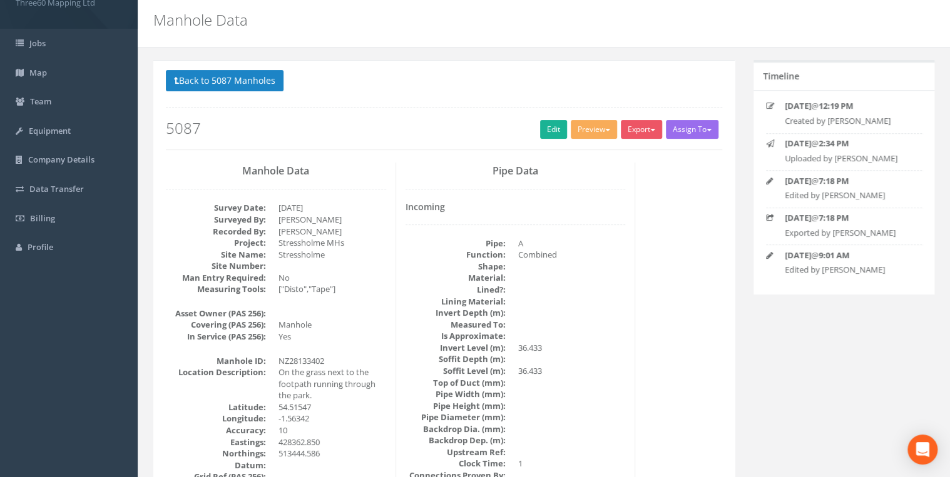
scroll to position [0, 0]
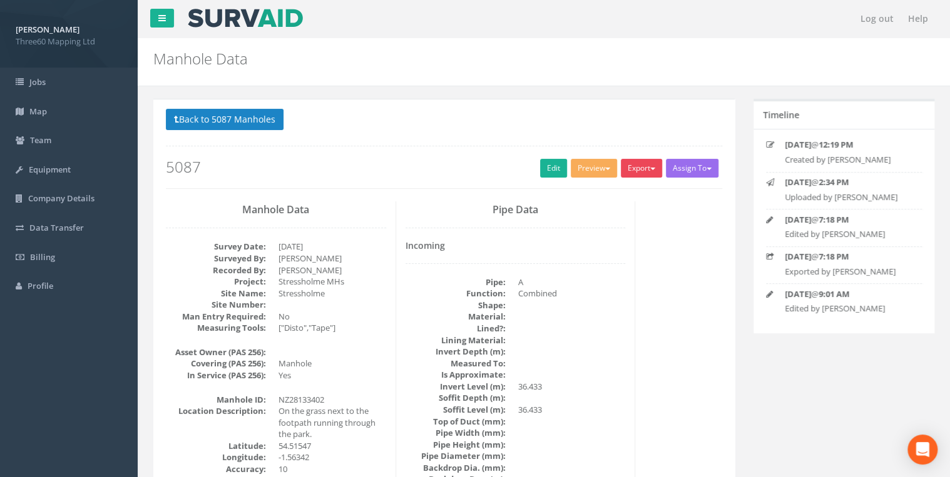
click at [645, 168] on button "Export" at bounding box center [640, 168] width 41 height 19
click at [613, 193] on link "360 Manhole" at bounding box center [615, 194] width 95 height 19
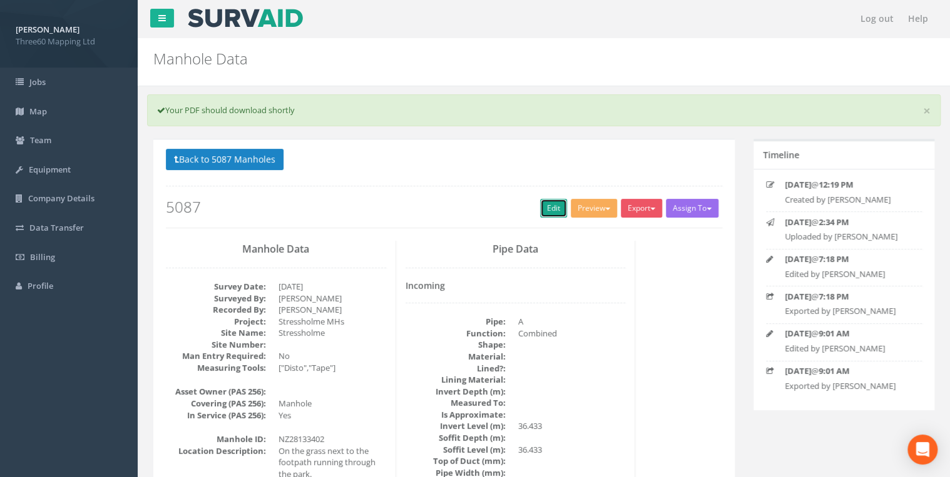
click at [557, 213] on link "Edit" at bounding box center [553, 208] width 27 height 19
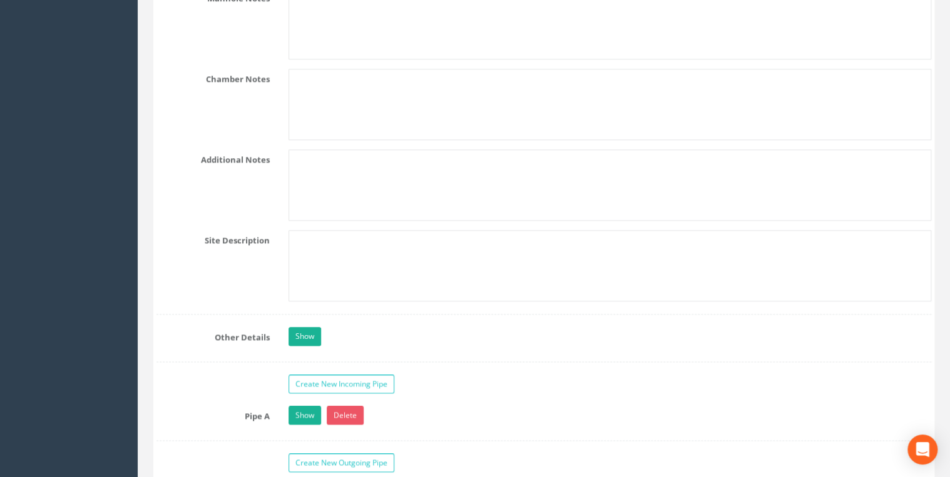
scroll to position [2869, 0]
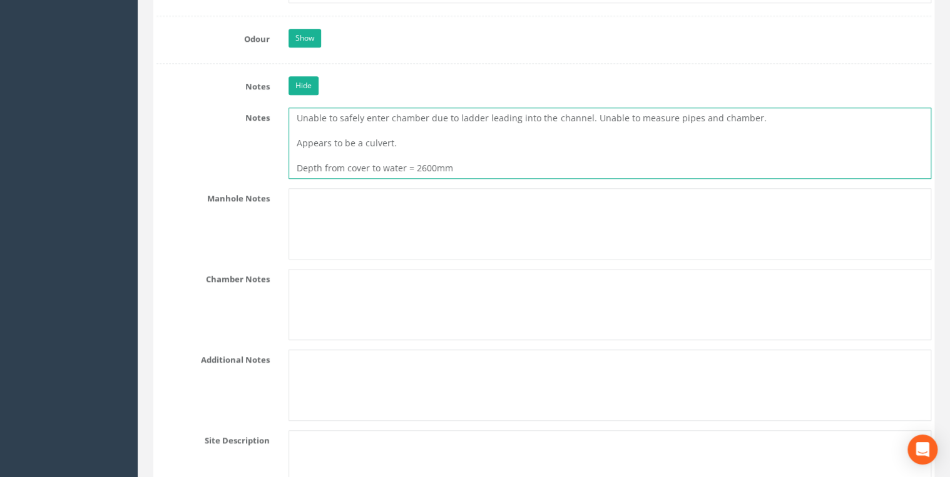
click at [304, 150] on textarea "Unable to safely enter chamber due to ladder leading into the channel. Unable t…" at bounding box center [609, 143] width 642 height 71
click at [303, 125] on textarea "Unable to safely enter chamber due to ladder leading into the channel. Unable t…" at bounding box center [609, 143] width 642 height 71
click at [475, 133] on textarea "Unable to safely enter chamber due to ladder leading into the channel. Unable t…" at bounding box center [609, 143] width 642 height 71
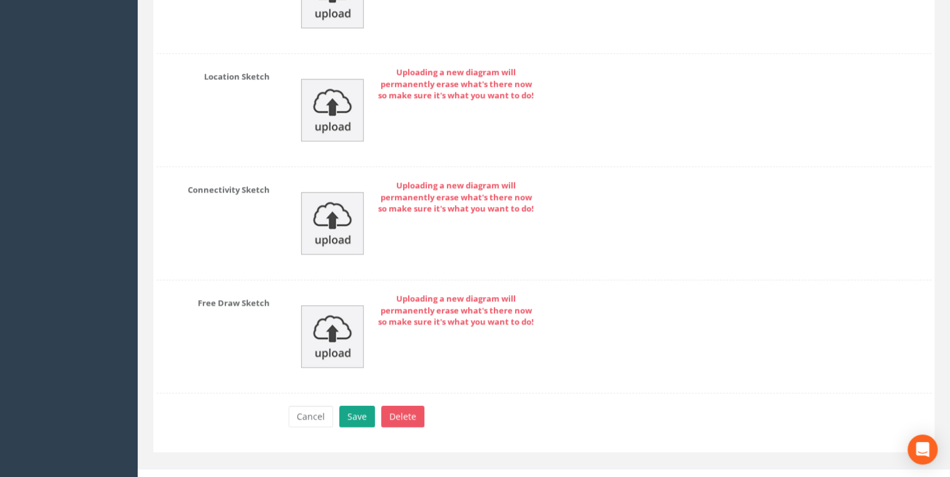
type textarea "Unable to safely enter chamber due to ladder leading into the channel. Unable t…"
click at [360, 406] on button "Save" at bounding box center [357, 416] width 36 height 21
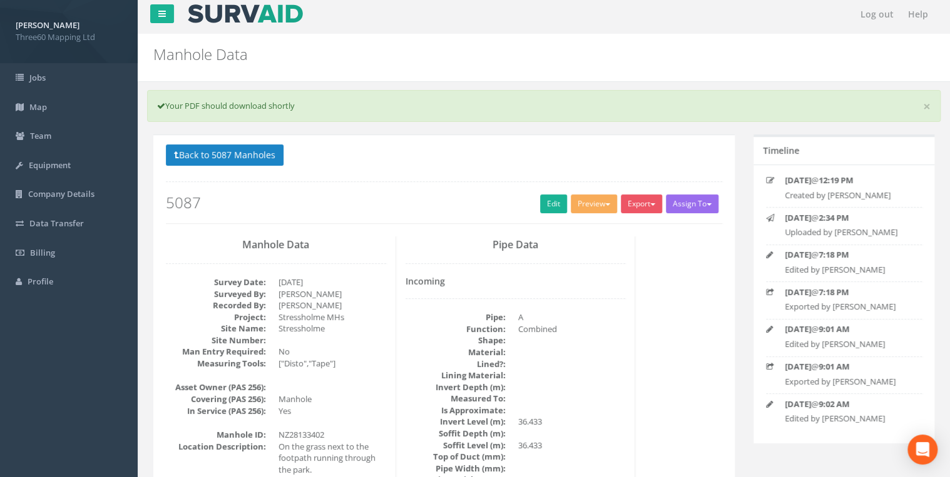
scroll to position [0, 0]
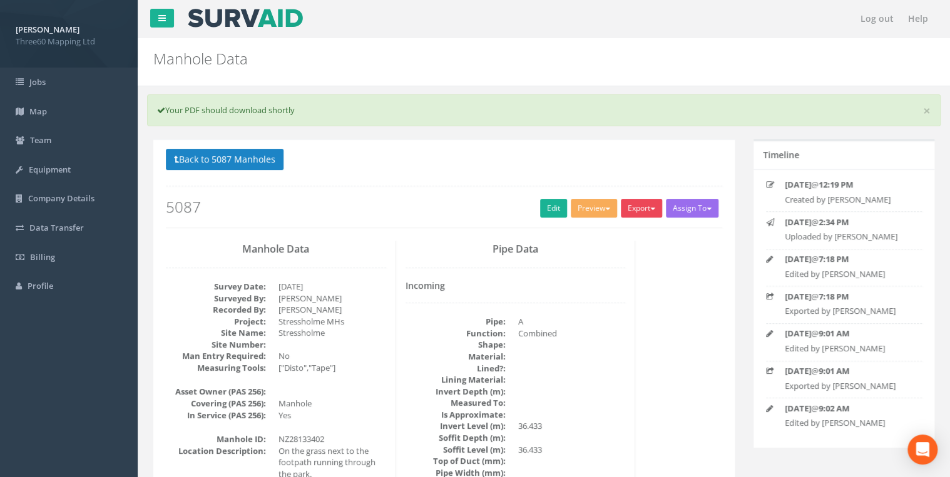
click at [643, 206] on button "Export" at bounding box center [640, 208] width 41 height 19
click at [619, 233] on link "360 Manhole" at bounding box center [615, 234] width 95 height 19
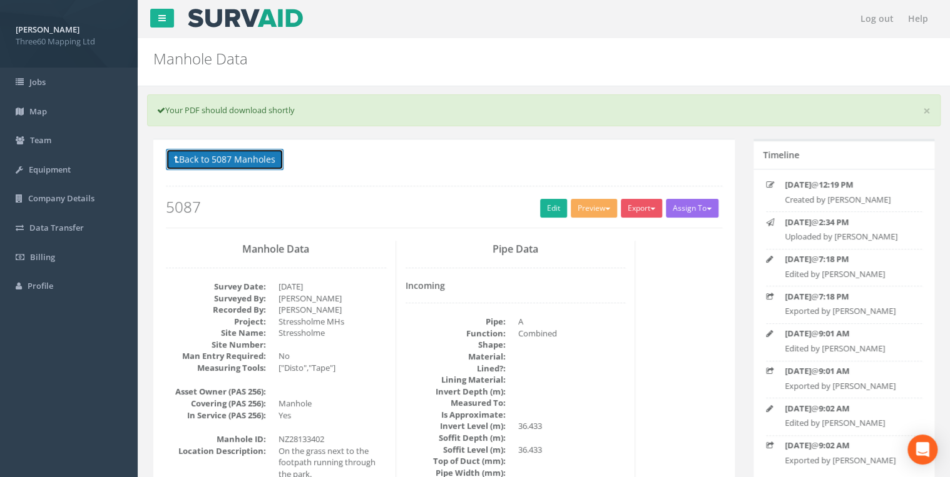
click at [241, 160] on button "Back to 5087 Manholes" at bounding box center [225, 159] width 118 height 21
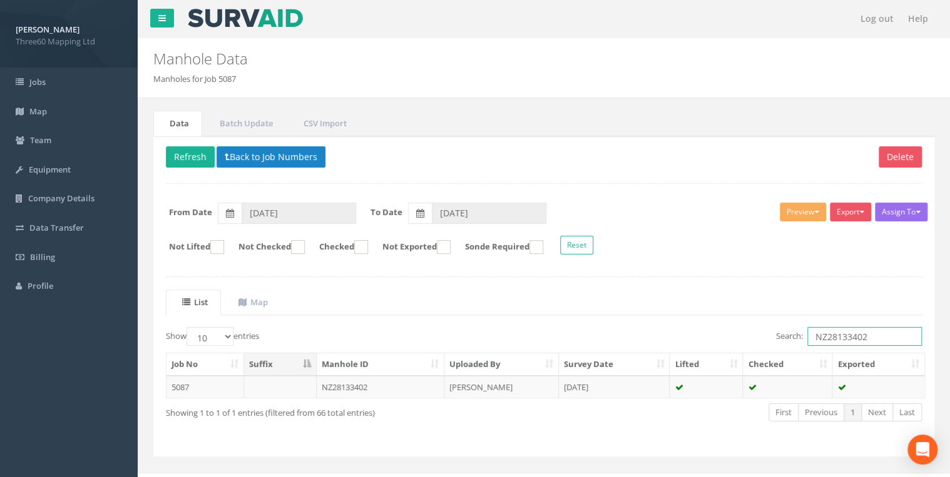
drag, startPoint x: 881, startPoint y: 337, endPoint x: 748, endPoint y: 338, distance: 132.6
click at [749, 338] on div "Search: NZ28133402" at bounding box center [737, 338] width 368 height 22
paste input "308"
click at [458, 385] on td "[PERSON_NAME]" at bounding box center [501, 387] width 114 height 23
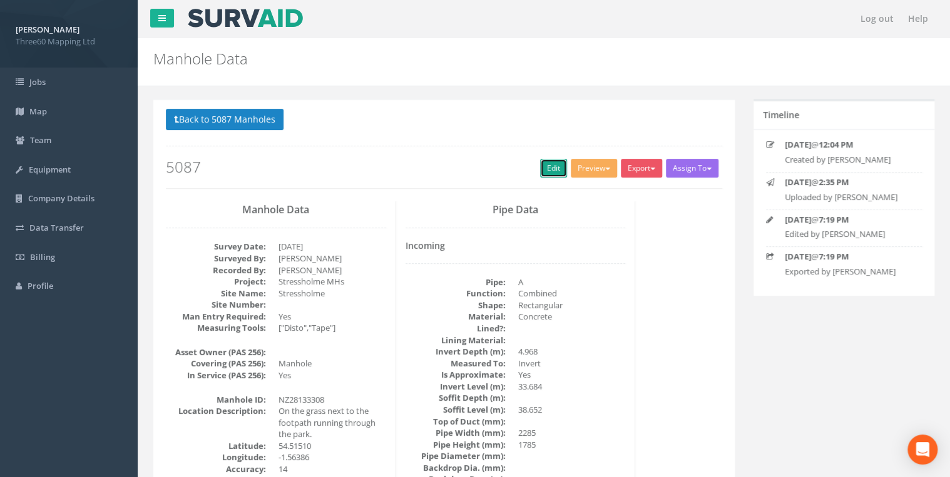
click at [540, 168] on link "Edit" at bounding box center [553, 168] width 27 height 19
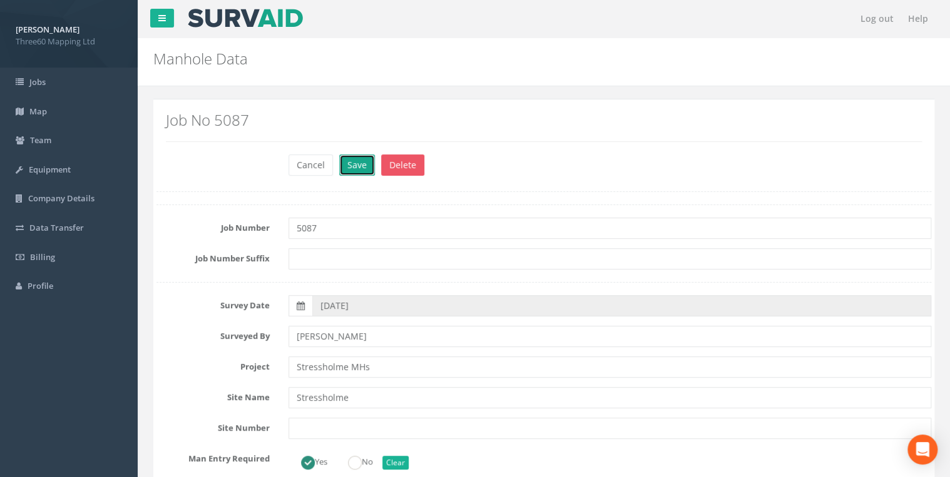
click at [365, 168] on button "Save" at bounding box center [357, 164] width 36 height 21
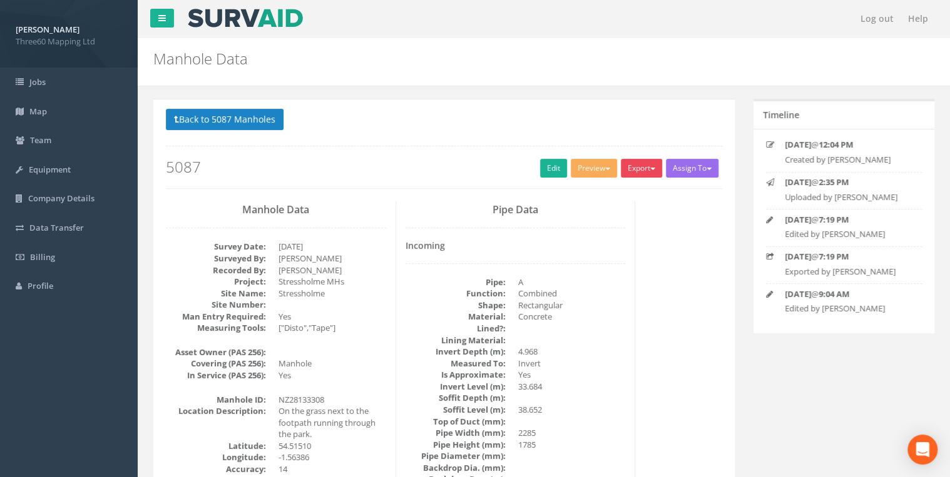
click at [632, 168] on button "Export" at bounding box center [640, 168] width 41 height 19
click at [610, 188] on link "360 Manhole" at bounding box center [615, 194] width 95 height 19
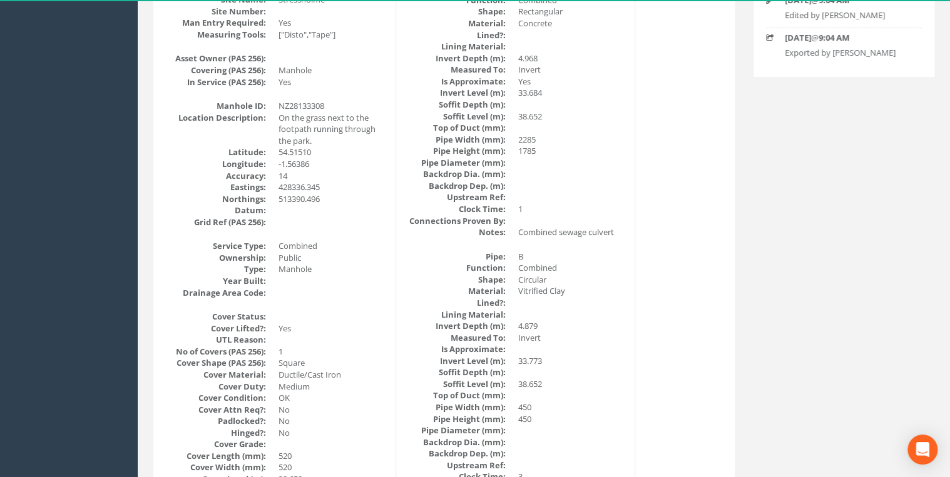
scroll to position [133, 0]
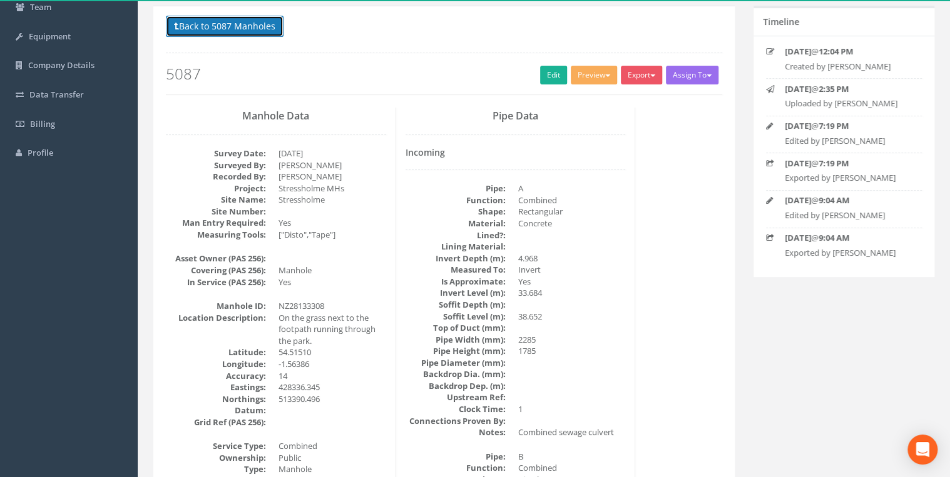
click at [237, 35] on button "Back to 5087 Manholes" at bounding box center [225, 26] width 118 height 21
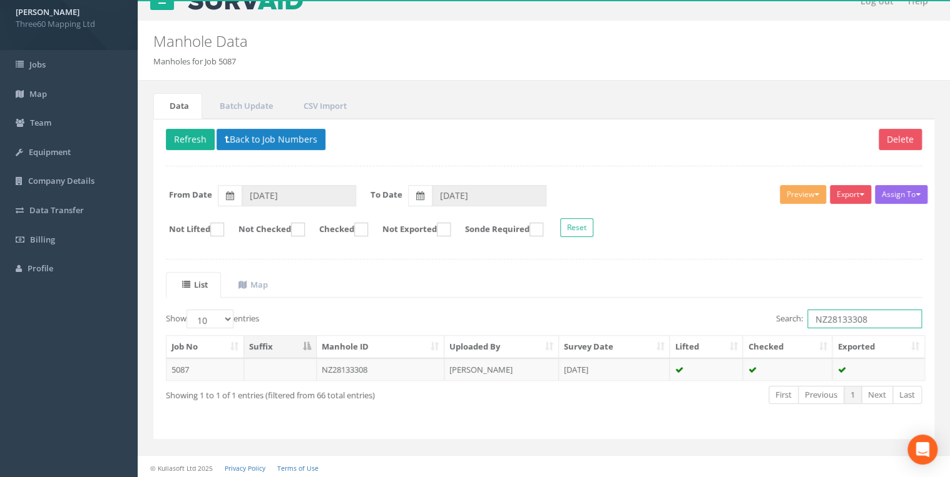
drag, startPoint x: 876, startPoint y: 319, endPoint x: 788, endPoint y: 320, distance: 88.2
click at [788, 320] on label "Search: NZ28133308" at bounding box center [849, 319] width 146 height 19
paste input "NZ28133201"
type input "NZ28133201"
click at [494, 364] on td "[PERSON_NAME]" at bounding box center [501, 369] width 114 height 23
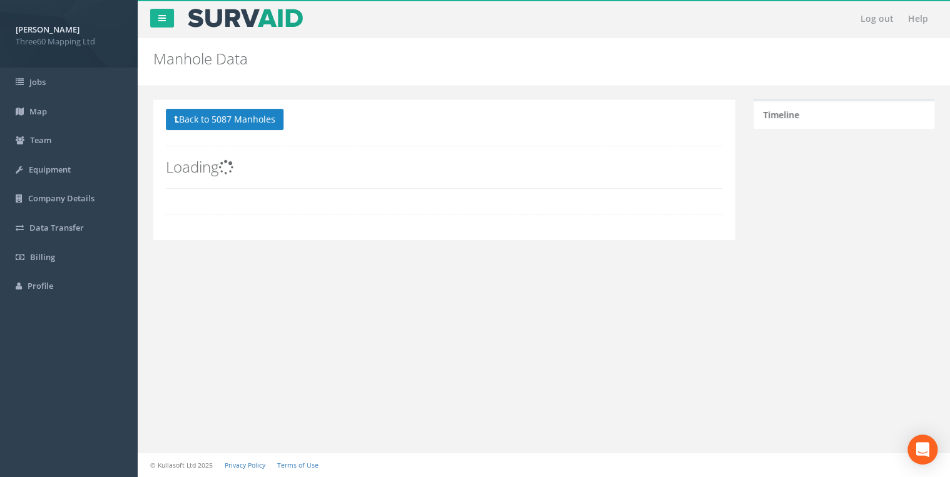
scroll to position [0, 0]
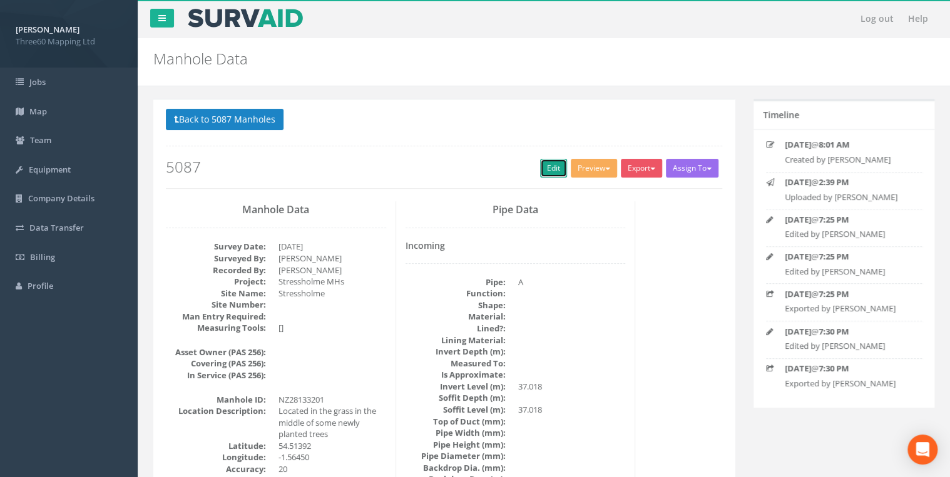
click at [544, 163] on link "Edit" at bounding box center [553, 168] width 27 height 19
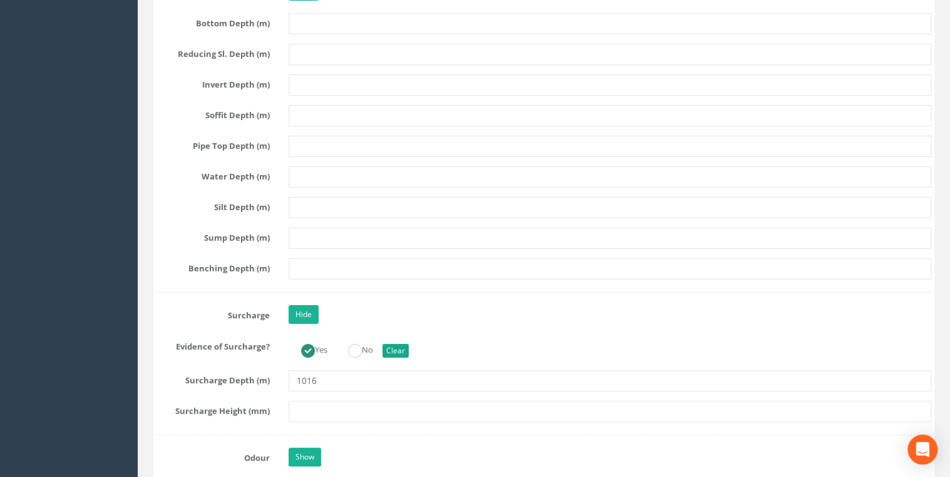
scroll to position [2335, 0]
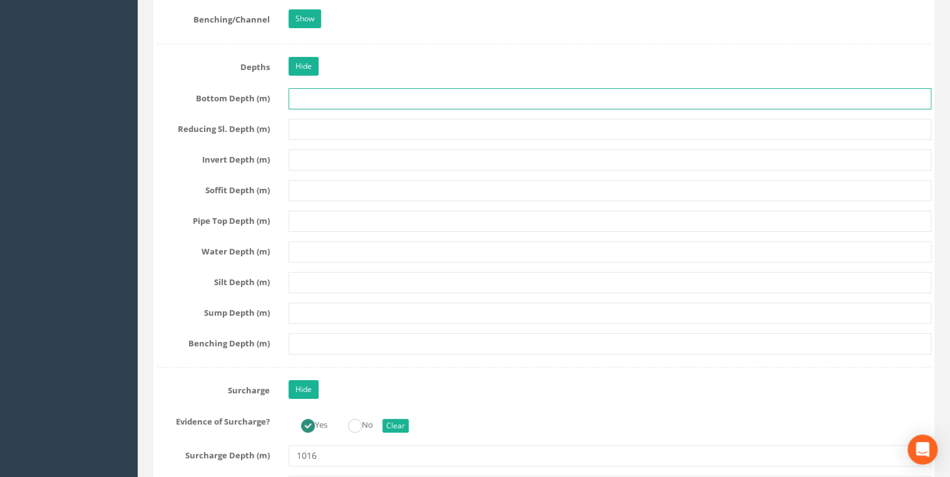
click at [311, 96] on input "text" at bounding box center [609, 98] width 642 height 21
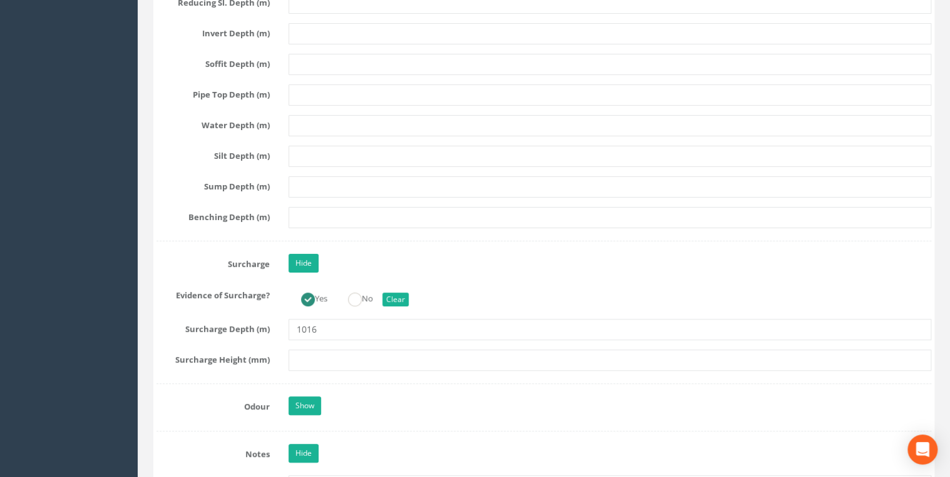
scroll to position [2468, 0]
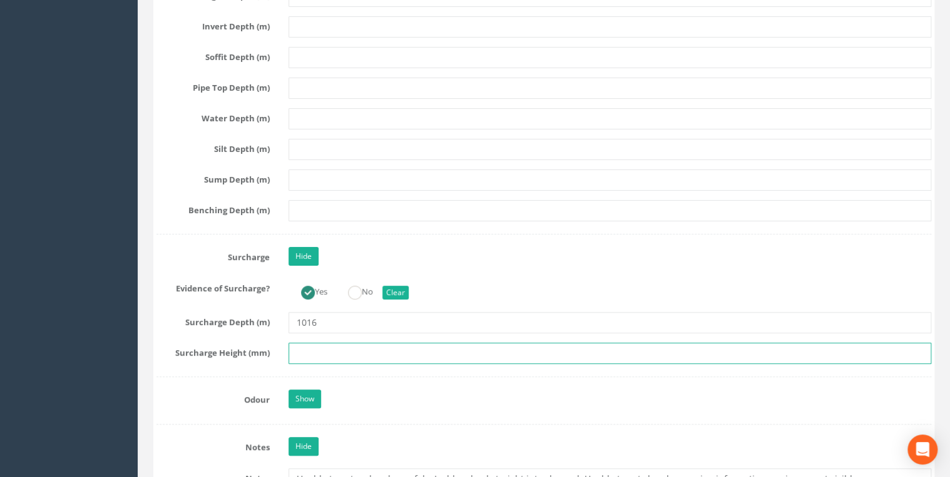
click at [318, 345] on input "text" at bounding box center [609, 353] width 642 height 21
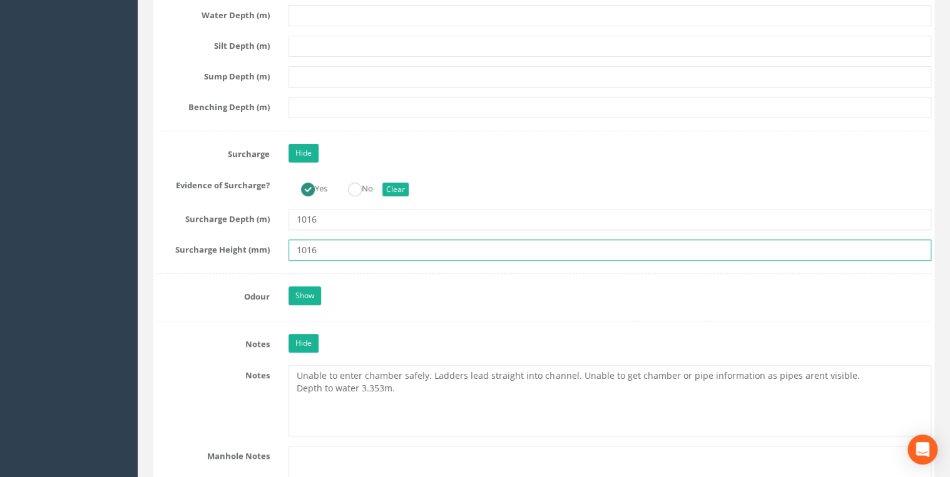
scroll to position [2668, 0]
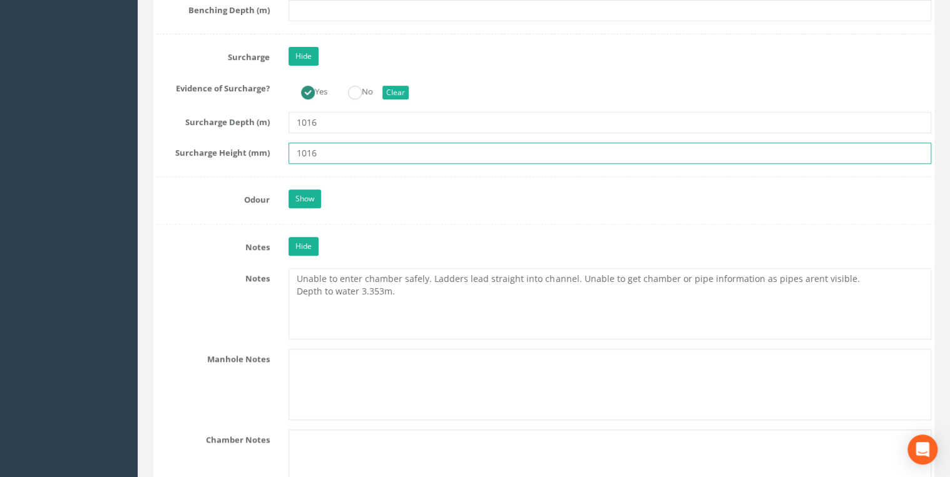
type input "1016"
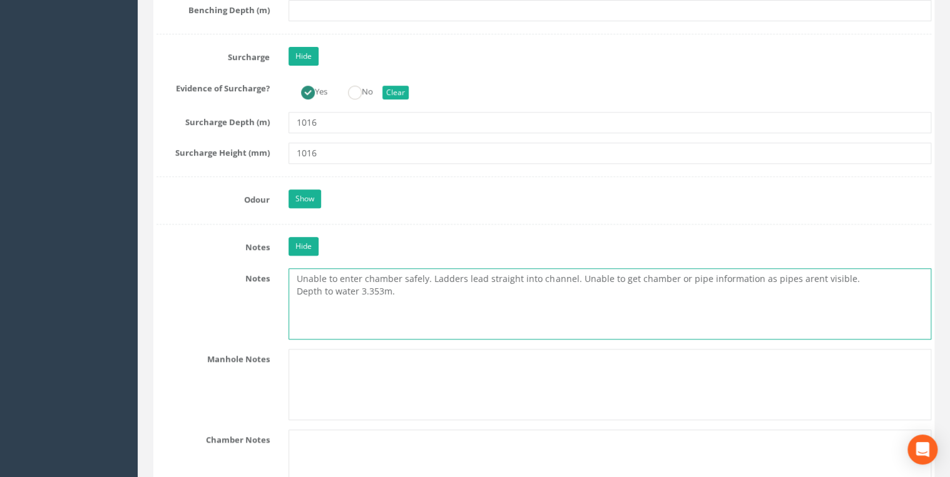
click at [368, 285] on textarea "Unable to enter chamber safely. Ladders lead straight into channel. Unable to g…" at bounding box center [609, 303] width 642 height 71
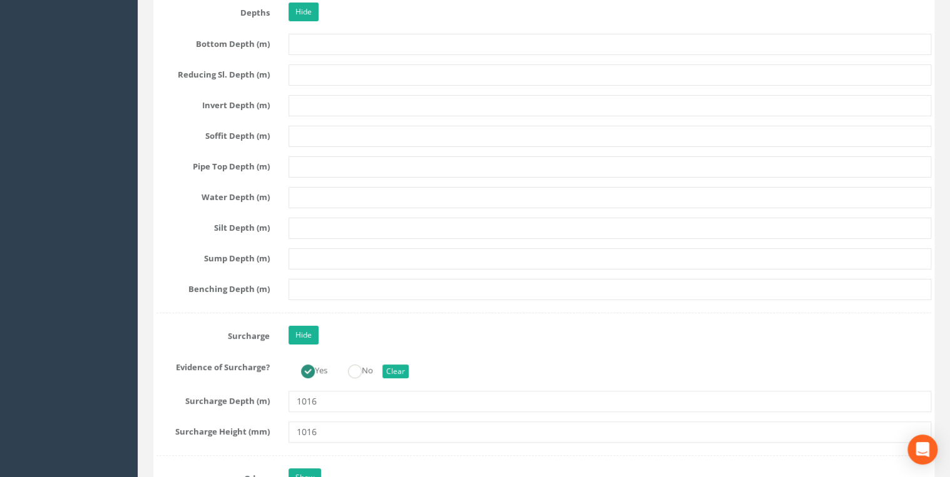
scroll to position [2268, 0]
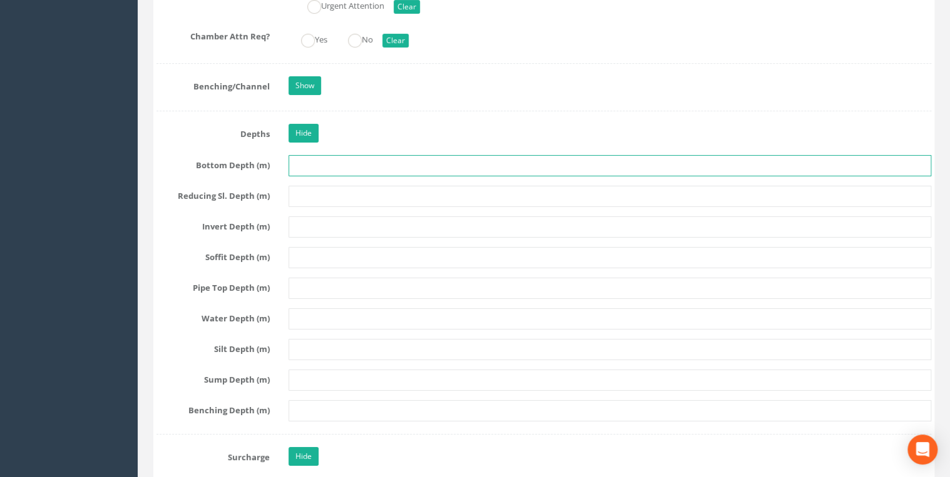
click at [301, 160] on input "text" at bounding box center [609, 165] width 642 height 21
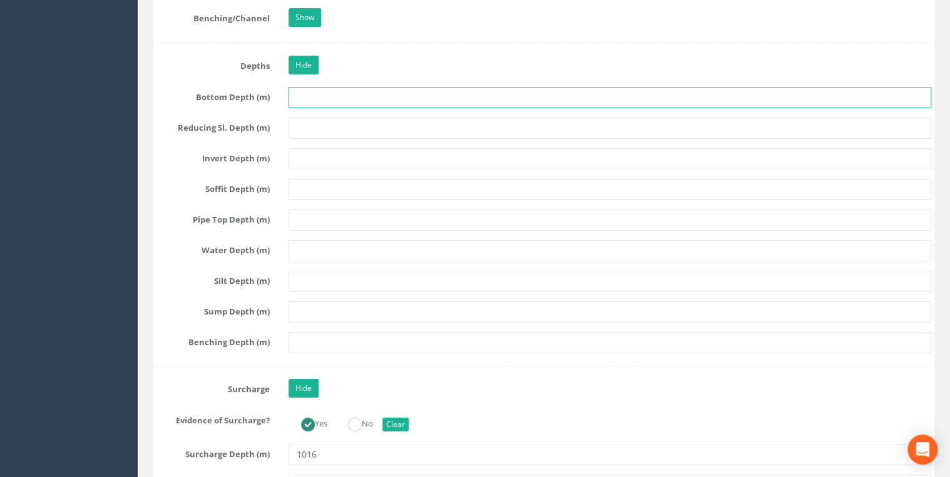
scroll to position [2335, 0]
type input "3860"
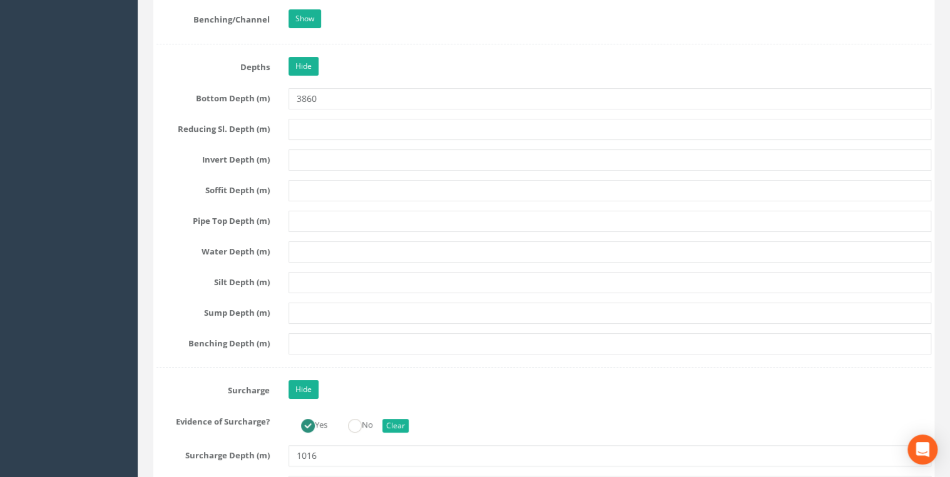
click at [280, 245] on div at bounding box center [609, 251] width 661 height 21
click at [283, 245] on div at bounding box center [609, 251] width 661 height 21
drag, startPoint x: 287, startPoint y: 246, endPoint x: 303, endPoint y: 240, distance: 16.8
click at [288, 246] on div at bounding box center [609, 251] width 661 height 21
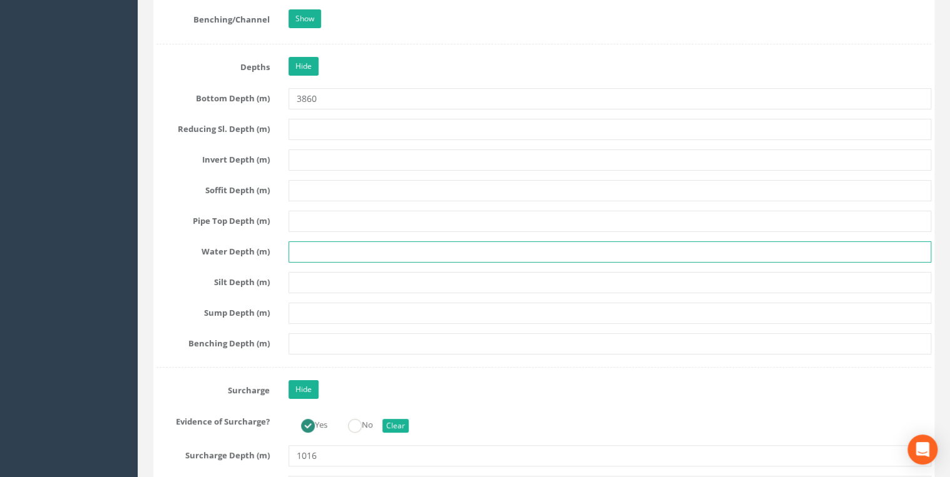
click at [310, 241] on input "text" at bounding box center [609, 251] width 642 height 21
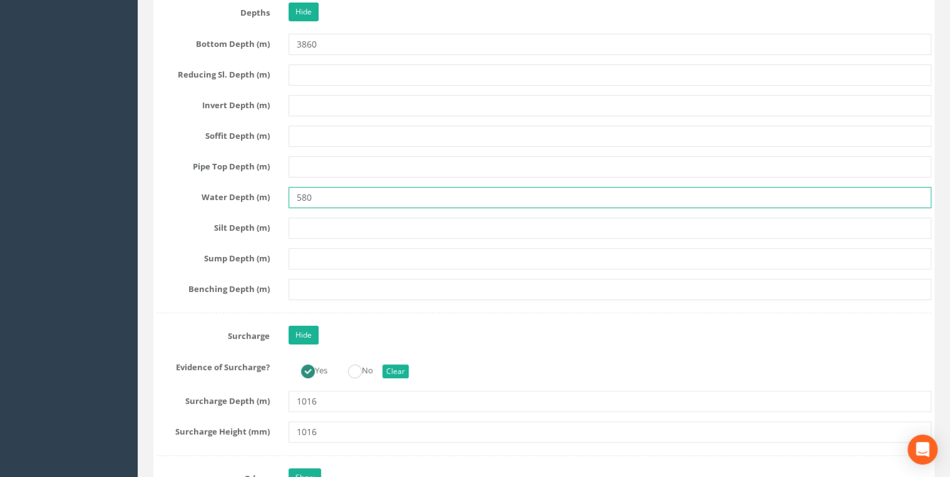
scroll to position [2535, 0]
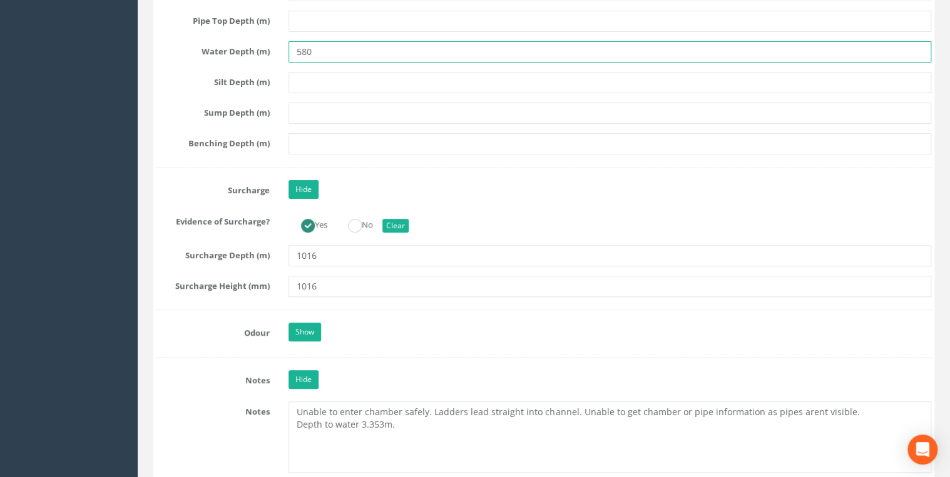
type input "580"
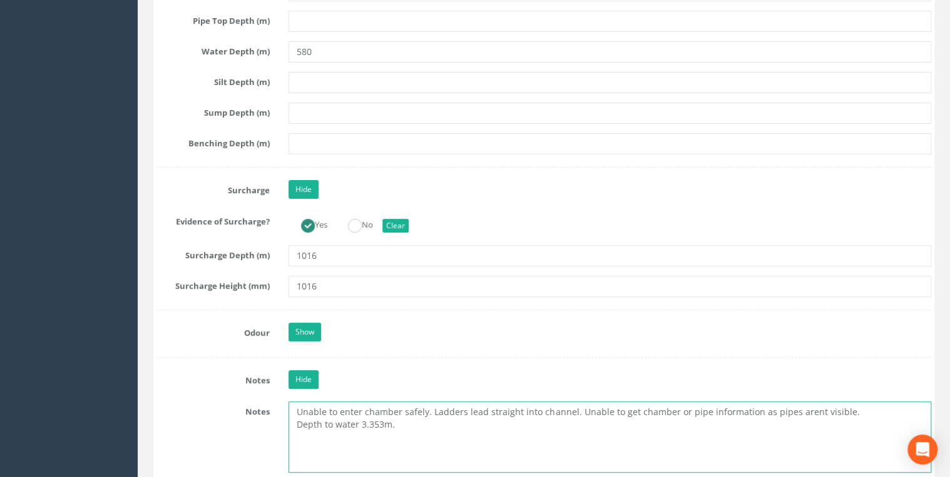
drag, startPoint x: 392, startPoint y: 417, endPoint x: 325, endPoint y: 420, distance: 66.4
click at [325, 420] on textarea "Unable to enter chamber safely. Ladders lead straight into channel. Unable to g…" at bounding box center [609, 437] width 642 height 71
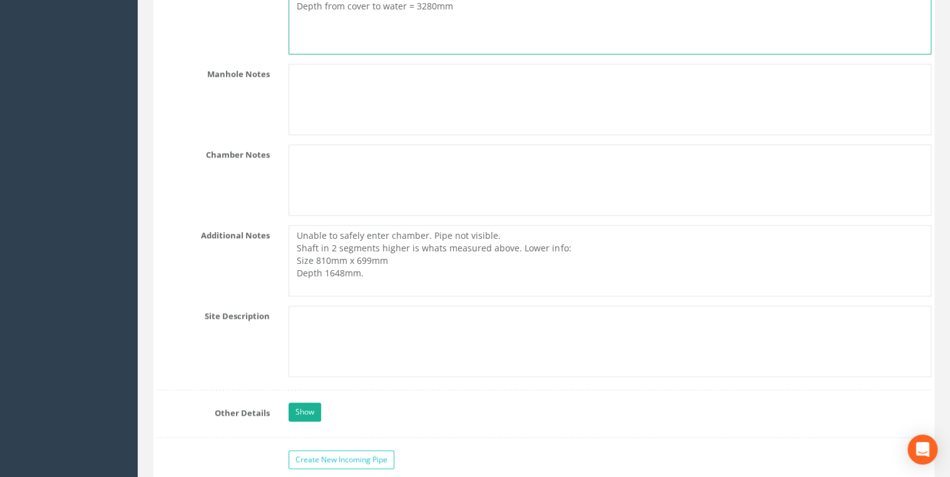
scroll to position [3002, 0]
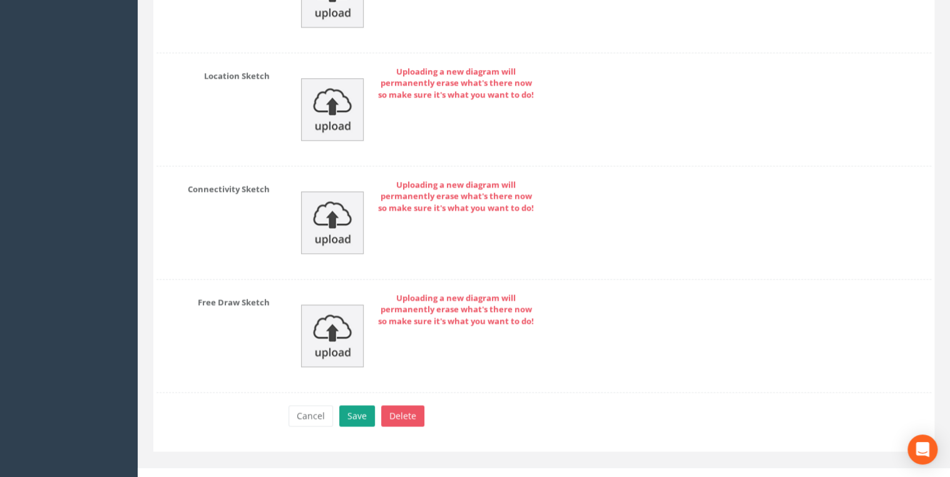
type textarea "Unable to enter chamber safely. Ladders lead straight into channel. Unable to g…"
click at [344, 405] on button "Save" at bounding box center [357, 415] width 36 height 21
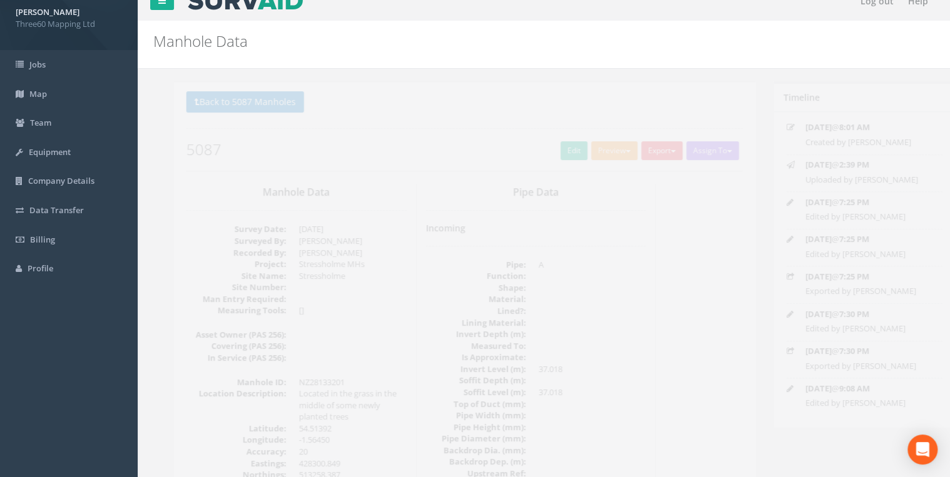
scroll to position [0, 0]
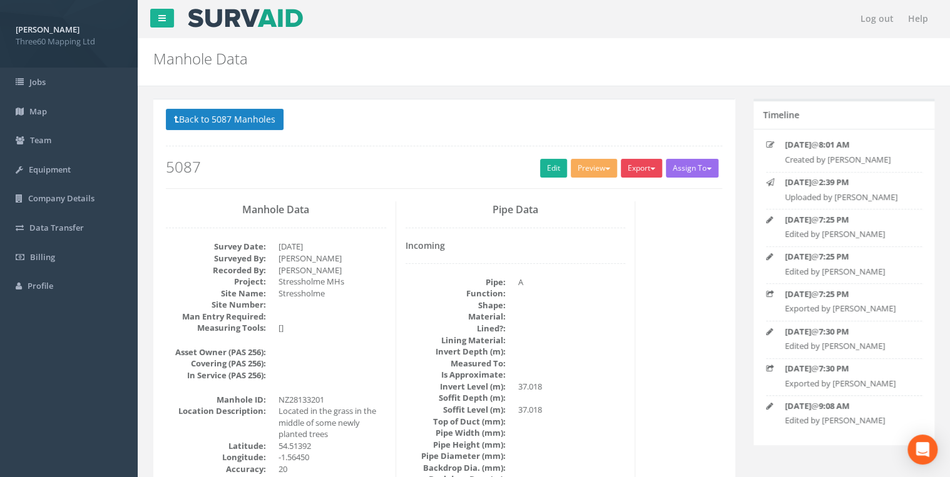
click at [633, 175] on button "Export" at bounding box center [640, 168] width 41 height 19
click at [620, 196] on link "360 Manhole" at bounding box center [615, 194] width 95 height 19
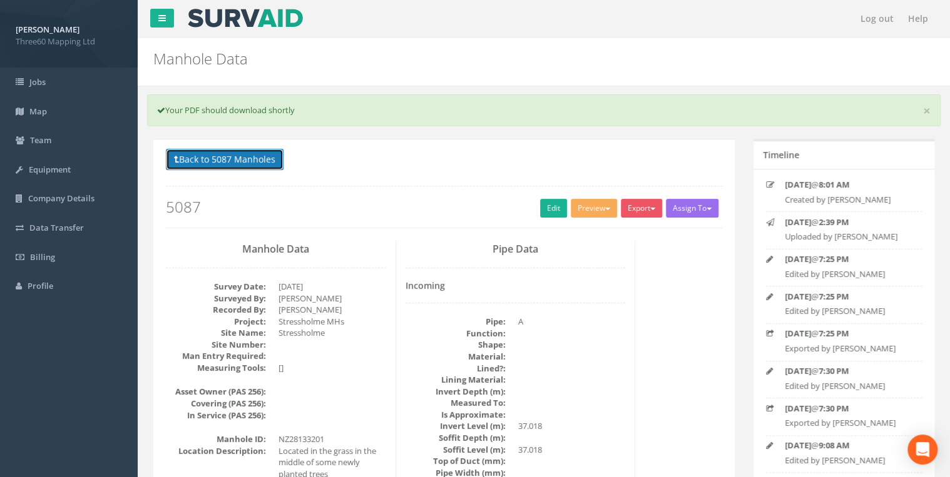
click at [273, 163] on button "Back to 5087 Manholes" at bounding box center [225, 159] width 118 height 21
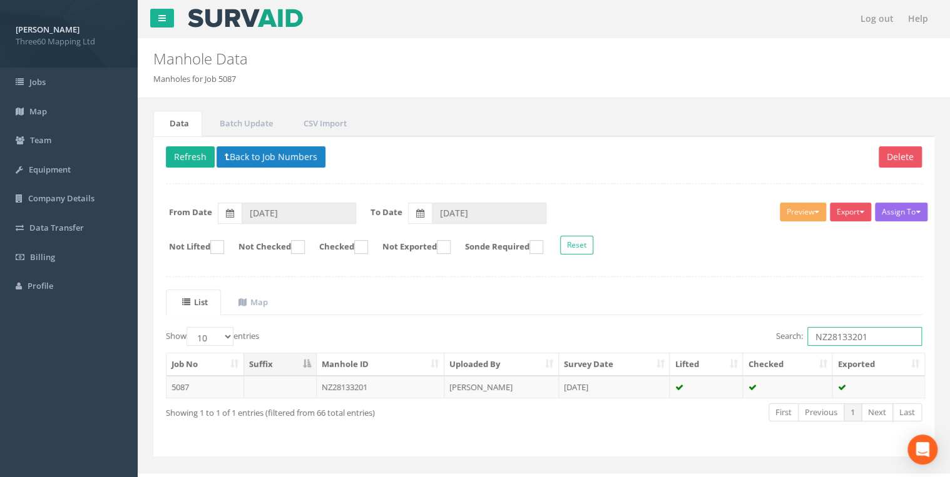
drag, startPoint x: 864, startPoint y: 335, endPoint x: 646, endPoint y: 336, distance: 217.7
click at [645, 336] on div "Search: NZ28133201" at bounding box center [737, 338] width 368 height 22
drag, startPoint x: 879, startPoint y: 343, endPoint x: 708, endPoint y: 343, distance: 171.4
click at [708, 343] on div "Search: NZ28133201" at bounding box center [737, 338] width 368 height 22
paste input "NZ28132105"
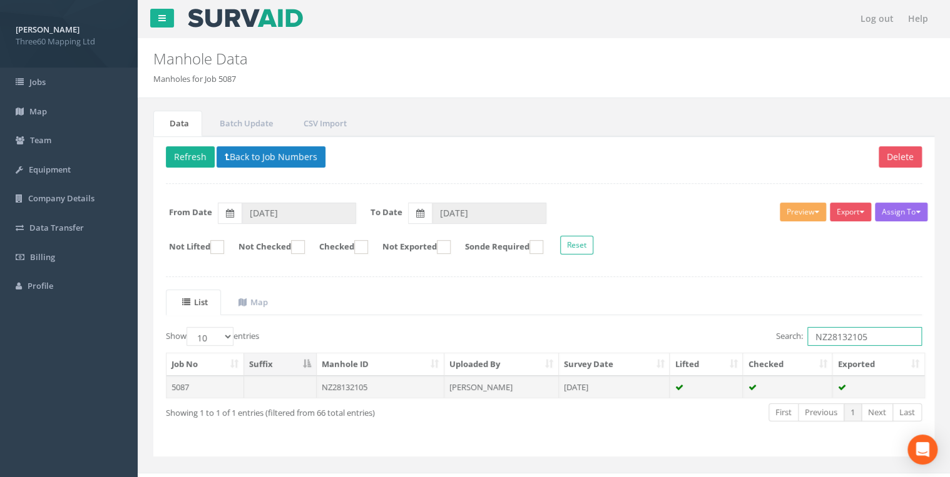
type input "NZ28132105"
click at [518, 380] on td "[PERSON_NAME]" at bounding box center [501, 387] width 114 height 23
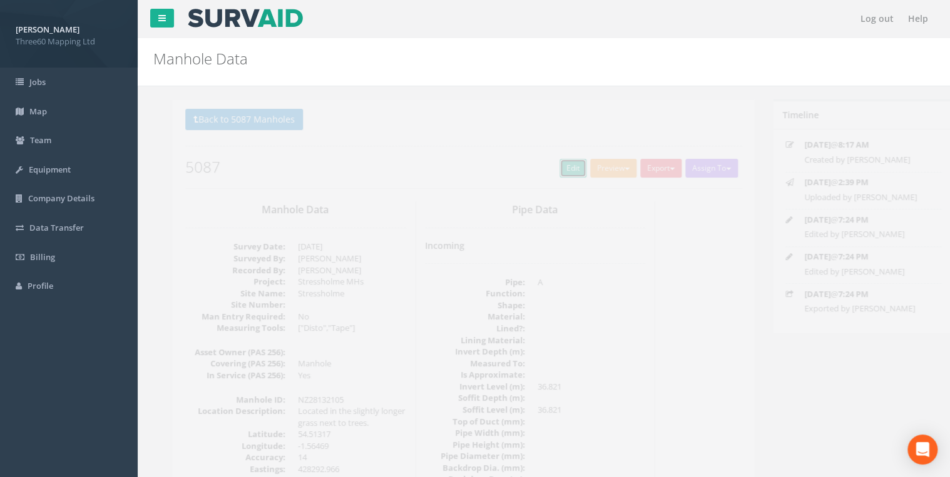
click at [555, 163] on link "Edit" at bounding box center [553, 168] width 27 height 19
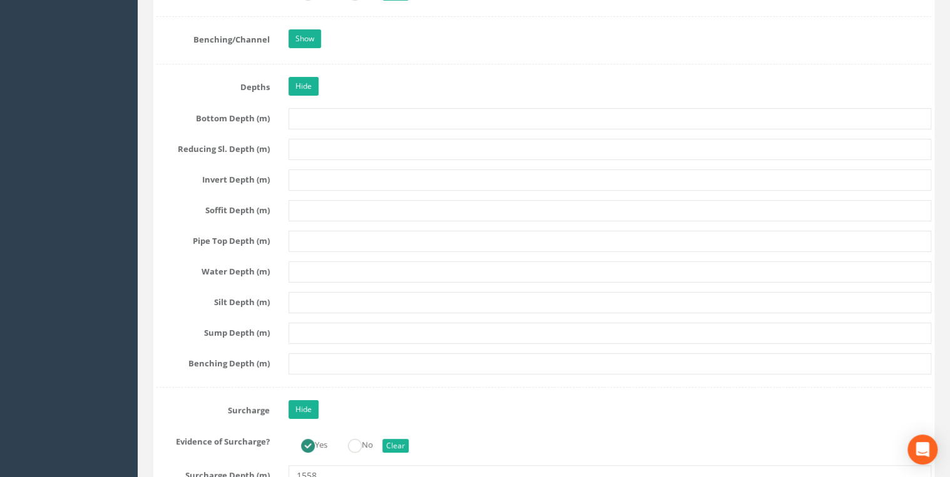
scroll to position [2335, 0]
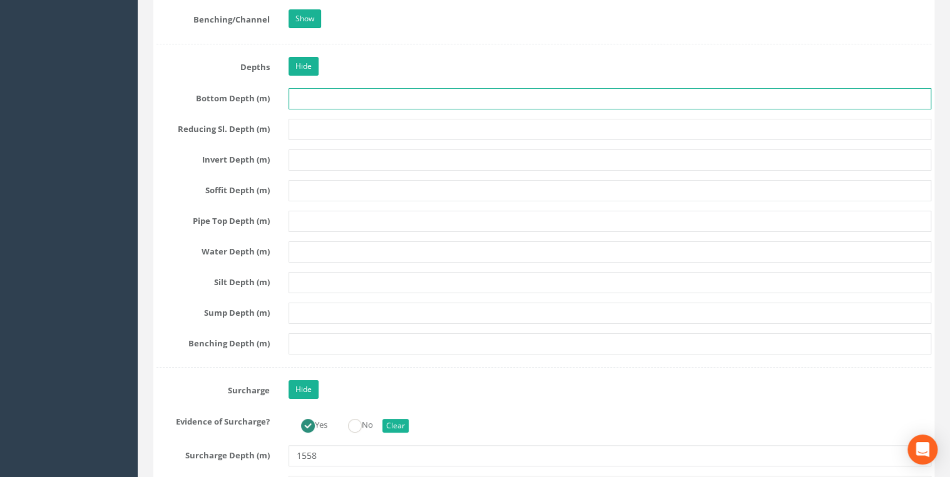
click at [295, 93] on input "text" at bounding box center [609, 98] width 642 height 21
type input "3590"
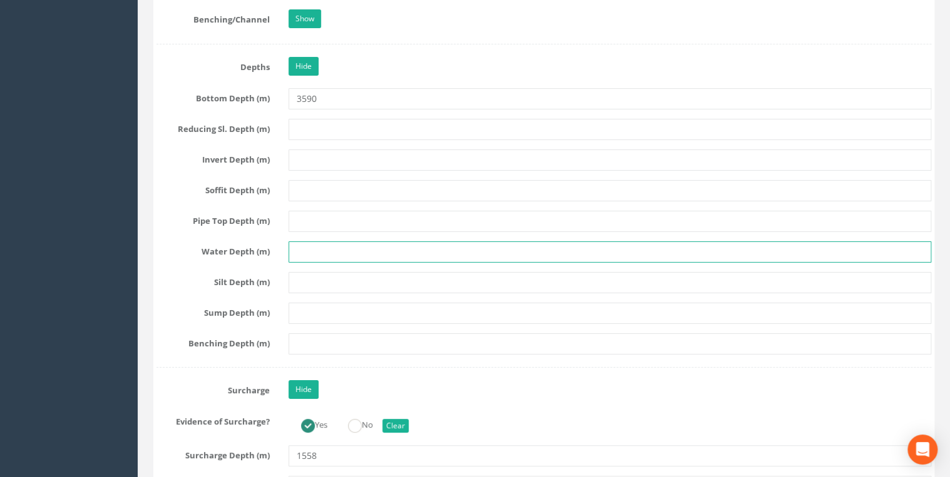
click at [290, 243] on input "text" at bounding box center [609, 251] width 642 height 21
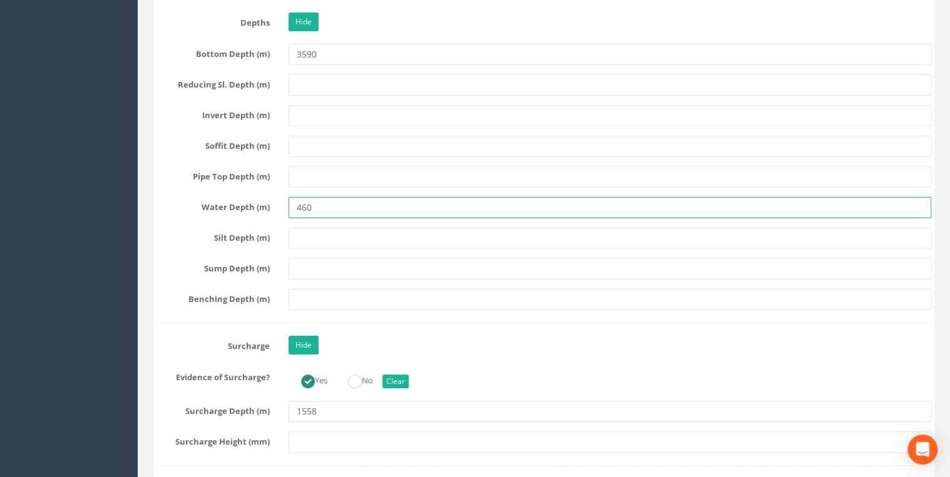
scroll to position [2402, 0]
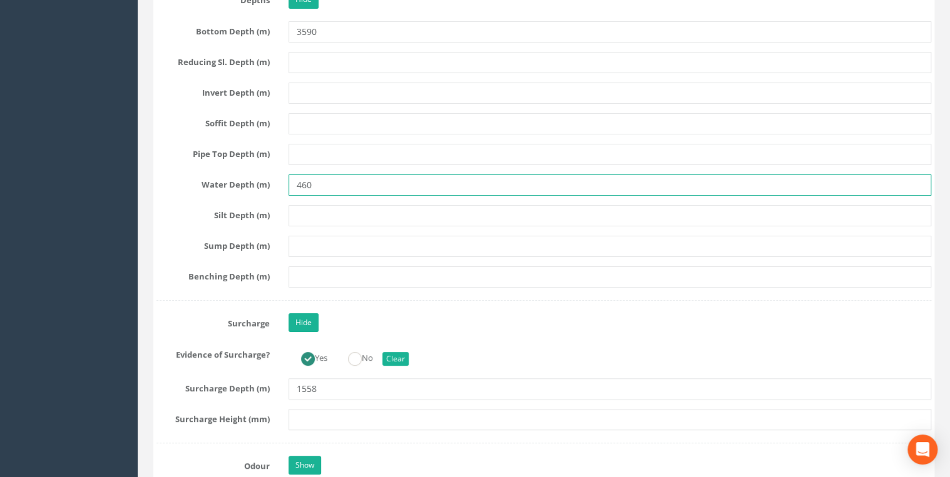
type input "460"
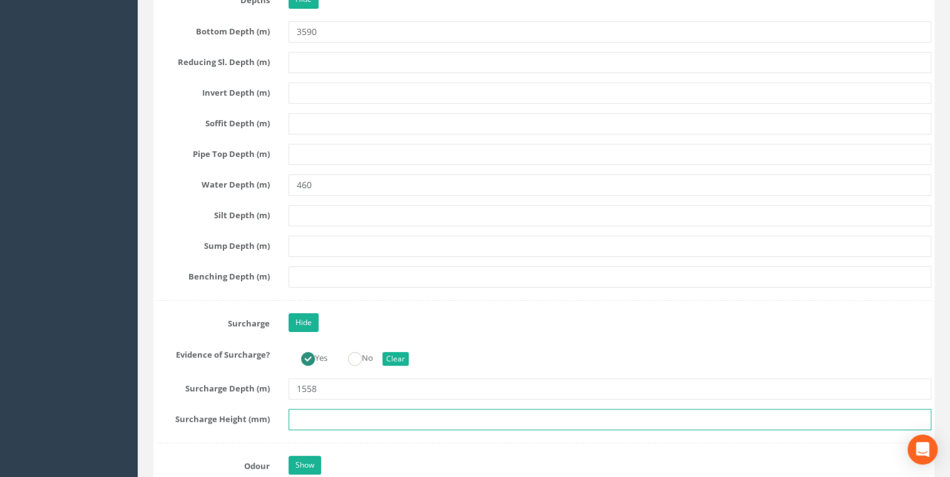
click at [306, 416] on input "text" at bounding box center [609, 419] width 642 height 21
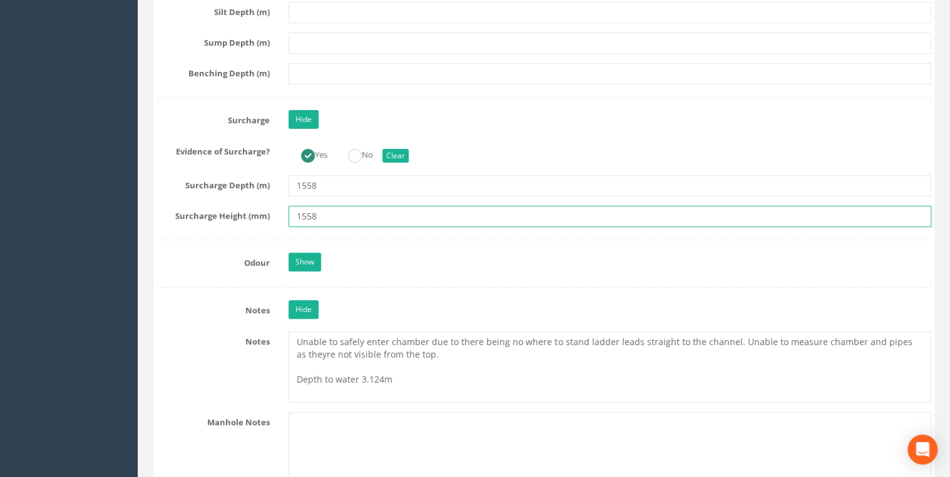
scroll to position [2668, 0]
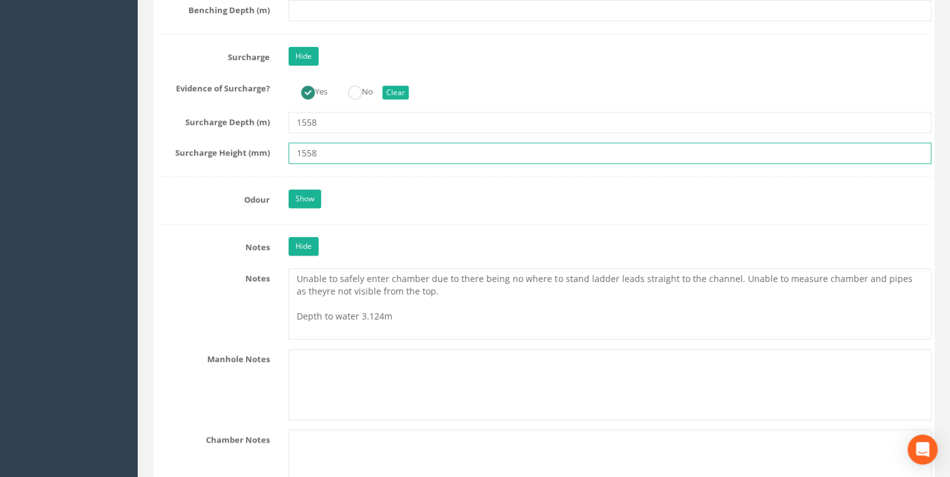
type input "1558"
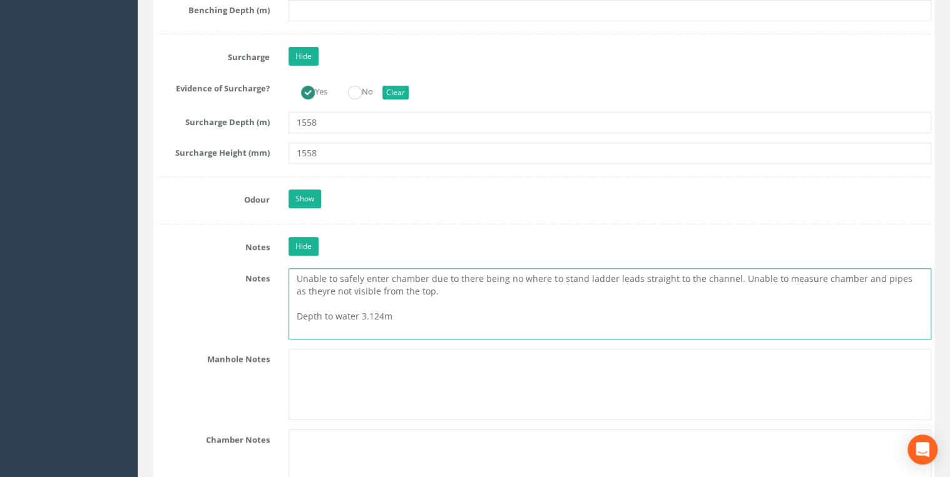
drag, startPoint x: 413, startPoint y: 308, endPoint x: 296, endPoint y: 306, distance: 116.3
click at [296, 306] on textarea "Unable to safely enter chamber due to there being no where to stand ladder lead…" at bounding box center [609, 303] width 642 height 71
click at [474, 300] on textarea "Unable to safely enter chamber due to there being no where to stand ladder lead…" at bounding box center [609, 303] width 642 height 71
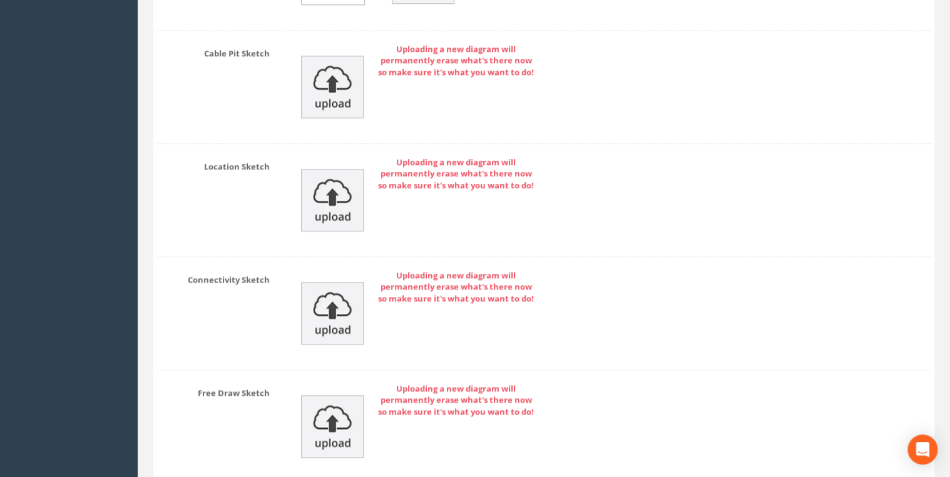
scroll to position [5509, 0]
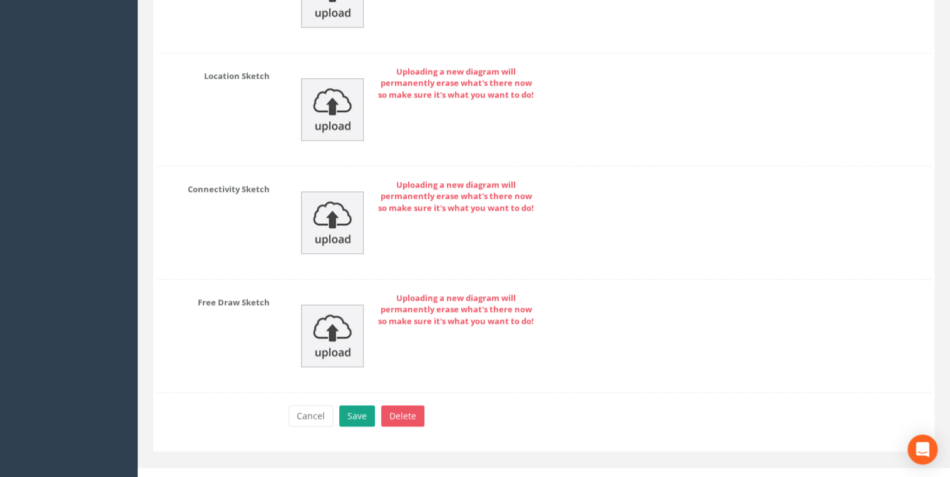
type textarea "Unable to safely enter chamber due to there being no where to stand ladder lead…"
click at [363, 405] on button "Save" at bounding box center [357, 415] width 36 height 21
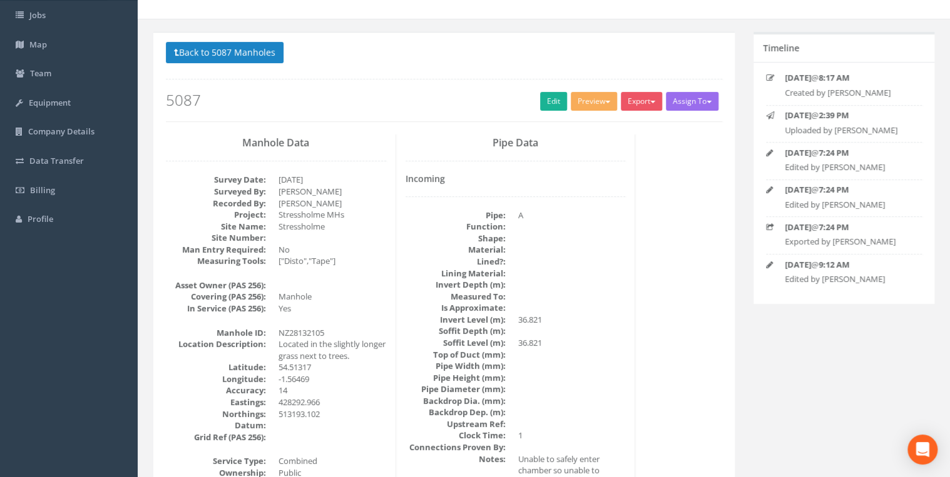
scroll to position [0, 0]
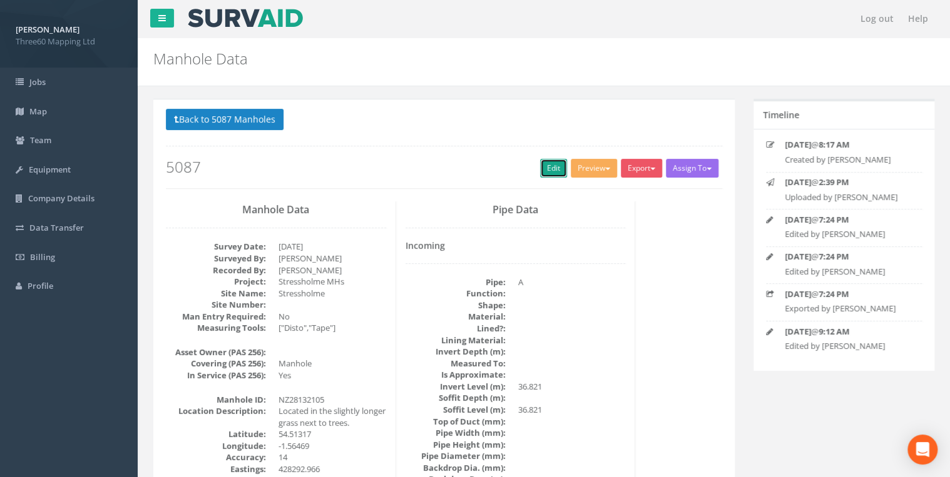
click at [540, 163] on link "Edit" at bounding box center [553, 168] width 27 height 19
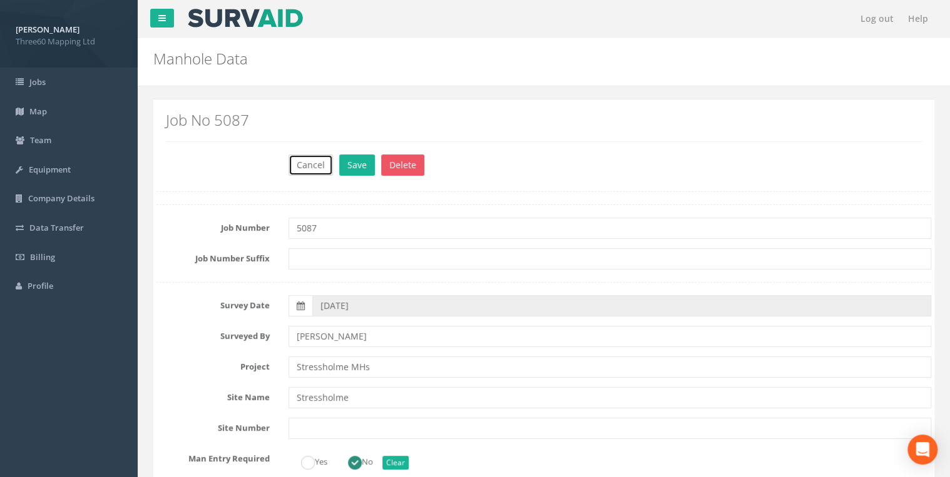
click at [308, 159] on button "Cancel" at bounding box center [310, 164] width 44 height 21
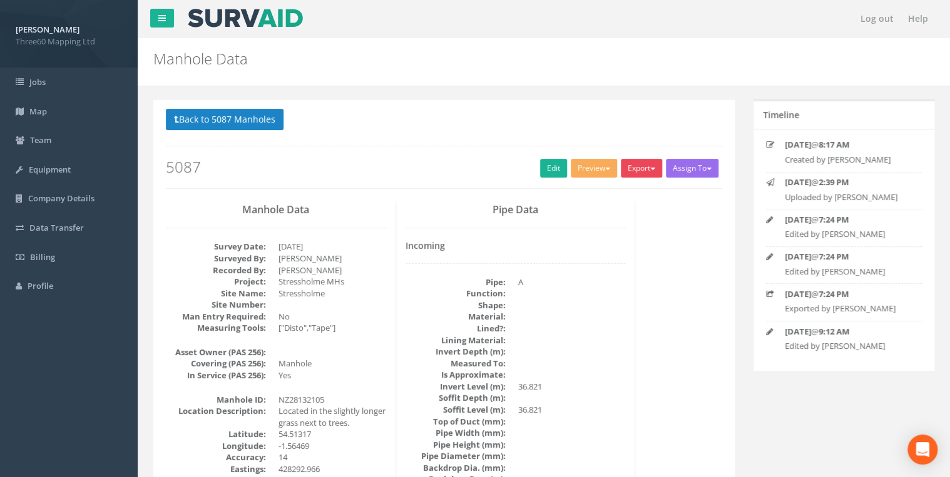
click at [629, 167] on button "Export" at bounding box center [640, 168] width 41 height 19
click at [605, 194] on link "360 Manhole" at bounding box center [615, 194] width 95 height 19
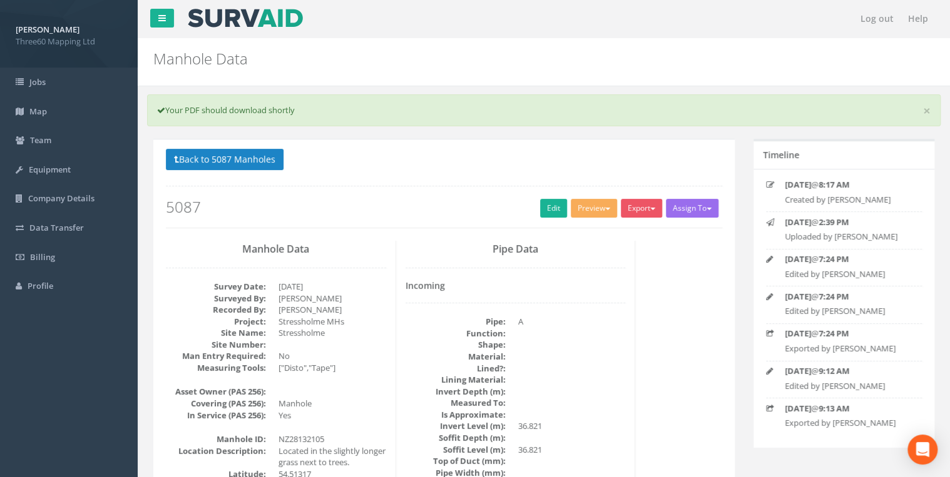
click at [265, 170] on p "Back to 5087 Manholes Back to Map" at bounding box center [444, 161] width 556 height 24
click at [261, 163] on button "Back to 5087 Manholes" at bounding box center [225, 159] width 118 height 21
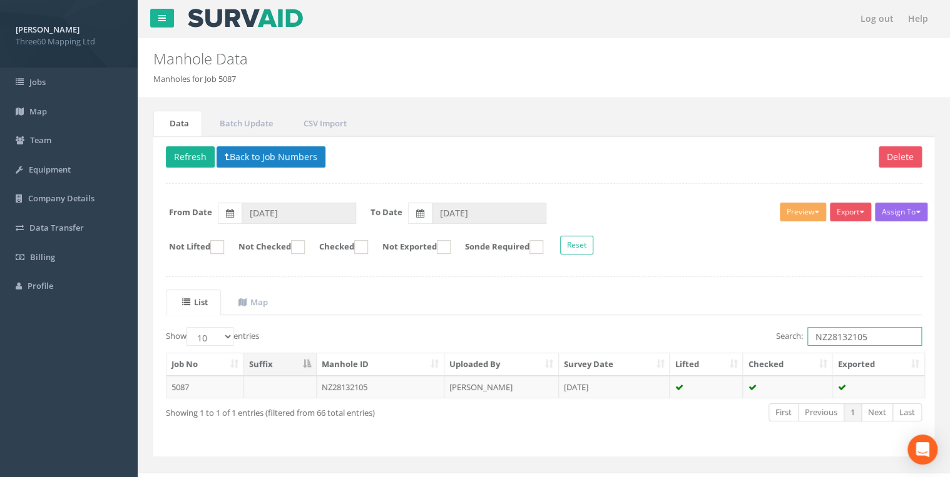
drag, startPoint x: 866, startPoint y: 335, endPoint x: 756, endPoint y: 328, distance: 110.9
click at [756, 328] on div "Search: NZ28132105" at bounding box center [737, 338] width 368 height 22
paste input "4"
type input "NZ28132104"
click at [489, 378] on td "[PERSON_NAME]" at bounding box center [501, 387] width 114 height 23
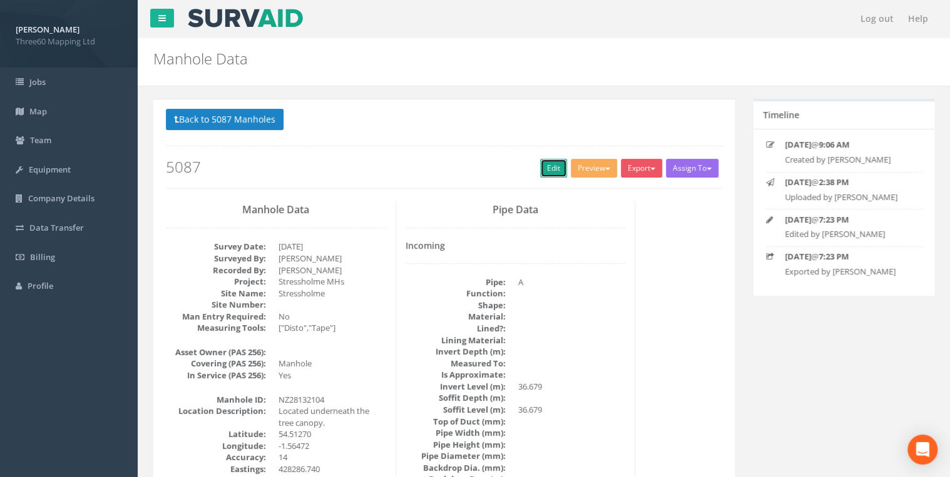
click at [551, 166] on link "Edit" at bounding box center [553, 168] width 27 height 19
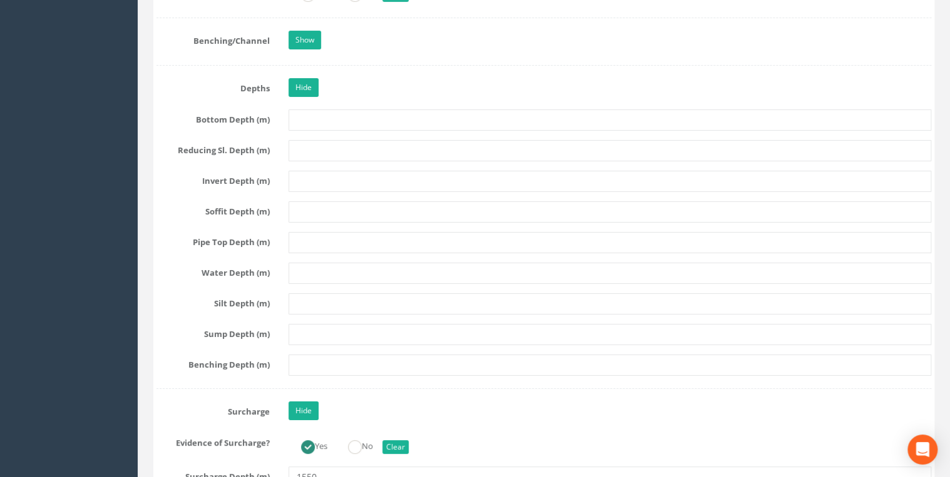
scroll to position [2335, 0]
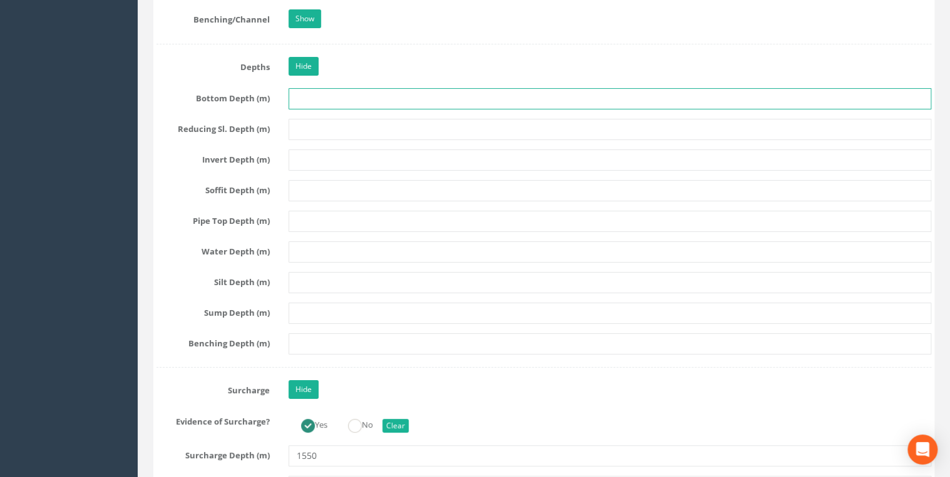
click at [298, 94] on input "text" at bounding box center [609, 98] width 642 height 21
type input "3520"
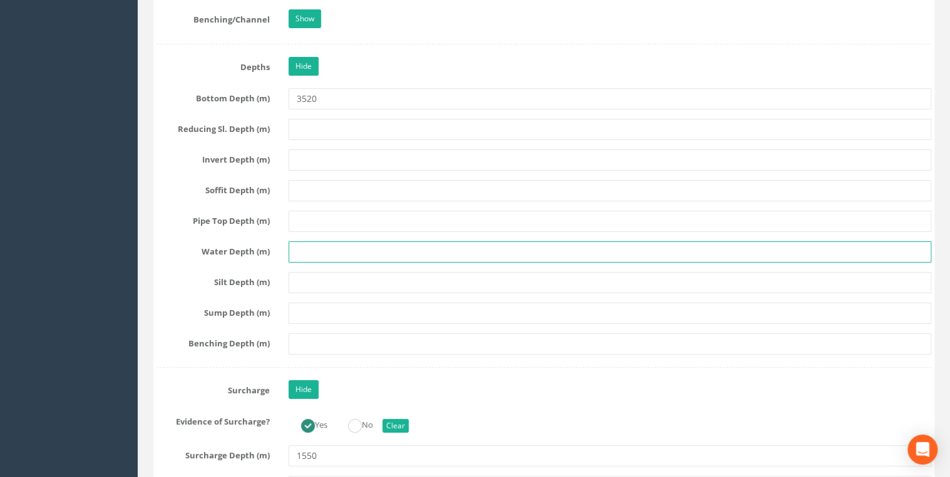
click at [298, 248] on input "text" at bounding box center [609, 251] width 642 height 21
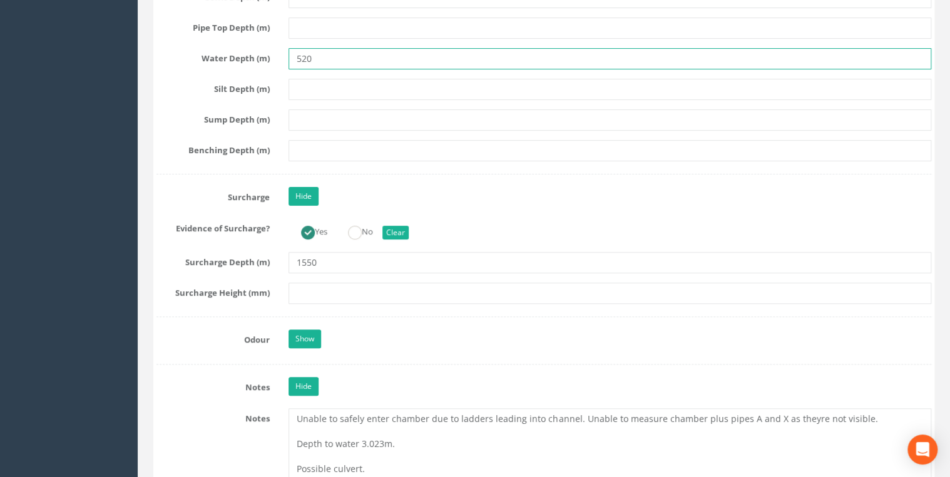
scroll to position [2668, 0]
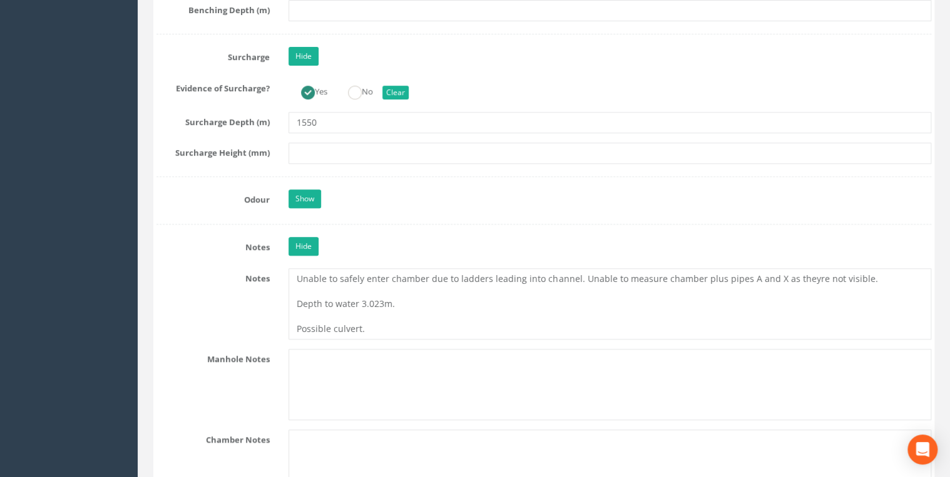
type input "520"
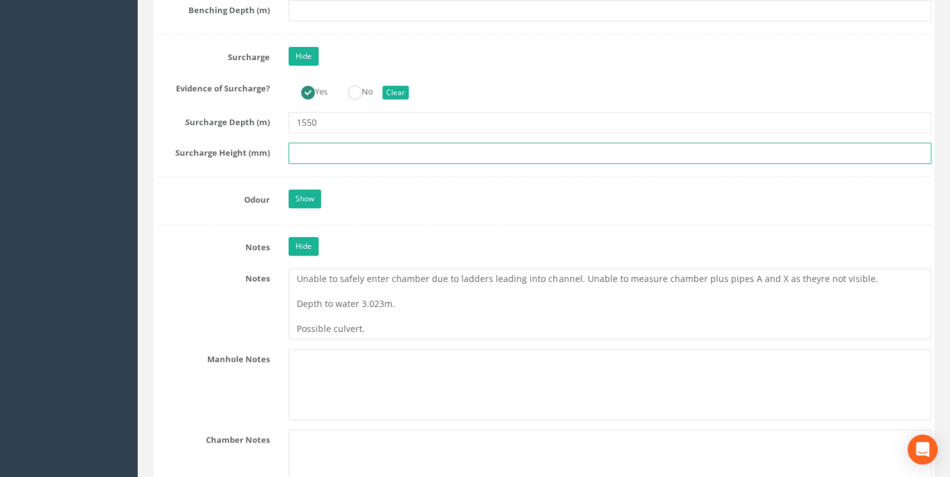
click at [325, 147] on input "text" at bounding box center [609, 153] width 642 height 21
type input "1550"
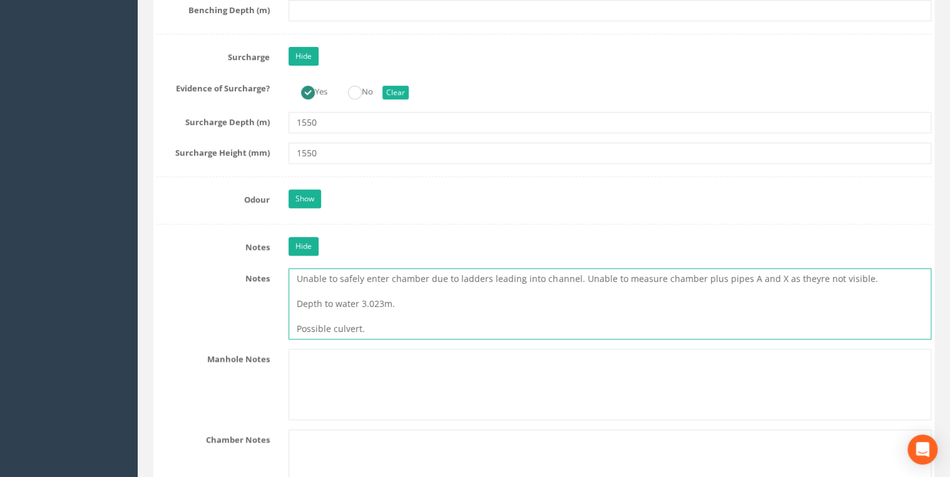
click at [347, 309] on textarea "Unable to safely enter chamber due to ladders leading into channel. Unable to m…" at bounding box center [609, 303] width 642 height 71
click at [330, 283] on textarea "Unable to safely enter chamber due to ladders leading into channel. Unable to m…" at bounding box center [609, 303] width 642 height 71
click at [414, 283] on textarea "Unable to safely enter chamber due to ladders leading into channel. Unable to m…" at bounding box center [609, 303] width 642 height 71
drag, startPoint x: 414, startPoint y: 283, endPoint x: 324, endPoint y: 283, distance: 90.1
click at [324, 283] on textarea "Unable to safely enter chamber due to ladders leading into channel. Unable to m…" at bounding box center [609, 303] width 642 height 71
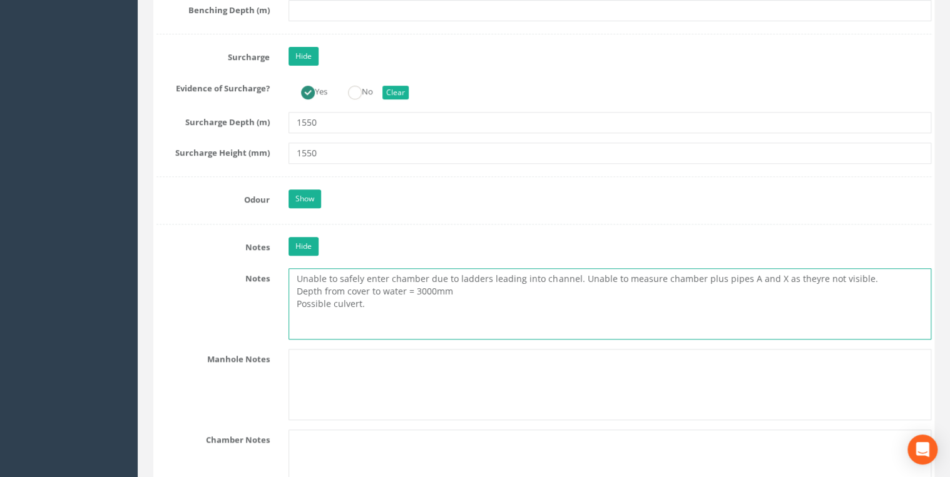
click at [370, 295] on textarea "Unable to safely enter chamber due to ladders leading into channel. Unable to m…" at bounding box center [609, 303] width 642 height 71
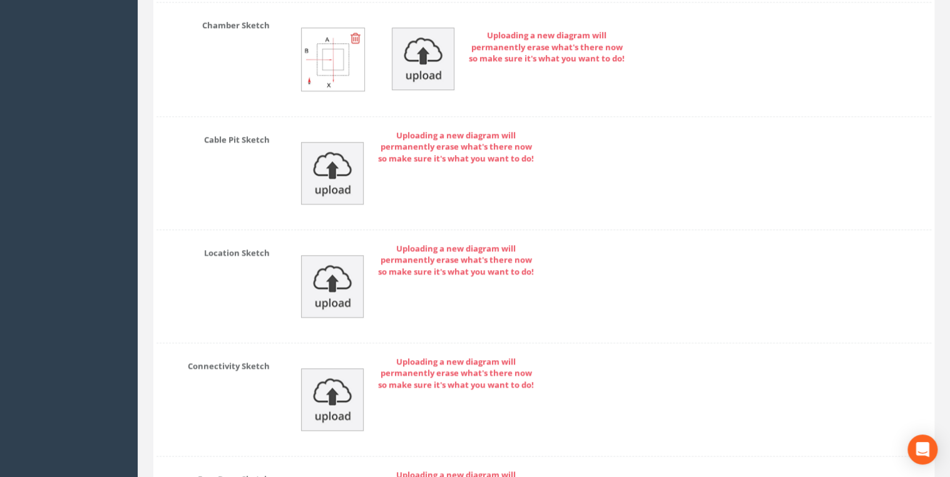
scroll to position [5556, 0]
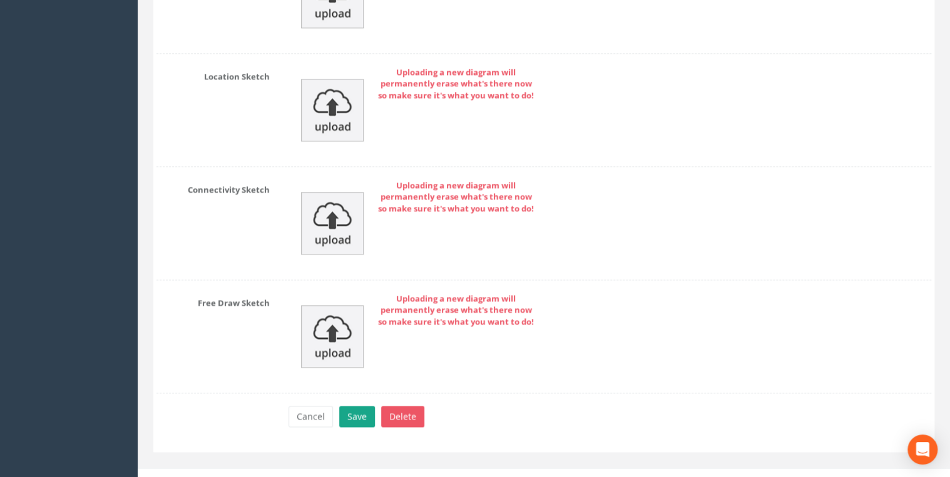
type textarea "Unable to safely enter chamber due to ladders leading into channel. Unable to m…"
click at [356, 406] on button "Save" at bounding box center [357, 416] width 36 height 21
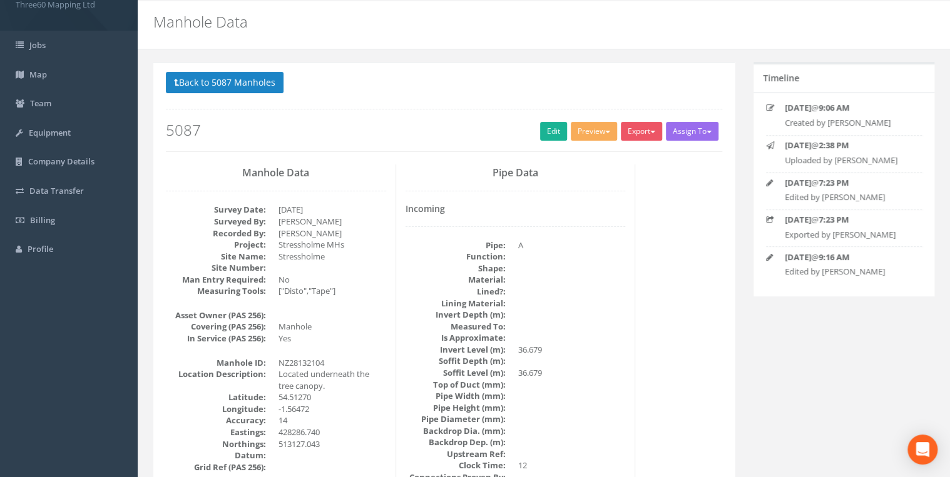
scroll to position [0, 0]
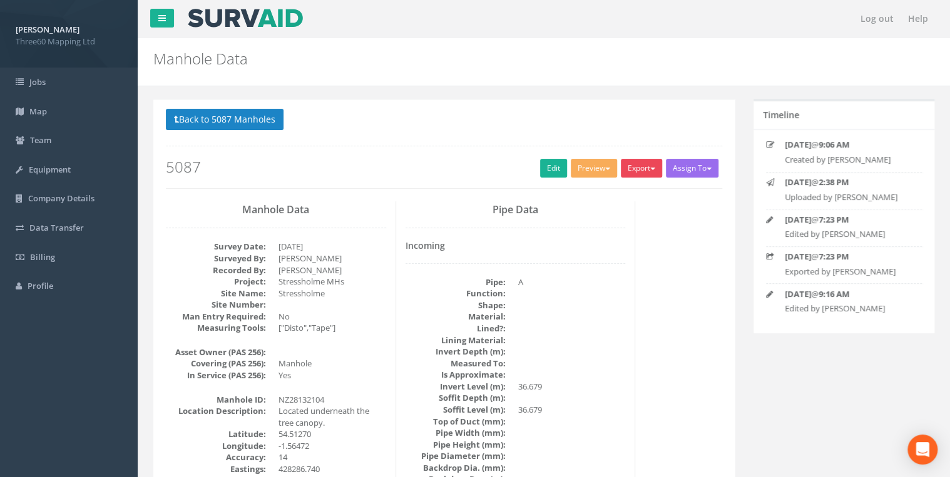
click at [643, 175] on button "Export" at bounding box center [640, 168] width 41 height 19
click at [619, 200] on link "360 Manhole" at bounding box center [615, 194] width 95 height 19
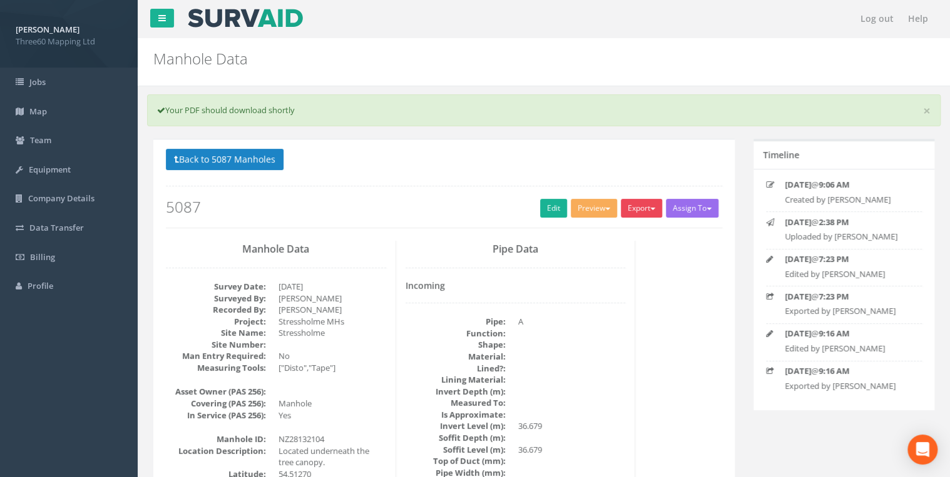
click at [641, 204] on button "Export" at bounding box center [640, 208] width 41 height 19
click at [618, 235] on link "360 Manhole" at bounding box center [615, 234] width 95 height 19
click at [634, 216] on button "Export" at bounding box center [640, 208] width 41 height 19
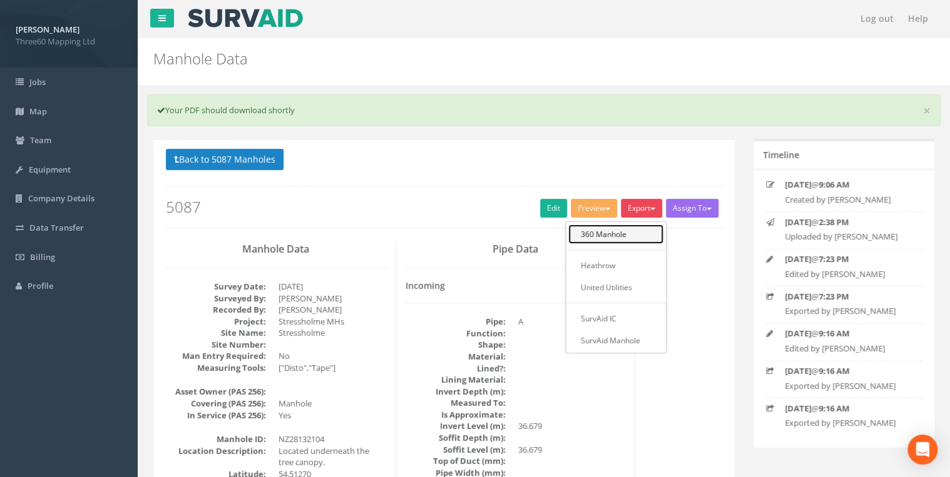
click at [615, 230] on link "360 Manhole" at bounding box center [615, 234] width 95 height 19
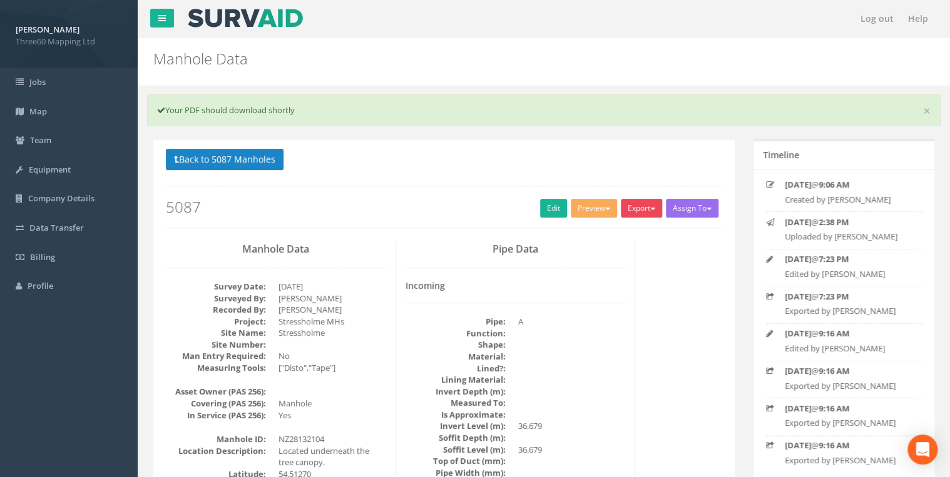
click at [632, 208] on button "Export" at bounding box center [640, 208] width 41 height 19
click at [604, 233] on link "360 Manhole" at bounding box center [615, 234] width 95 height 19
click at [641, 208] on button "Export" at bounding box center [640, 208] width 41 height 19
click at [599, 233] on link "360 Manhole" at bounding box center [615, 234] width 95 height 19
click at [646, 210] on button "Export" at bounding box center [640, 208] width 41 height 19
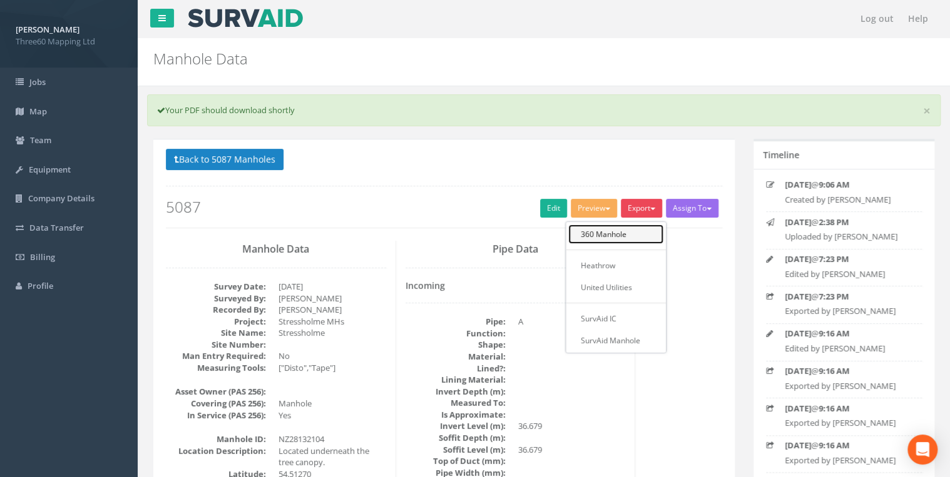
click at [604, 228] on link "360 Manhole" at bounding box center [615, 234] width 95 height 19
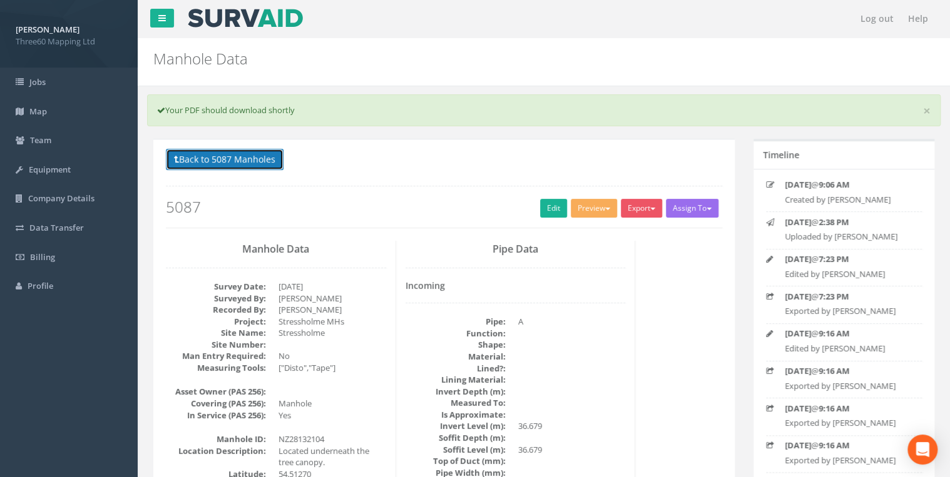
click at [251, 160] on button "Back to 5087 Manholes" at bounding box center [225, 159] width 118 height 21
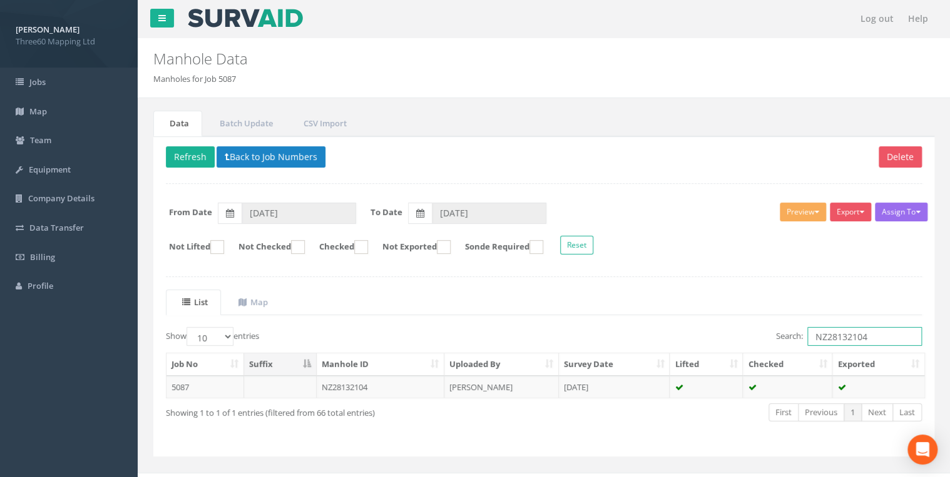
drag, startPoint x: 868, startPoint y: 337, endPoint x: 780, endPoint y: 337, distance: 88.2
click at [780, 337] on label "Search: NZ28132104" at bounding box center [849, 336] width 146 height 19
paste input "3003"
type input "NZ28133003"
click at [518, 388] on td "[PERSON_NAME]" at bounding box center [501, 387] width 114 height 23
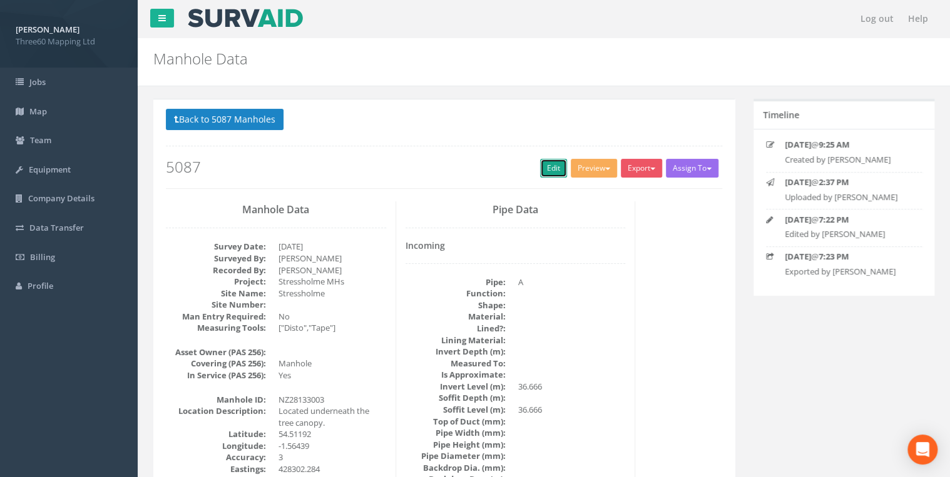
click at [544, 169] on link "Edit" at bounding box center [553, 168] width 27 height 19
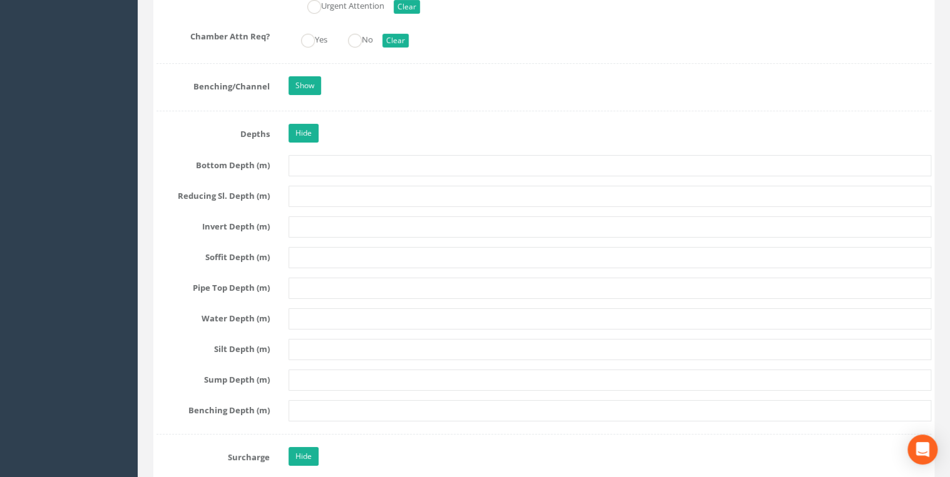
scroll to position [2335, 0]
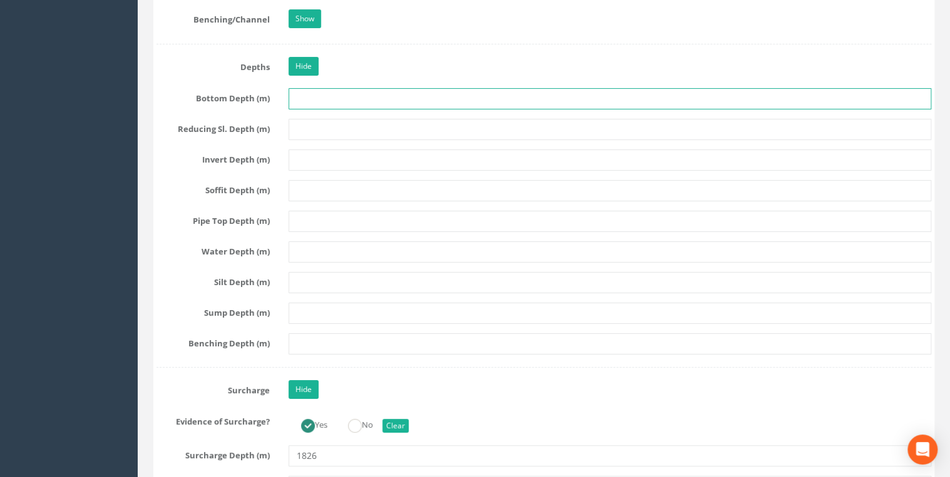
click at [298, 90] on input "text" at bounding box center [609, 98] width 642 height 21
click at [352, 91] on input "text" at bounding box center [609, 98] width 642 height 21
type input "3580"
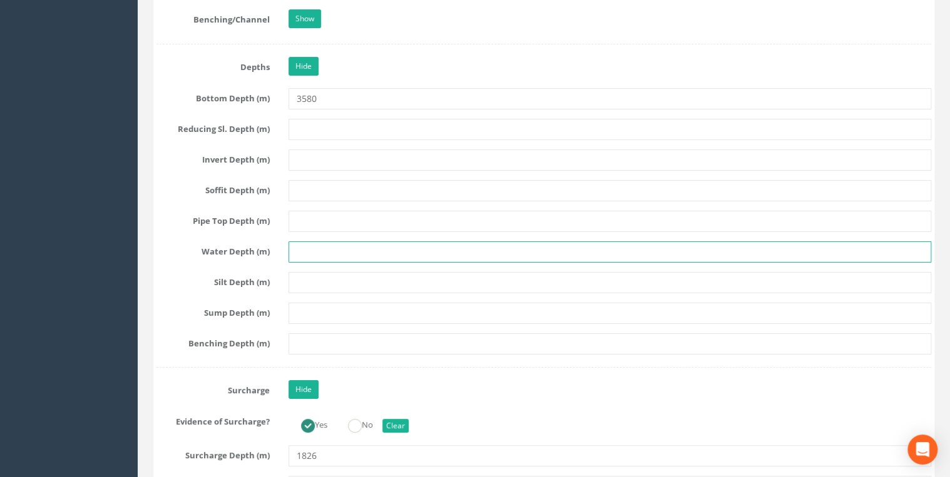
click at [330, 242] on input "text" at bounding box center [609, 251] width 642 height 21
type input "550"
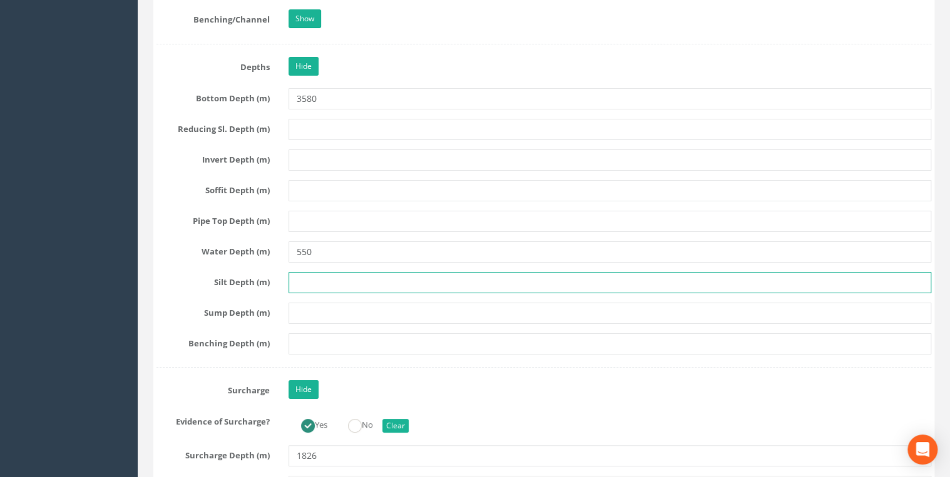
click at [323, 276] on input "text" at bounding box center [609, 282] width 642 height 21
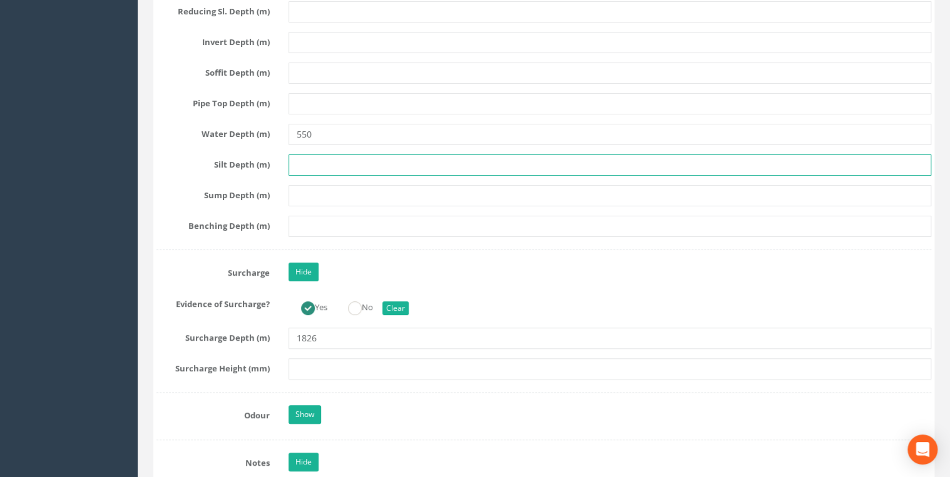
scroll to position [2535, 0]
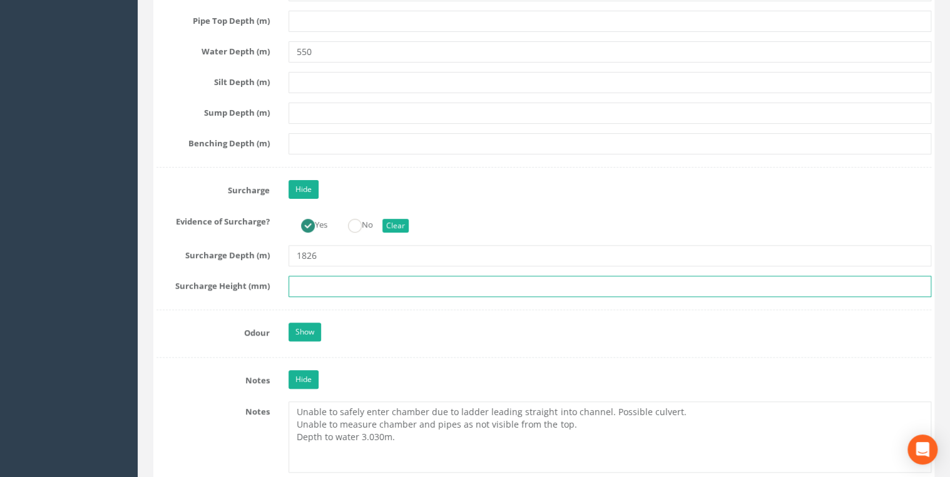
click at [330, 283] on input "text" at bounding box center [609, 286] width 642 height 21
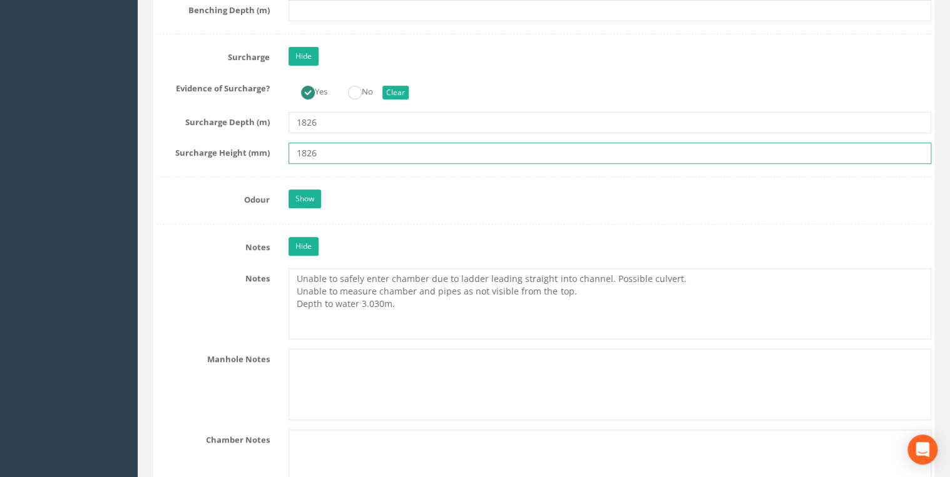
type input "1826"
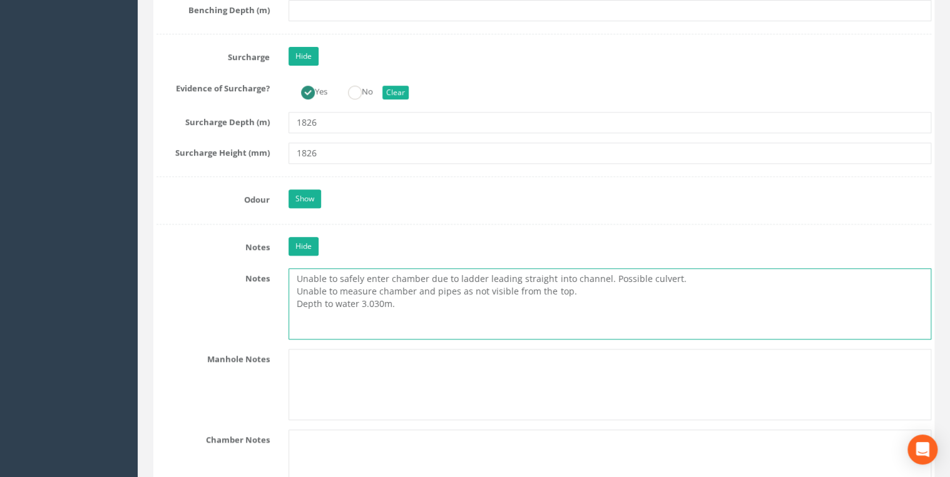
click at [361, 300] on textarea "Unable to safely enter chamber due to ladder leading straight into channel. Pos…" at bounding box center [609, 303] width 642 height 71
click at [435, 298] on textarea "Unable to safely enter chamber due to ladder leading straight into channel. Pos…" at bounding box center [609, 303] width 642 height 71
click at [423, 300] on textarea "Unable to safely enter chamber due to ladder leading straight into channel. Pos…" at bounding box center [609, 303] width 642 height 71
click at [442, 295] on textarea "Unable to safely enter chamber due to ladder leading straight into channel. Pos…" at bounding box center [609, 303] width 642 height 71
click at [458, 296] on textarea "Unable to safely enter chamber due to ladder leading straight into channel. Pos…" at bounding box center [609, 303] width 642 height 71
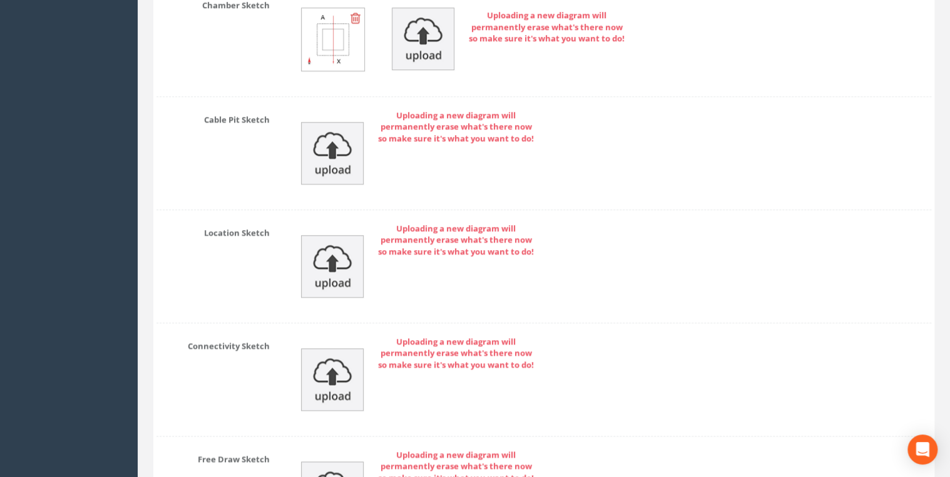
scroll to position [5471, 0]
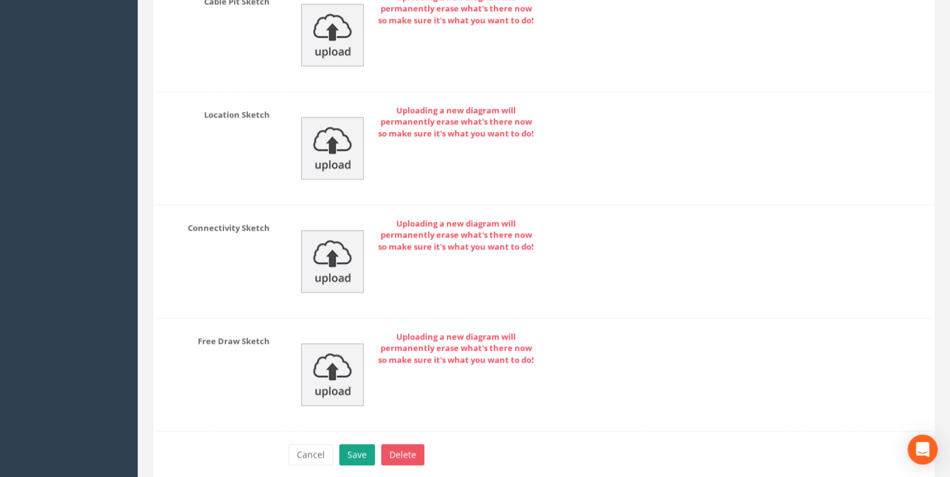
type textarea "Unable to safely enter chamber due to ladder leading straight into channel. Pos…"
click at [360, 444] on button "Save" at bounding box center [357, 454] width 36 height 21
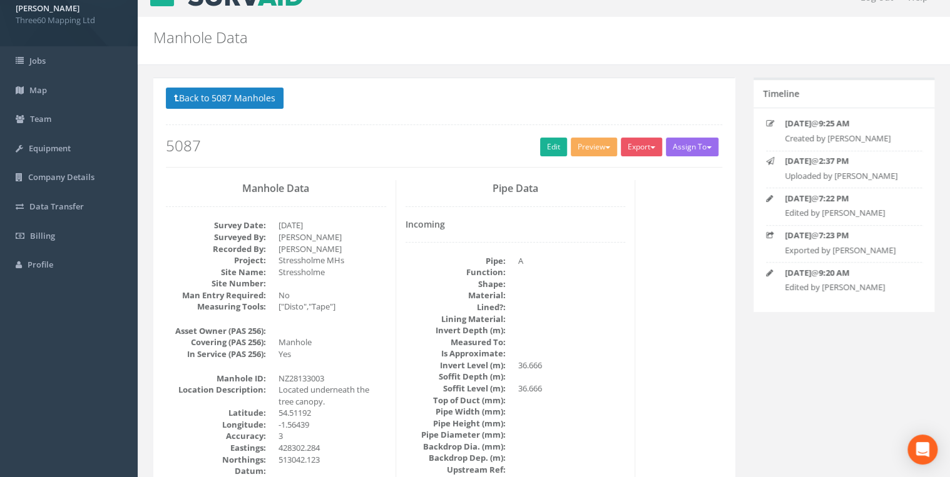
scroll to position [0, 0]
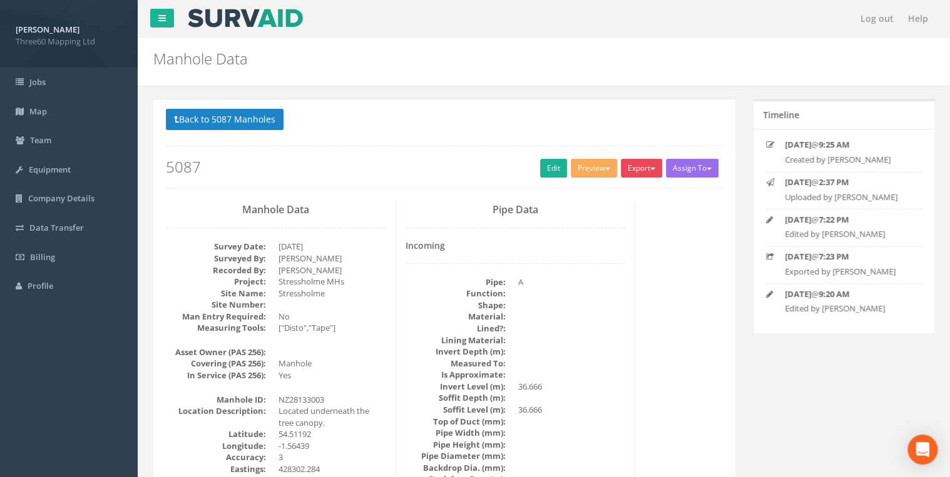
click at [639, 172] on button "Export" at bounding box center [640, 168] width 41 height 19
click at [615, 193] on link "360 Manhole" at bounding box center [615, 194] width 95 height 19
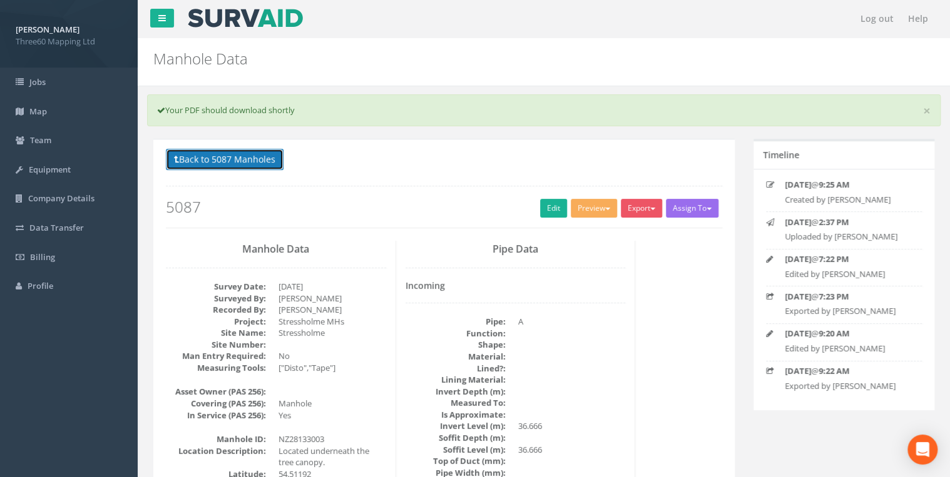
click at [264, 166] on button "Back to 5087 Manholes" at bounding box center [225, 159] width 118 height 21
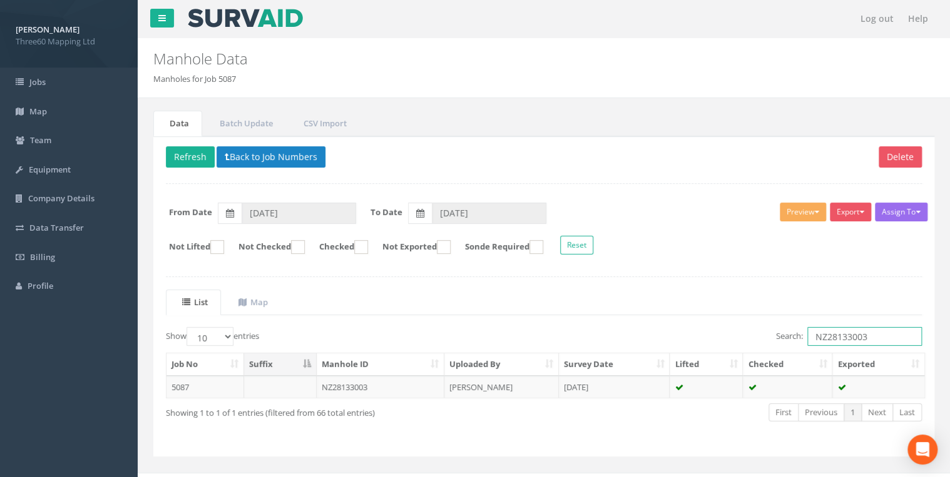
drag, startPoint x: 881, startPoint y: 333, endPoint x: 741, endPoint y: 332, distance: 139.5
click at [741, 332] on div "Search: NZ28133003" at bounding box center [737, 338] width 368 height 22
paste input "23901"
type input "NZ28123901"
click at [332, 385] on td "NZ28123901" at bounding box center [381, 387] width 128 height 23
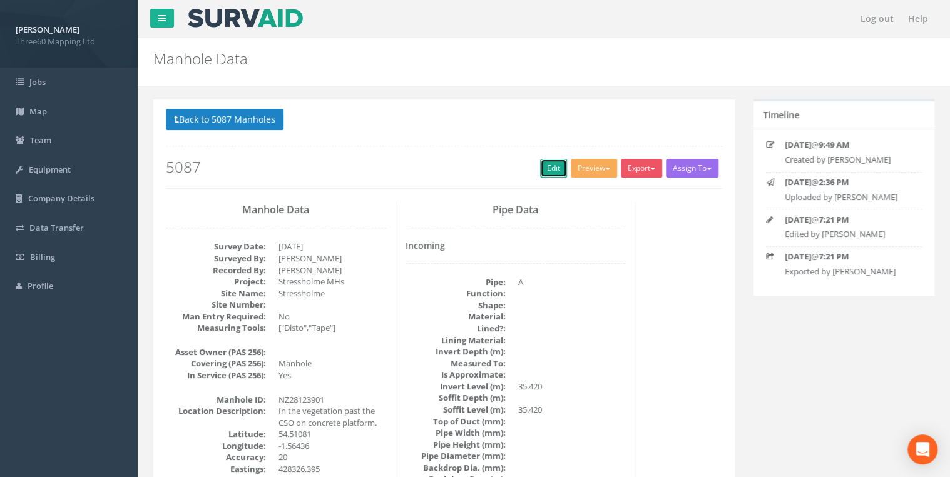
click at [550, 163] on link "Edit" at bounding box center [553, 168] width 27 height 19
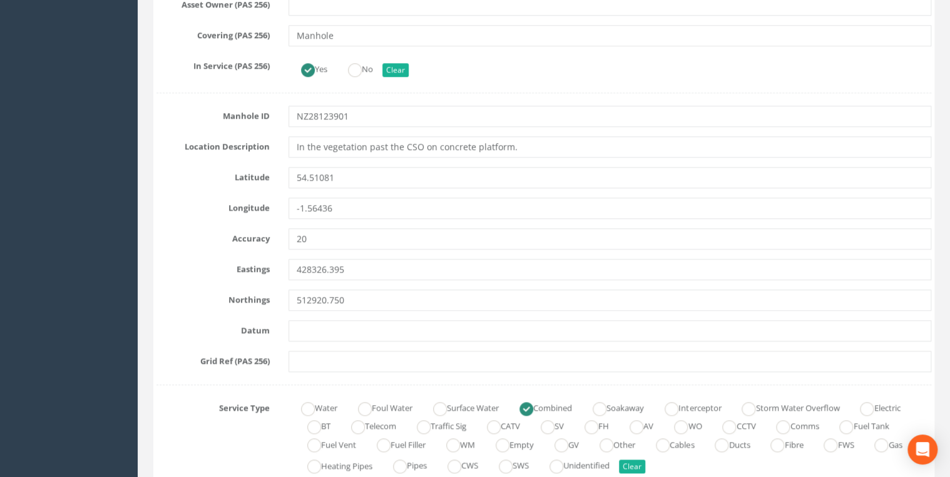
scroll to position [534, 0]
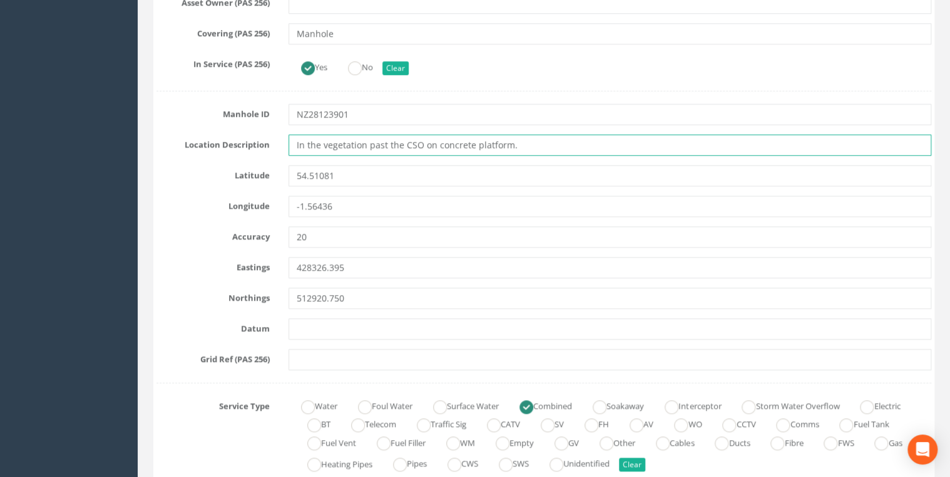
click at [525, 146] on input "In the vegetation past the CSO on concrete platform." at bounding box center [609, 144] width 642 height 21
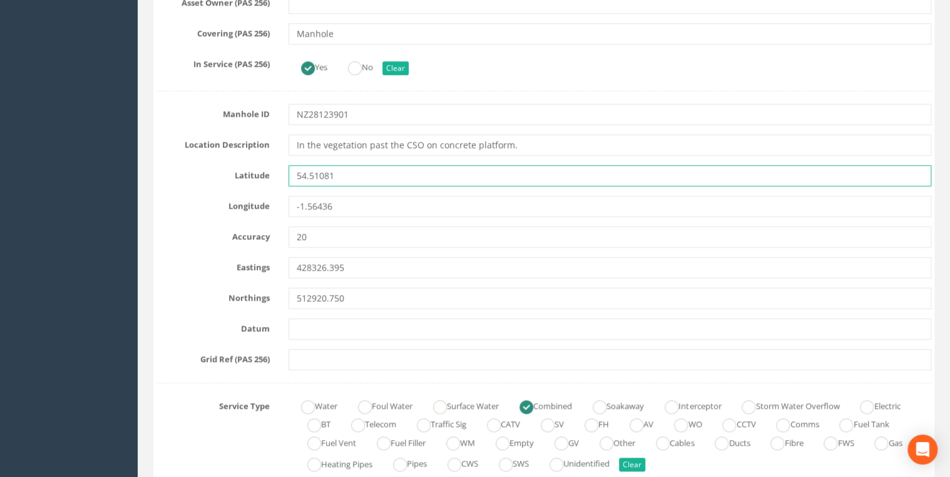
click at [475, 168] on input "54.51081" at bounding box center [609, 175] width 642 height 21
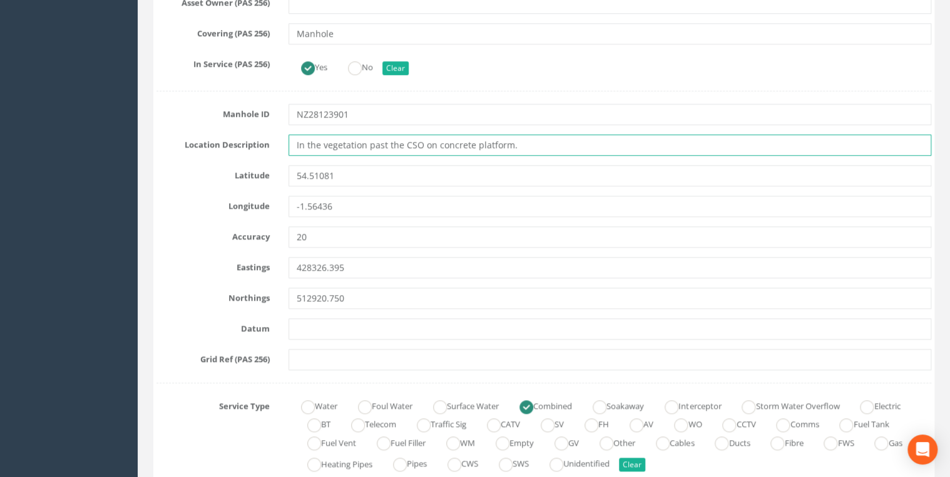
click at [520, 143] on input "In the vegetation past the CSO on concrete platform." at bounding box center [609, 144] width 642 height 21
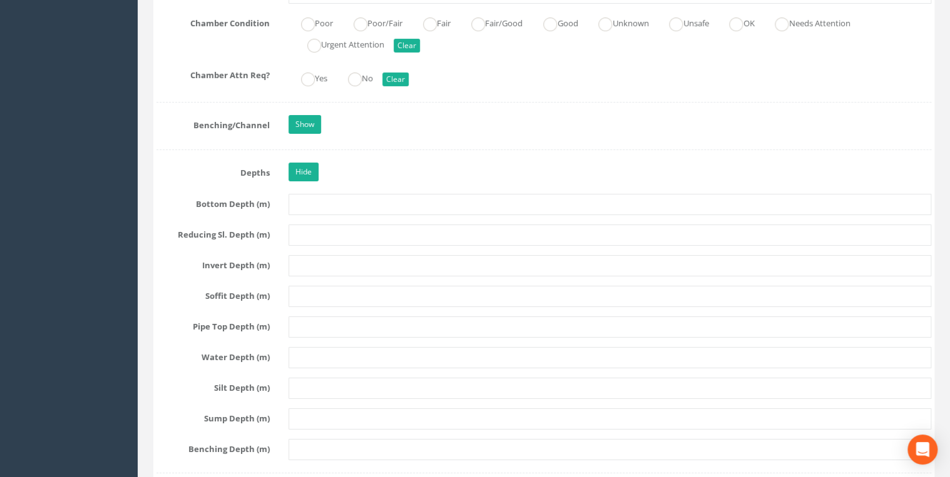
scroll to position [2335, 0]
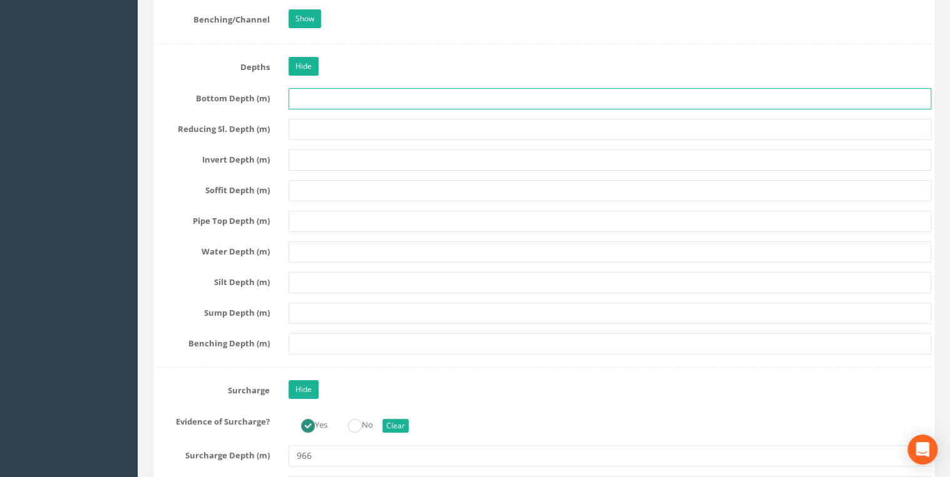
click at [303, 97] on input "text" at bounding box center [609, 98] width 642 height 21
type input "2540"
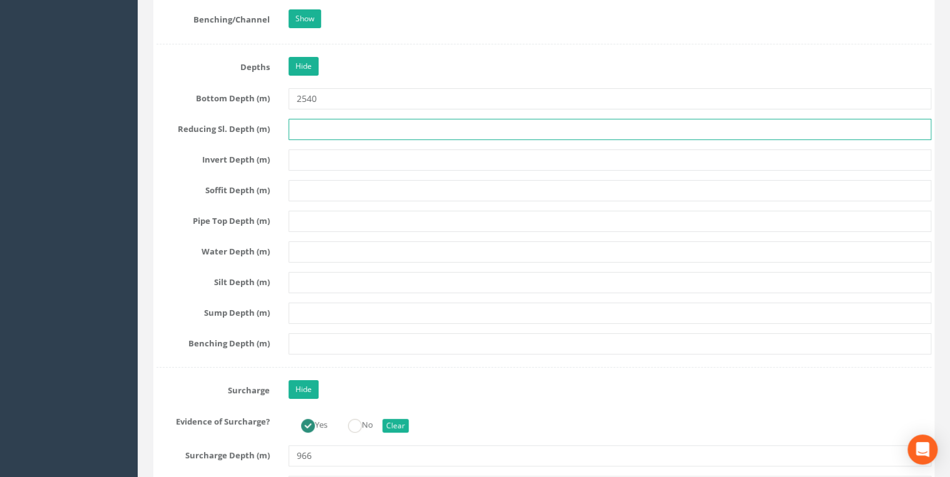
click at [294, 124] on input "text" at bounding box center [609, 129] width 642 height 21
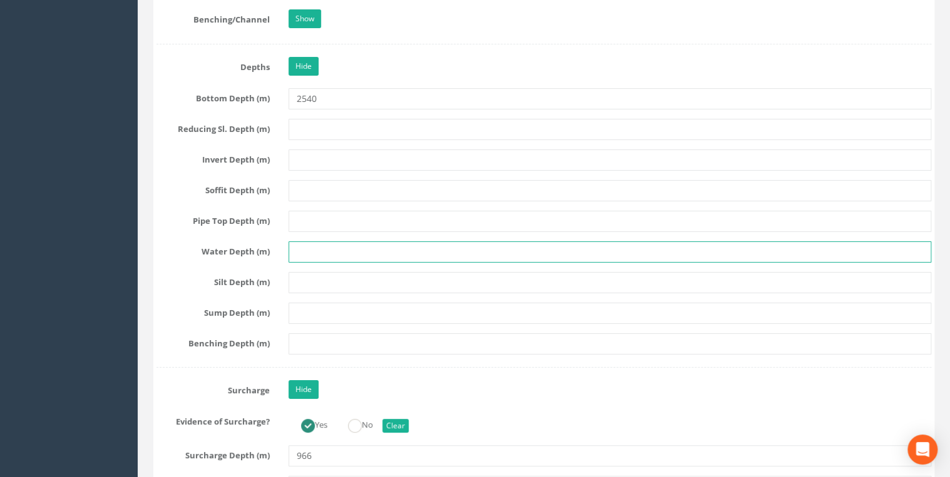
click at [304, 243] on input "text" at bounding box center [609, 251] width 642 height 21
type input "1980"
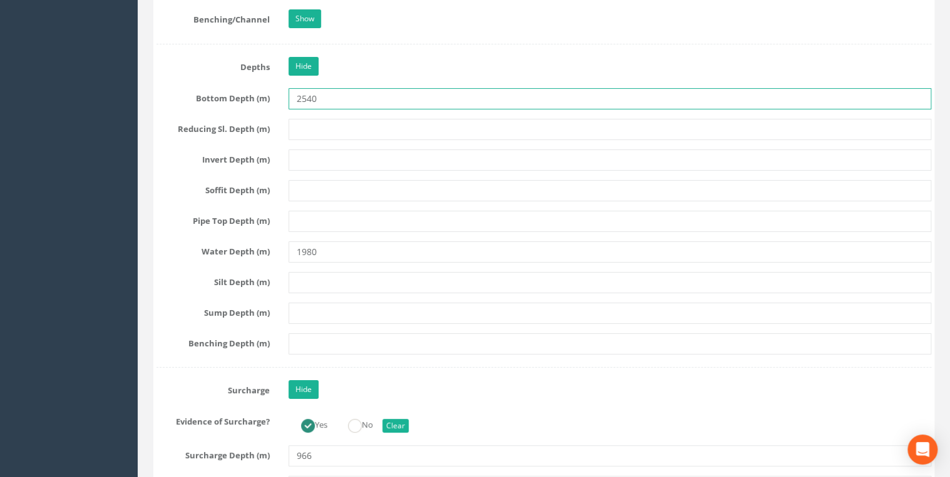
click at [340, 98] on input "2540" at bounding box center [609, 98] width 642 height 21
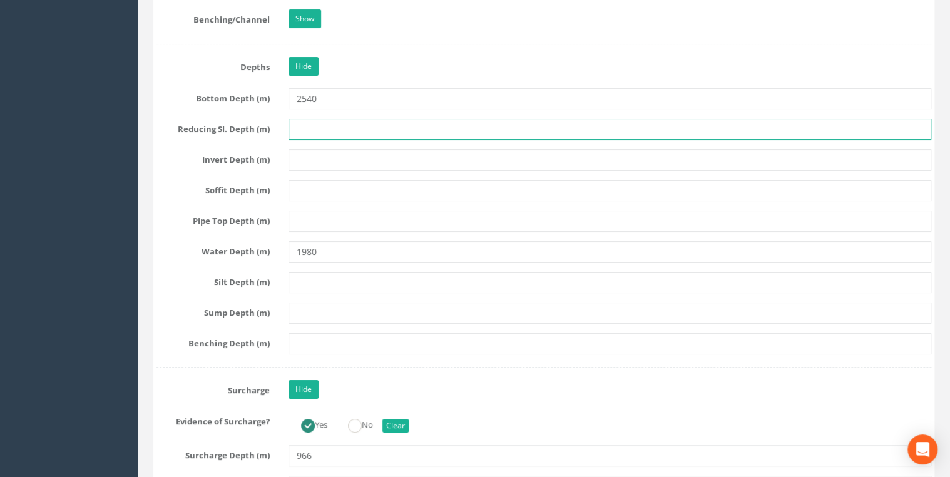
click at [340, 119] on input "text" at bounding box center [609, 129] width 642 height 21
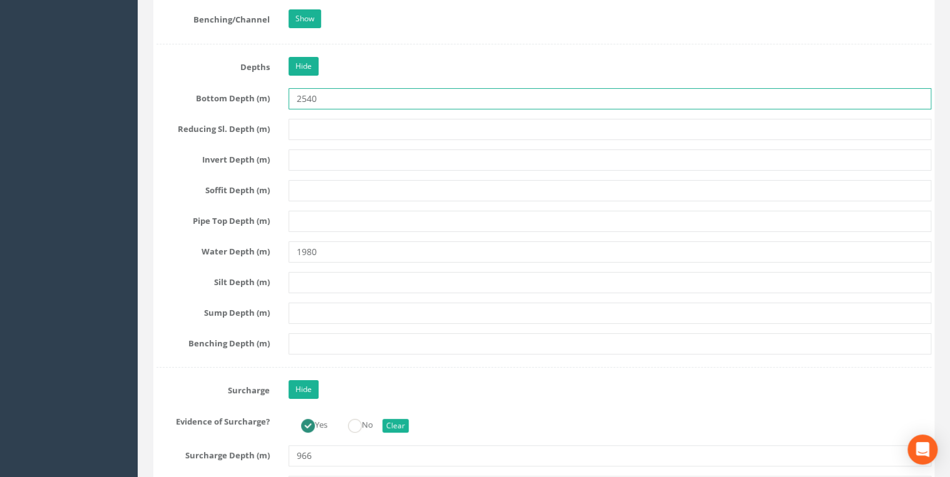
click at [340, 93] on input "2540" at bounding box center [609, 98] width 642 height 21
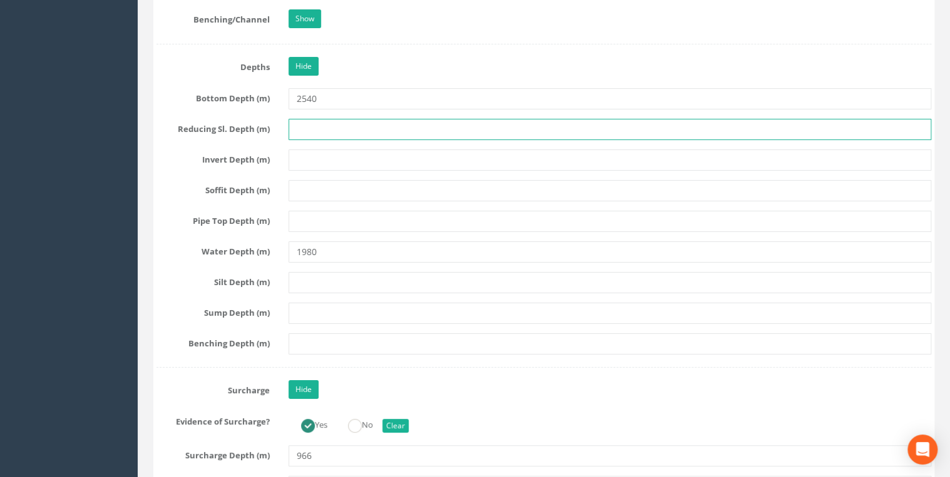
click at [348, 121] on input "text" at bounding box center [609, 129] width 642 height 21
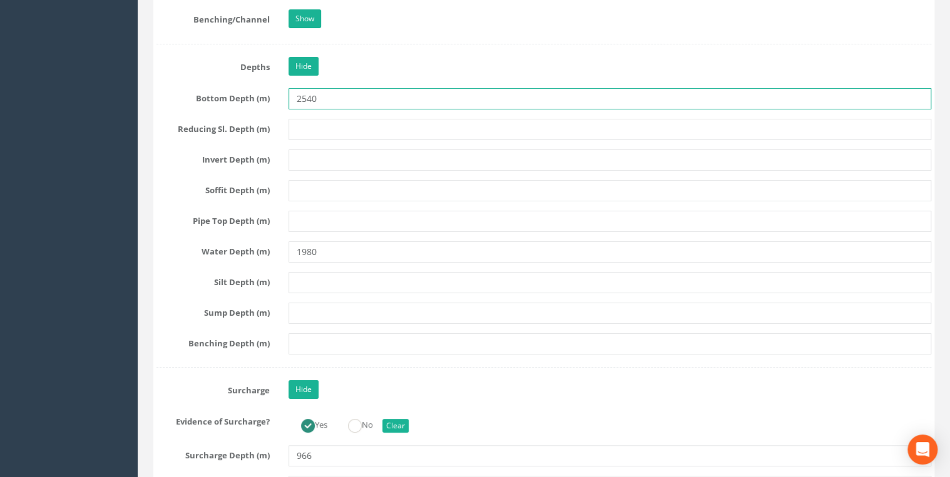
click at [347, 93] on input "2540" at bounding box center [609, 98] width 642 height 21
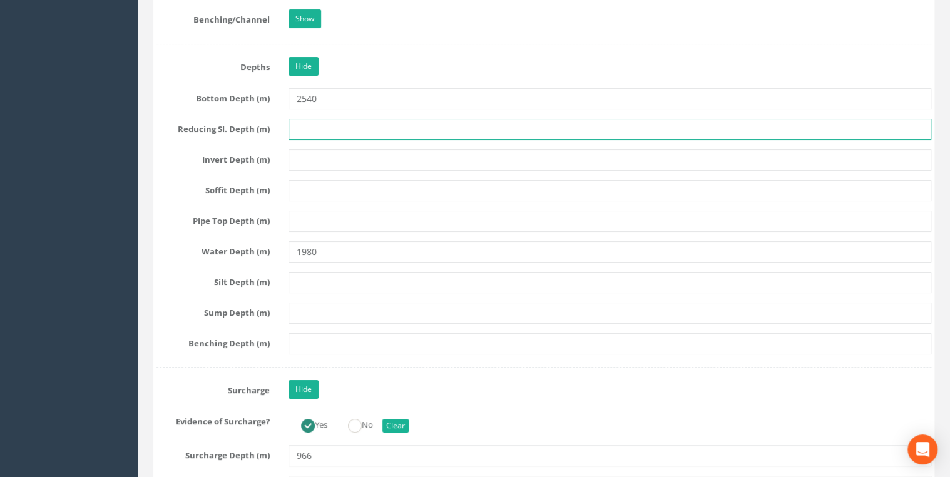
click at [345, 120] on input "text" at bounding box center [609, 129] width 642 height 21
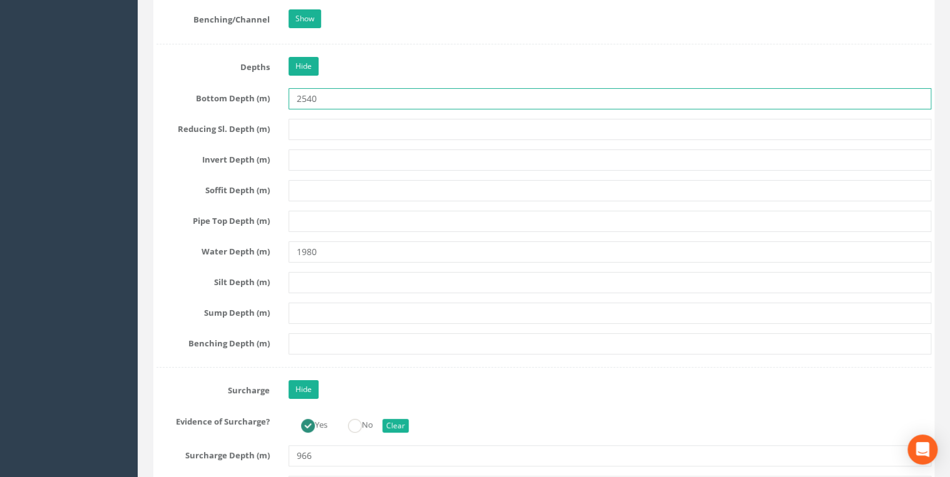
click at [345, 100] on input "2540" at bounding box center [609, 98] width 642 height 21
click at [345, 88] on input "2540" at bounding box center [609, 98] width 642 height 21
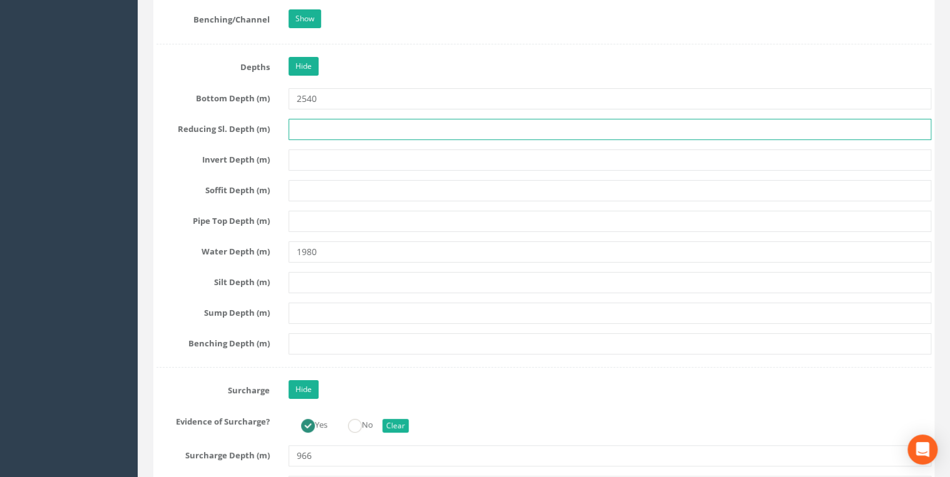
click at [343, 125] on input "text" at bounding box center [609, 129] width 642 height 21
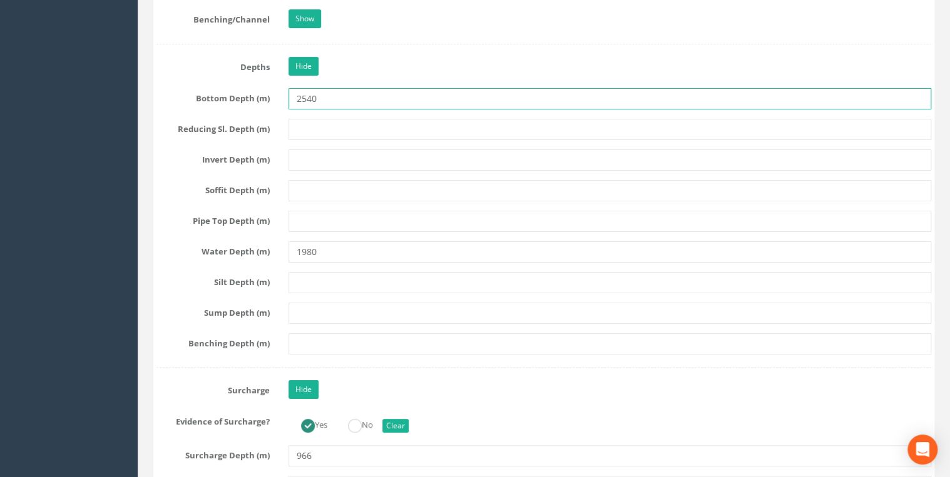
click at [343, 93] on input "2540" at bounding box center [609, 98] width 642 height 21
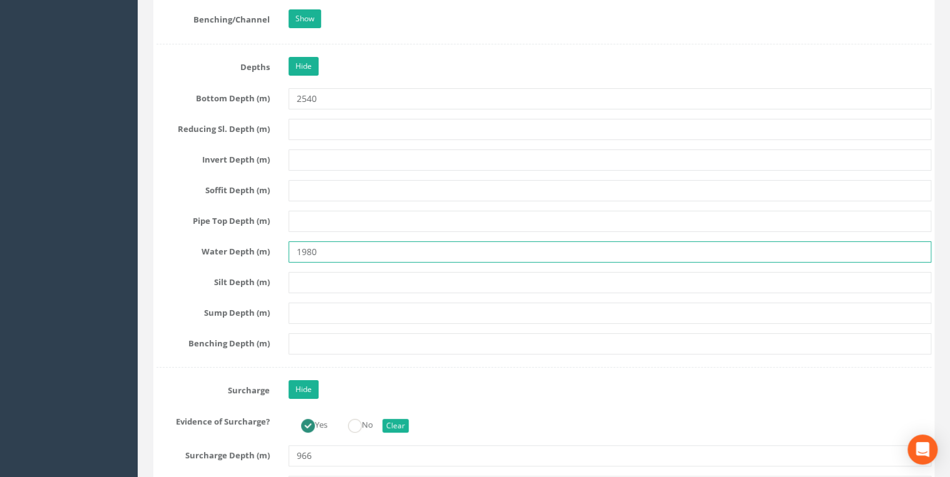
drag, startPoint x: 323, startPoint y: 246, endPoint x: 298, endPoint y: 248, distance: 24.5
click at [298, 248] on input "1980" at bounding box center [609, 251] width 642 height 21
type input "560"
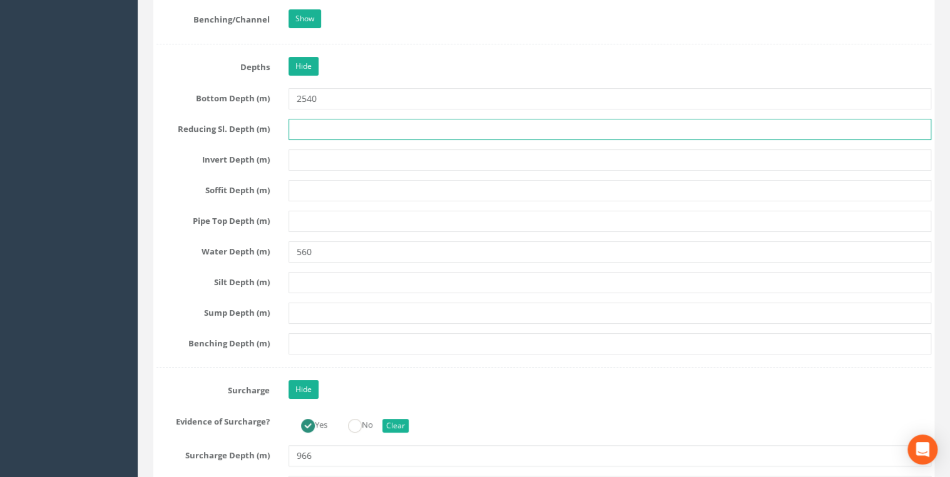
click at [320, 119] on input "text" at bounding box center [609, 129] width 642 height 21
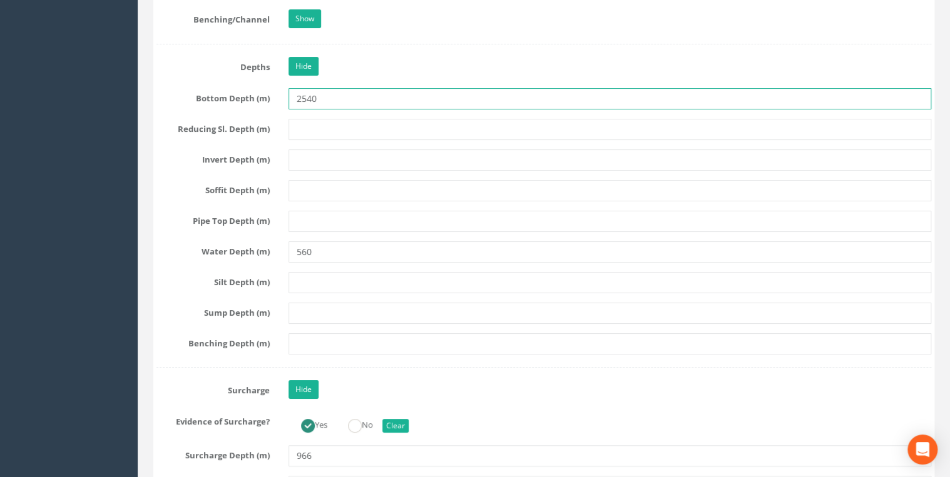
click at [340, 95] on input "2540" at bounding box center [609, 98] width 642 height 21
click at [345, 90] on input "2540" at bounding box center [609, 98] width 642 height 21
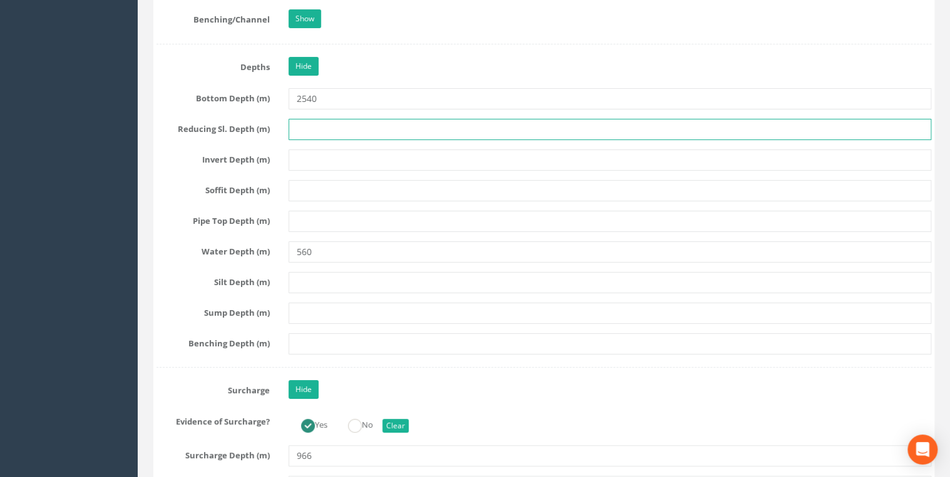
click at [337, 119] on input "text" at bounding box center [609, 129] width 642 height 21
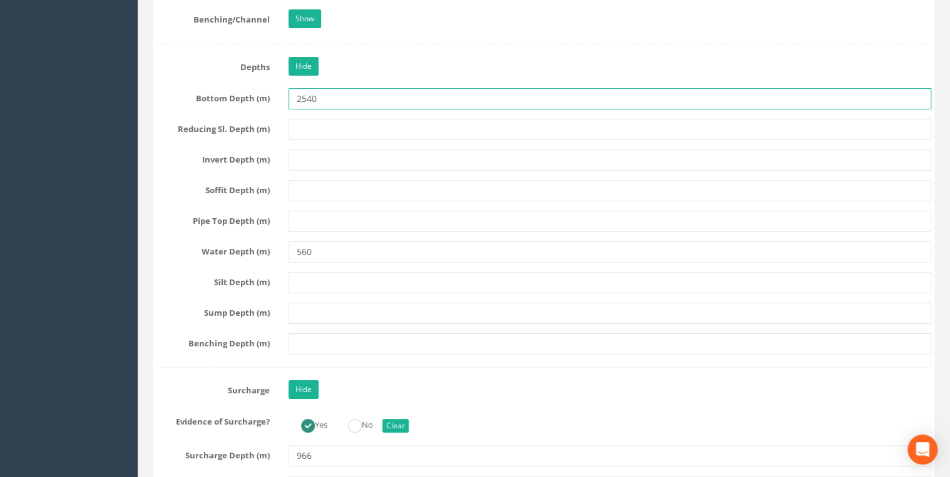
click at [337, 95] on input "2540" at bounding box center [609, 98] width 642 height 21
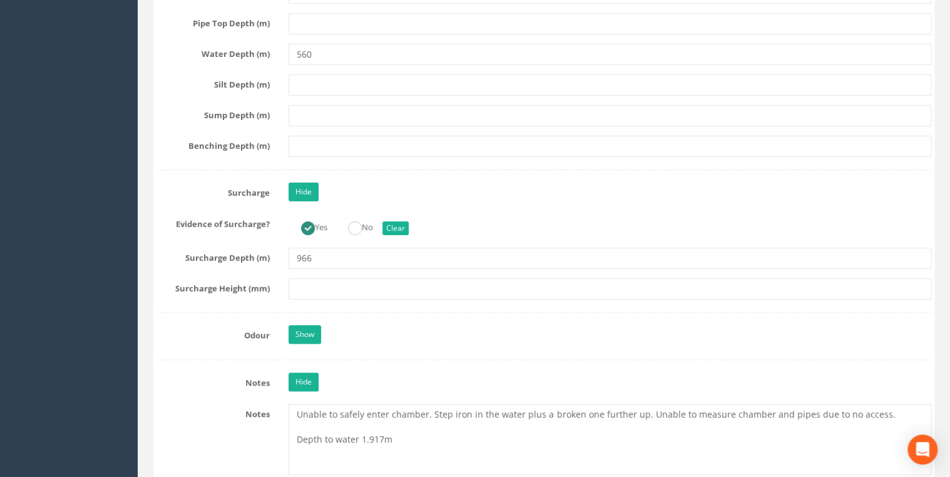
scroll to position [2535, 0]
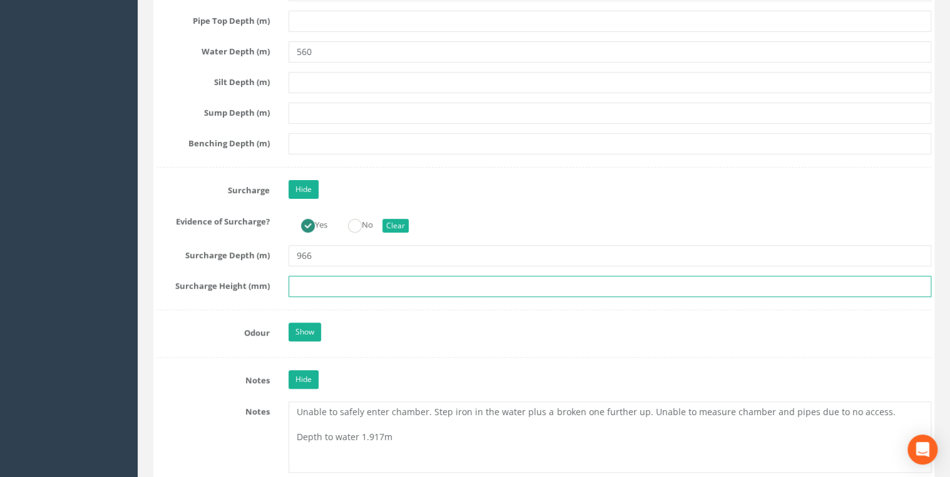
click at [334, 277] on input "text" at bounding box center [609, 286] width 642 height 21
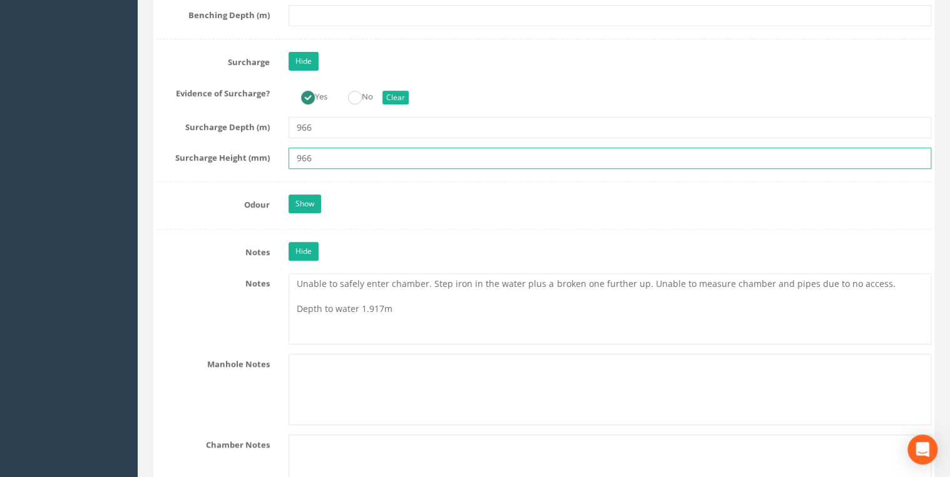
scroll to position [2668, 0]
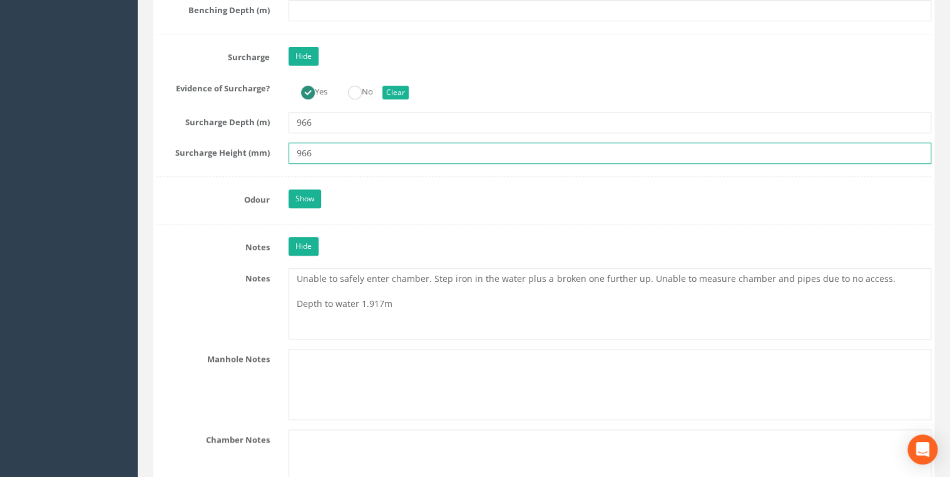
type input "966"
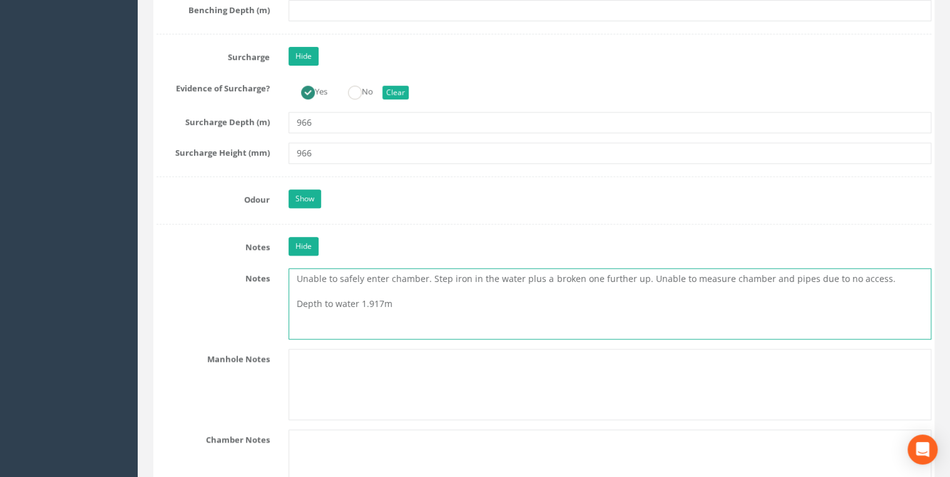
drag, startPoint x: 400, startPoint y: 291, endPoint x: 251, endPoint y: 293, distance: 148.9
click at [251, 293] on div "Notes Unable to safely enter chamber. Step iron in the water plus a broken one …" at bounding box center [543, 303] width 793 height 71
click at [382, 298] on textarea "Unable to safely enter chamber. Step iron in the water plus a broken one furthe…" at bounding box center [609, 303] width 642 height 71
click at [488, 283] on textarea "Unable to safely enter chamber. Step iron in the water plus a broken one furthe…" at bounding box center [609, 303] width 642 height 71
click at [465, 294] on textarea "Unable to safely enter chamber. Step iron in the water plus a broken one furthe…" at bounding box center [609, 303] width 642 height 71
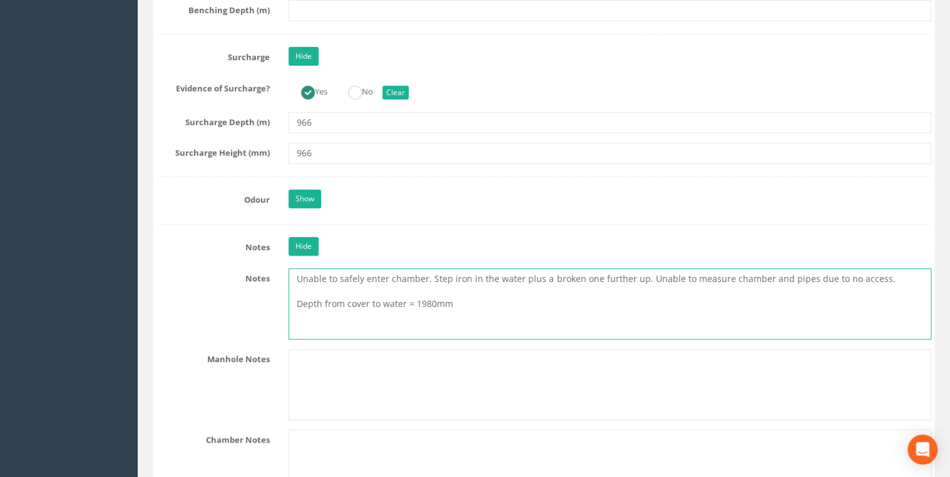
click at [883, 271] on textarea "Unable to safely enter chamber. Step iron in the water plus a broken one furthe…" at bounding box center [609, 303] width 642 height 71
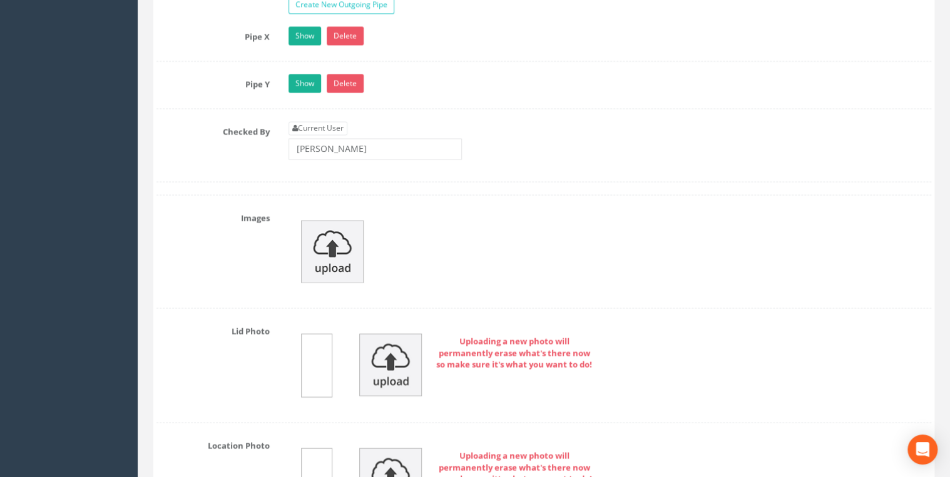
scroll to position [3688, 0]
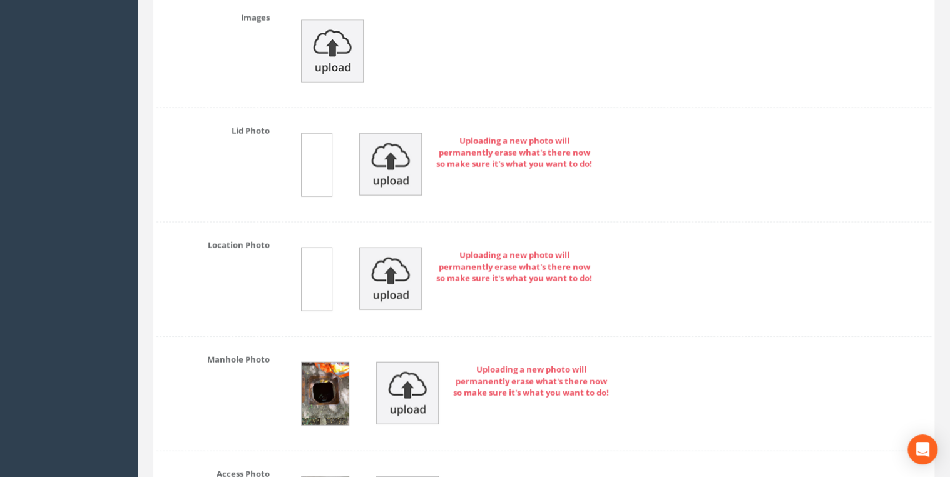
type textarea "Unable to safely enter chamber. Step iron in the water plus a broken one furthe…"
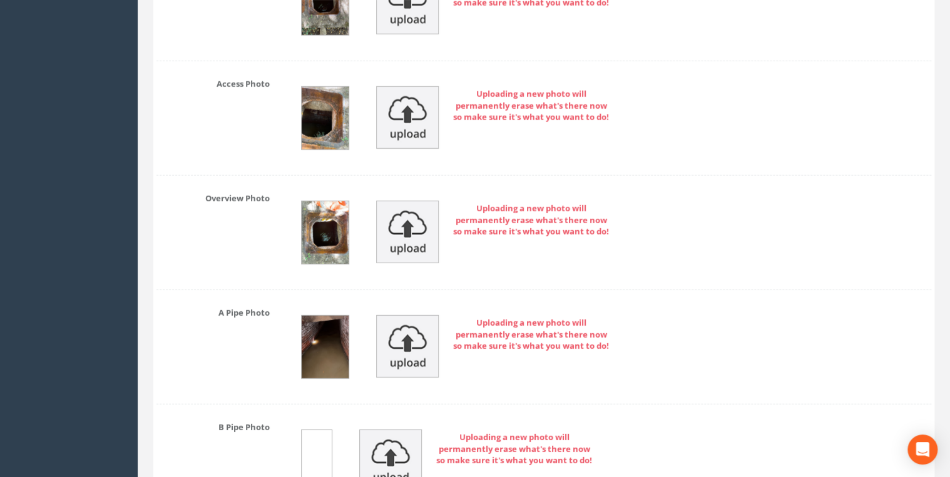
scroll to position [4088, 0]
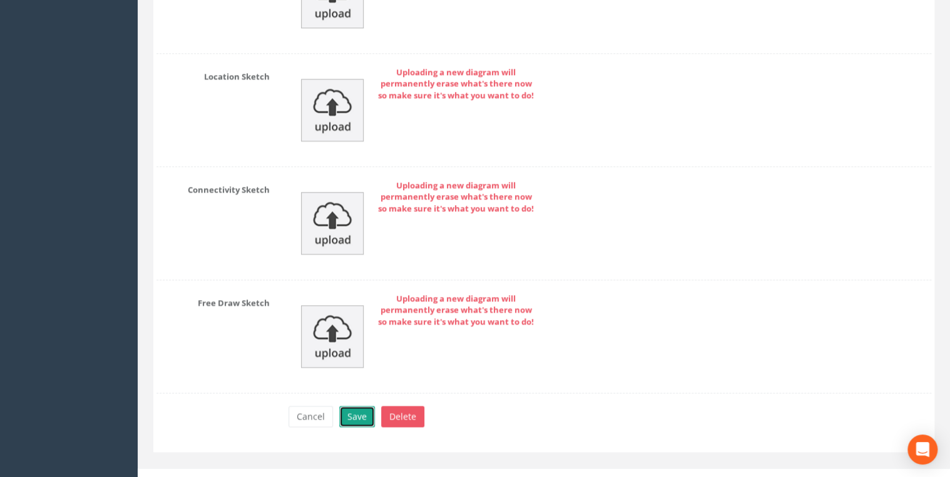
click at [354, 406] on button "Save" at bounding box center [357, 416] width 36 height 21
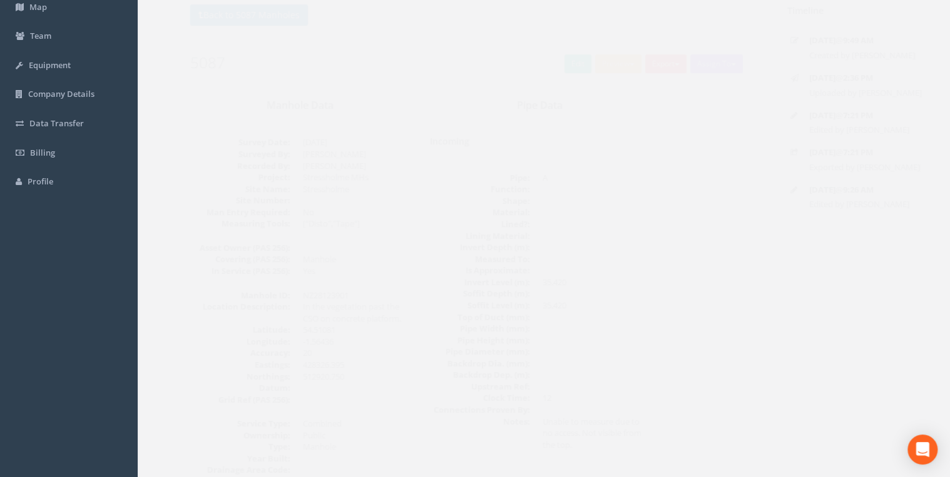
scroll to position [0, 0]
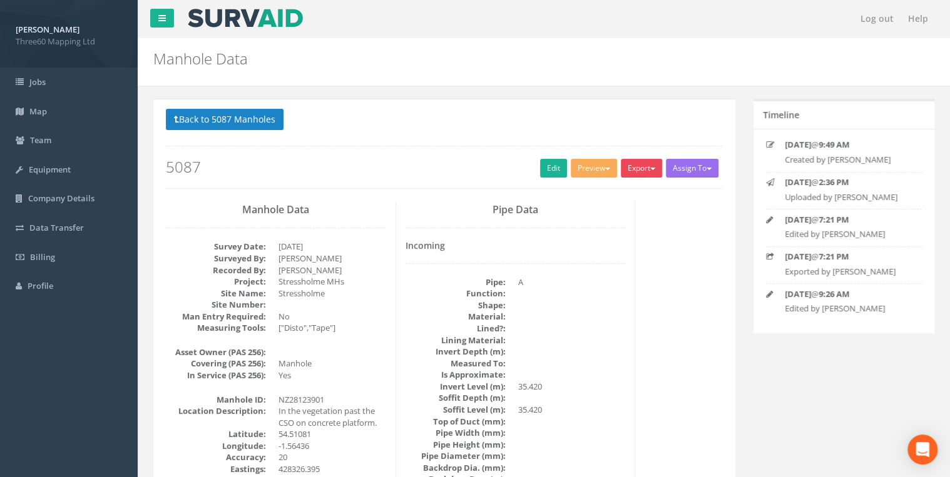
click at [632, 176] on button "Export" at bounding box center [640, 168] width 41 height 19
click at [601, 196] on link "360 Manhole" at bounding box center [615, 194] width 95 height 19
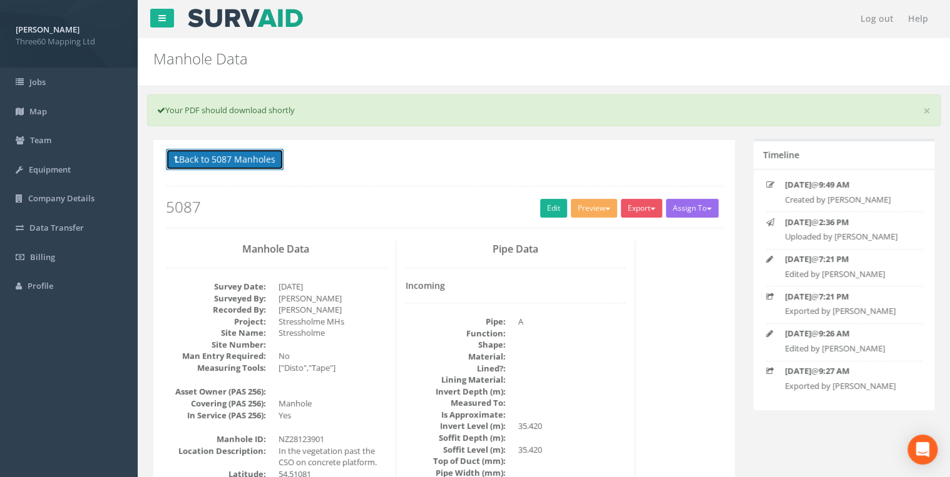
click at [265, 158] on button "Back to 5087 Manholes" at bounding box center [225, 159] width 118 height 21
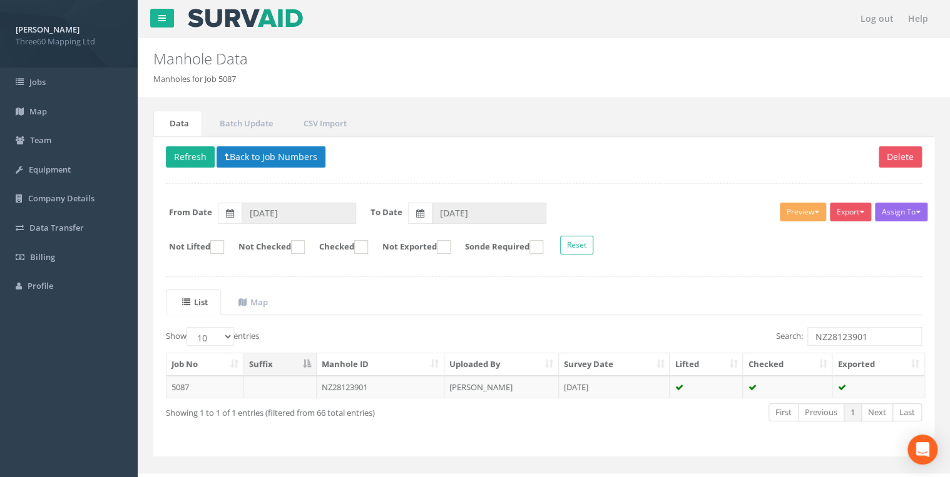
scroll to position [18, 0]
